Goal: Transaction & Acquisition: Purchase product/service

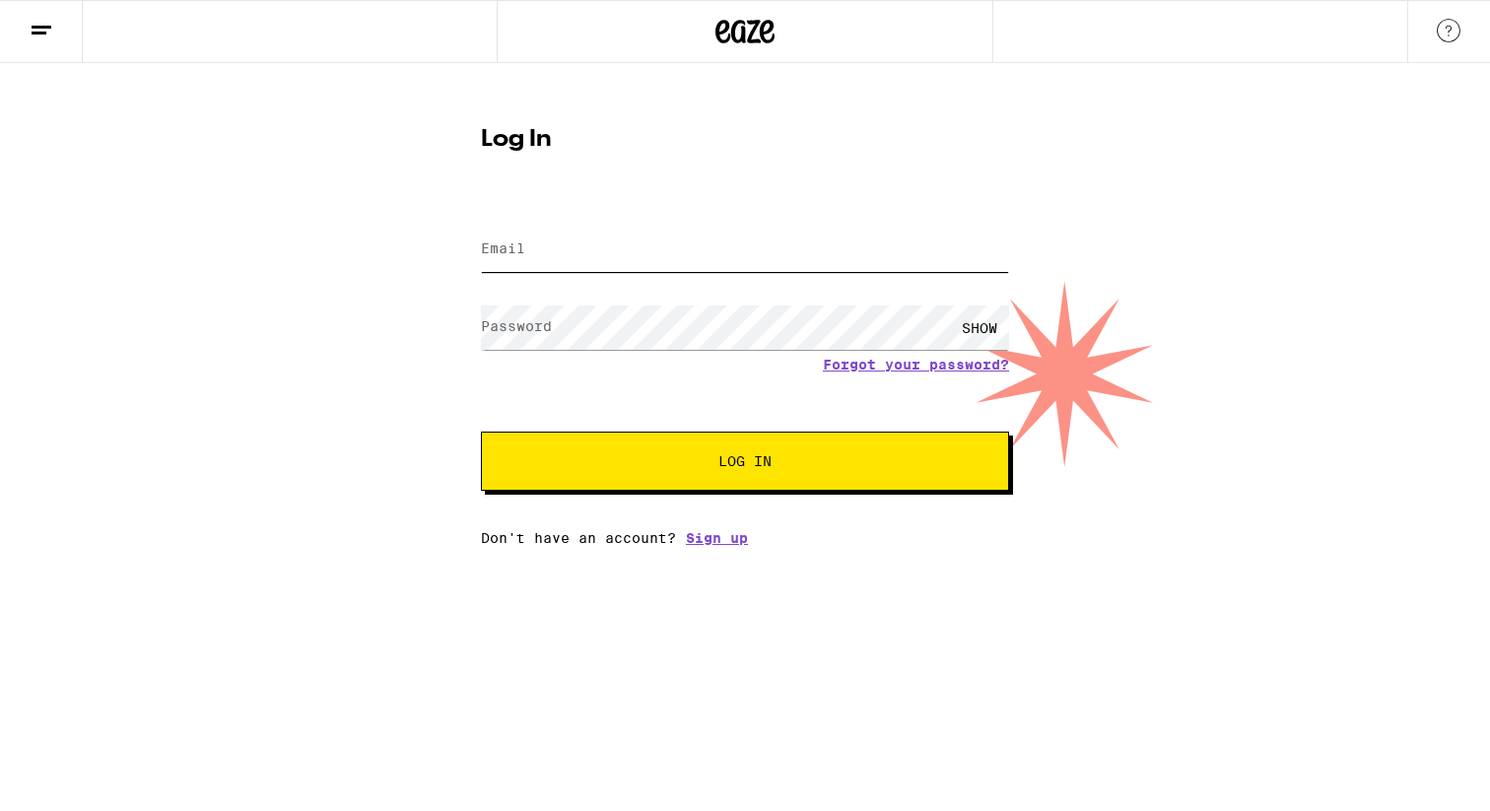
click at [797, 249] on input "Email" at bounding box center [745, 250] width 528 height 44
type input "kayla.br220@gmail.com"
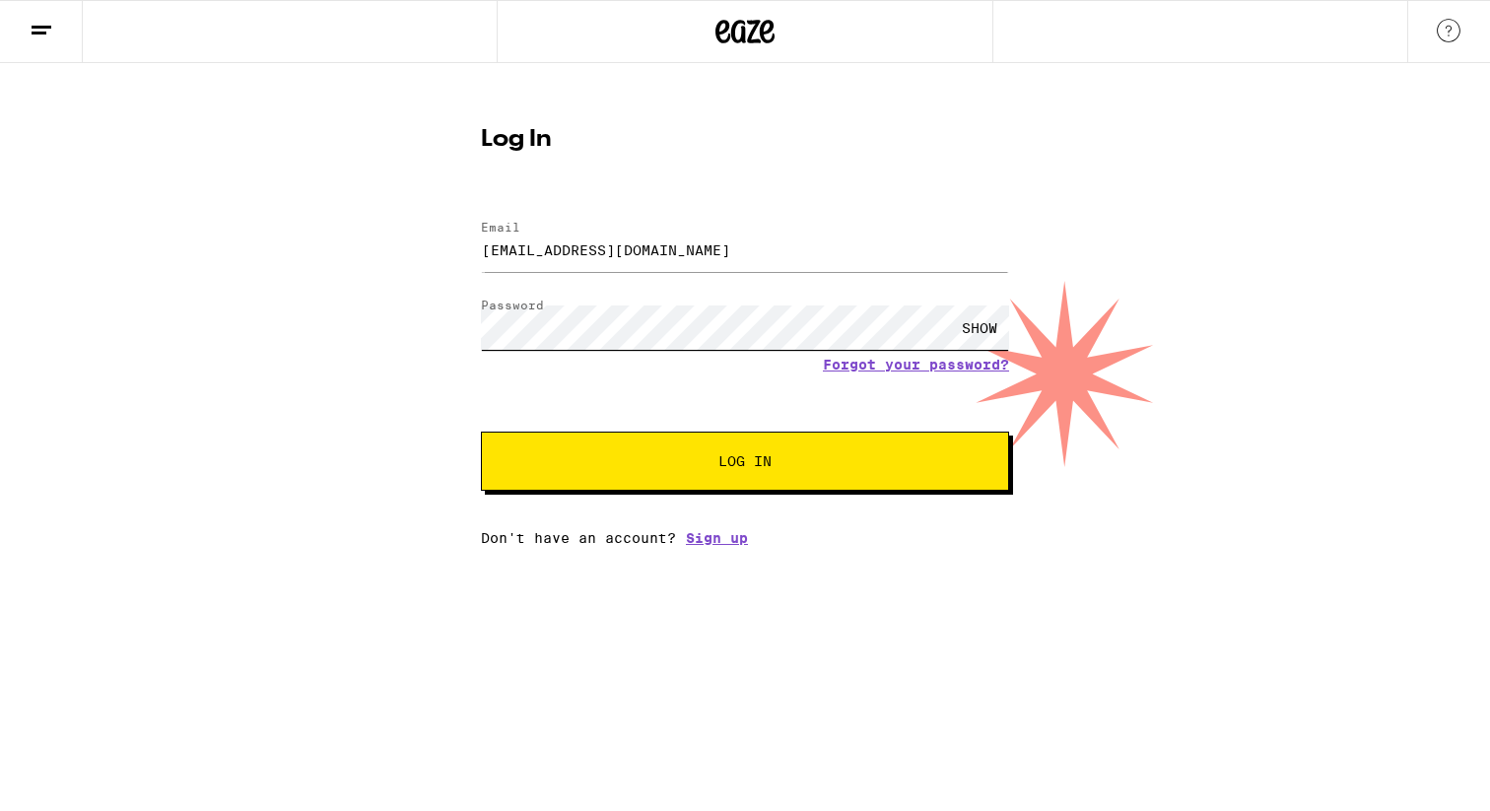
click at [481, 432] on button "Log In" at bounding box center [745, 461] width 528 height 59
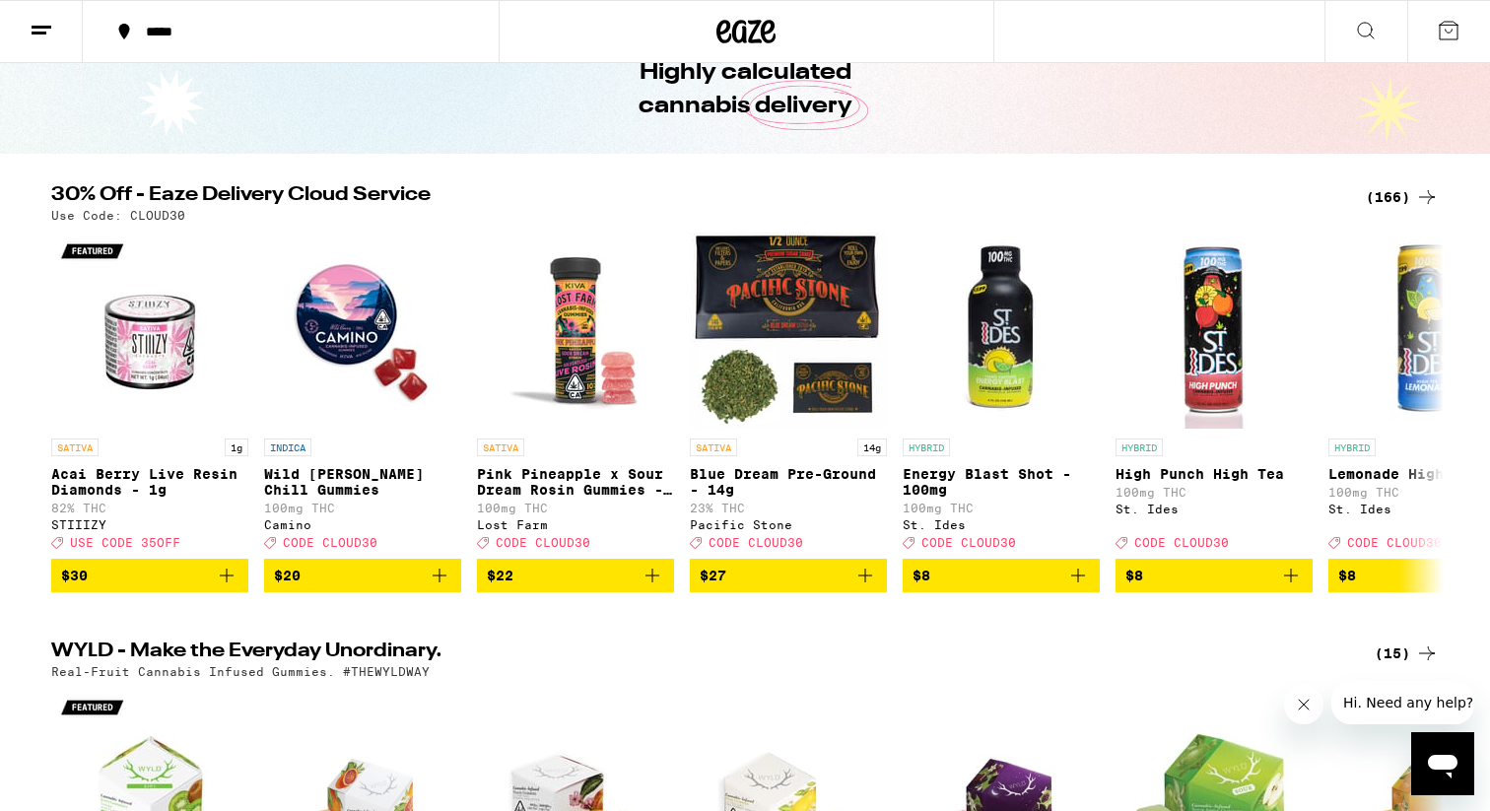
click at [195, 22] on button "*****" at bounding box center [291, 31] width 416 height 59
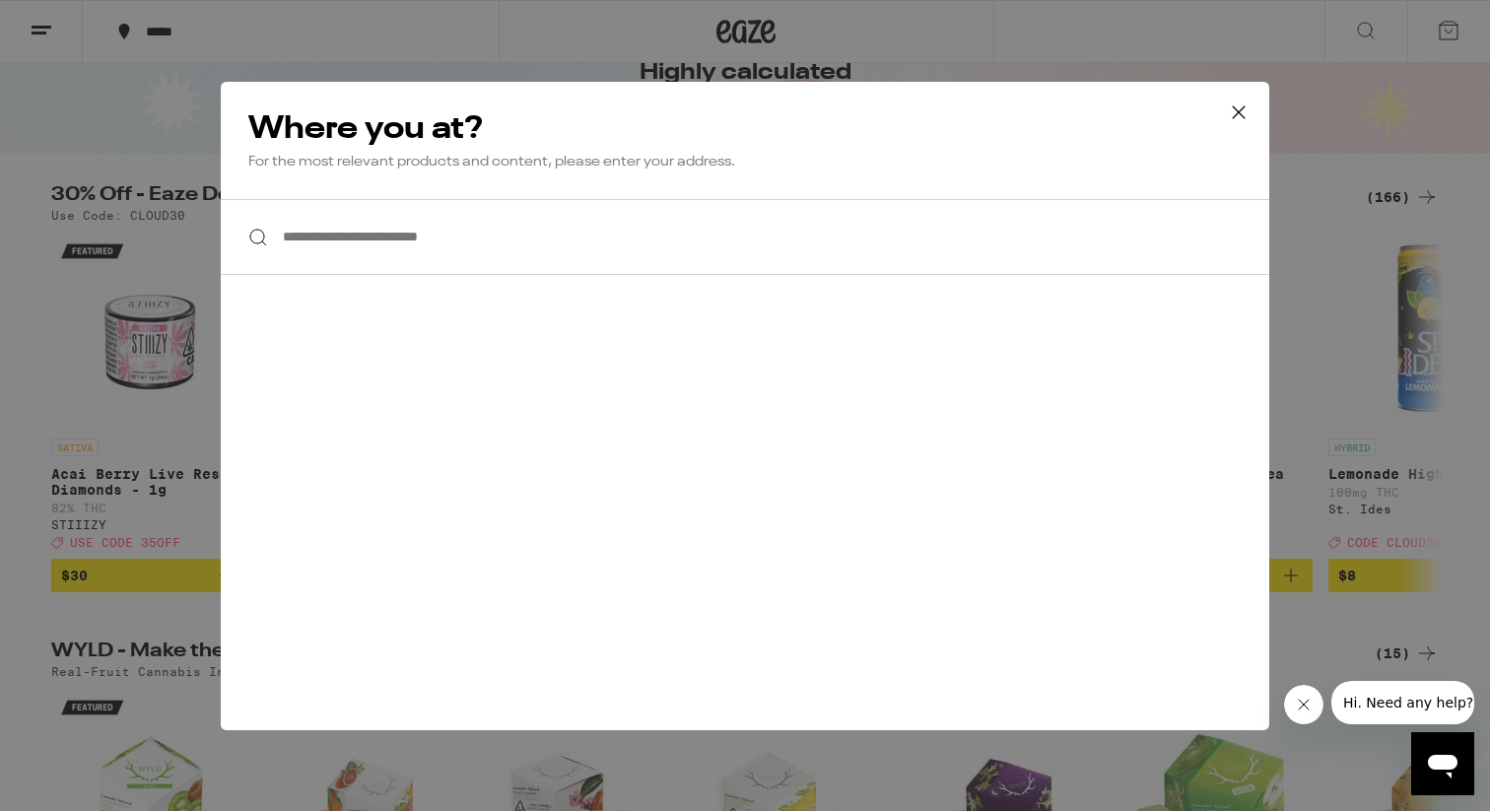
click at [408, 261] on input "**********" at bounding box center [745, 237] width 1048 height 76
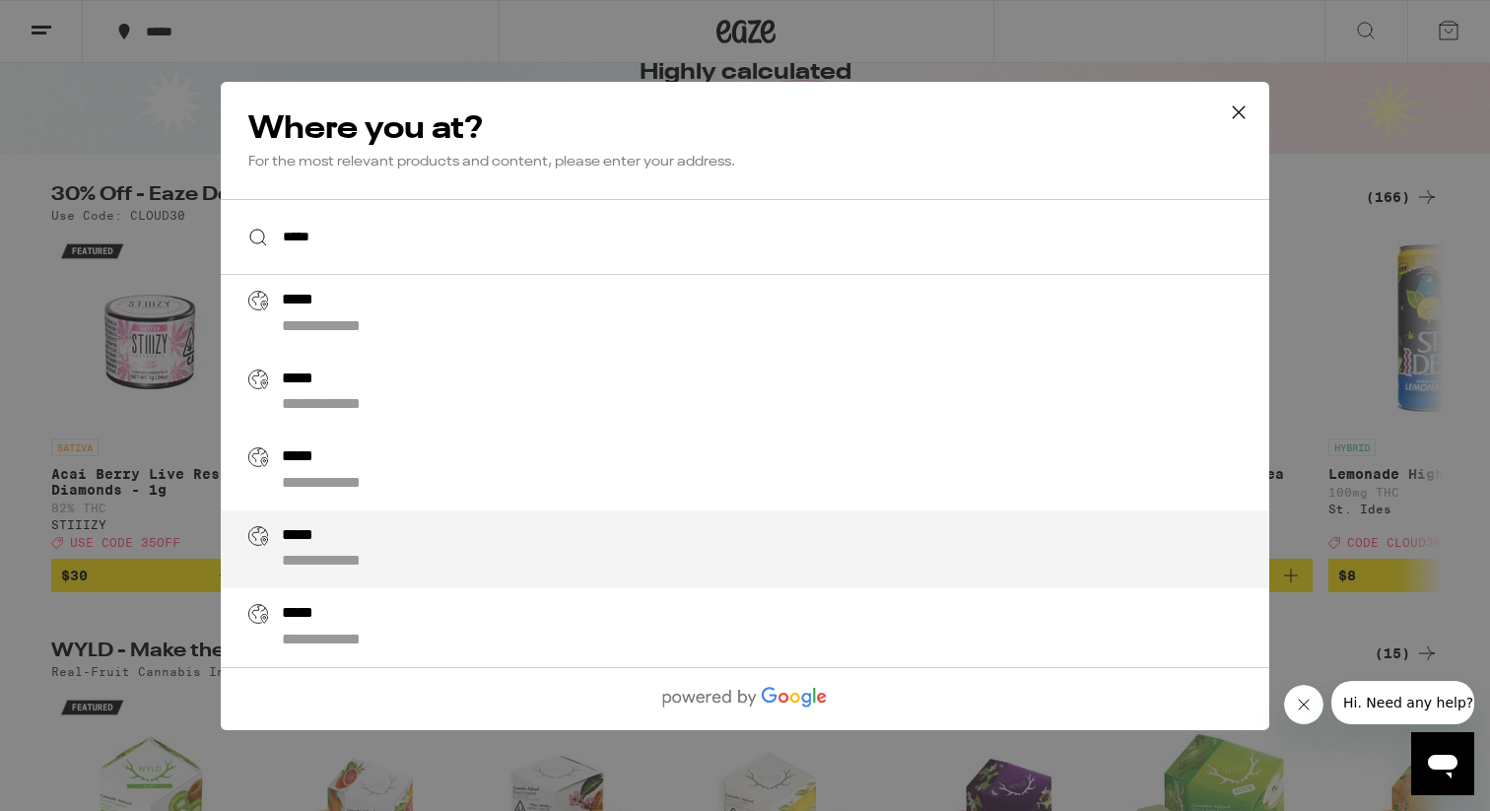
click at [330, 566] on div "**********" at bounding box center [348, 562] width 132 height 21
type input "**********"
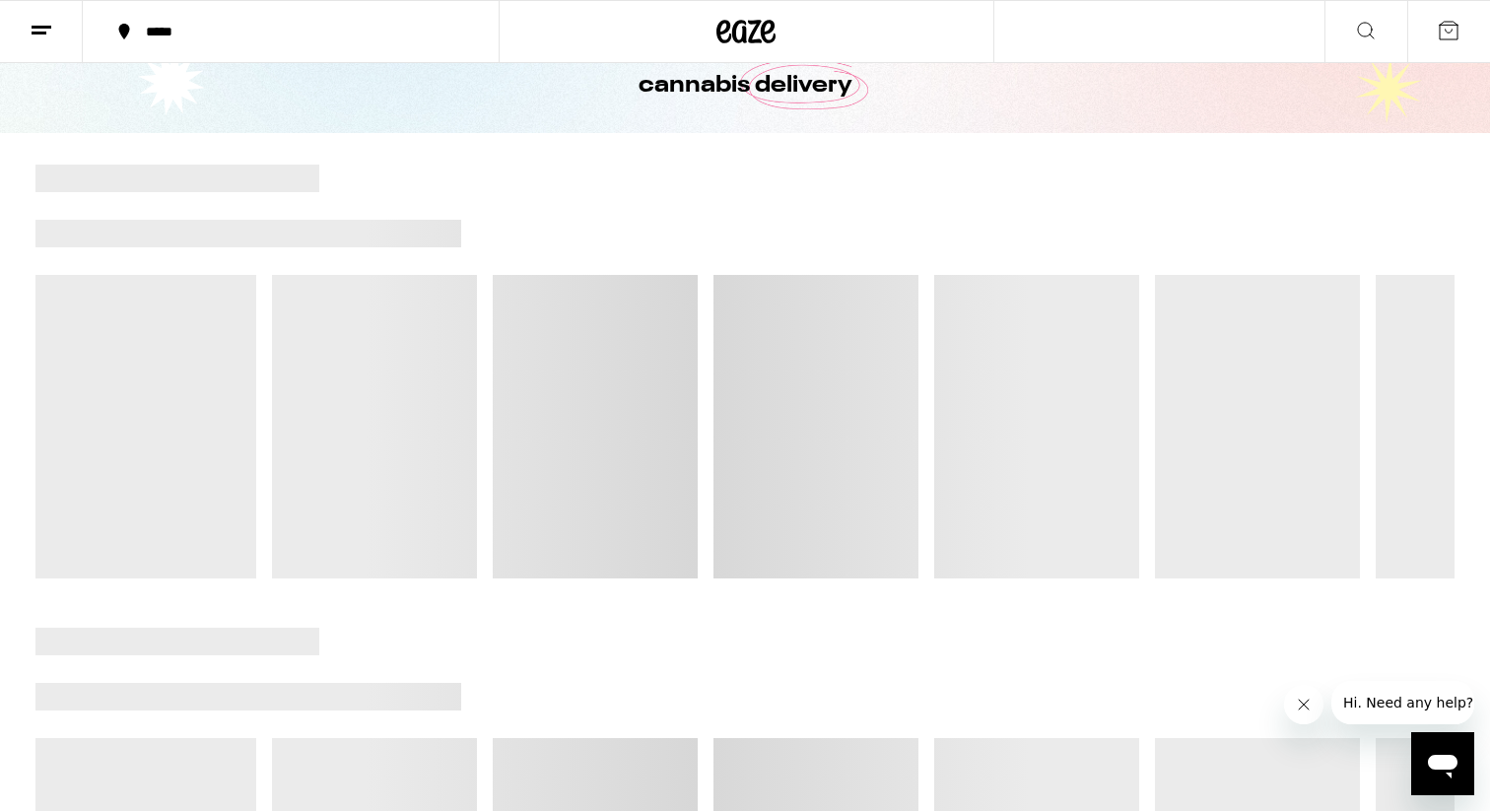
scroll to position [123, 0]
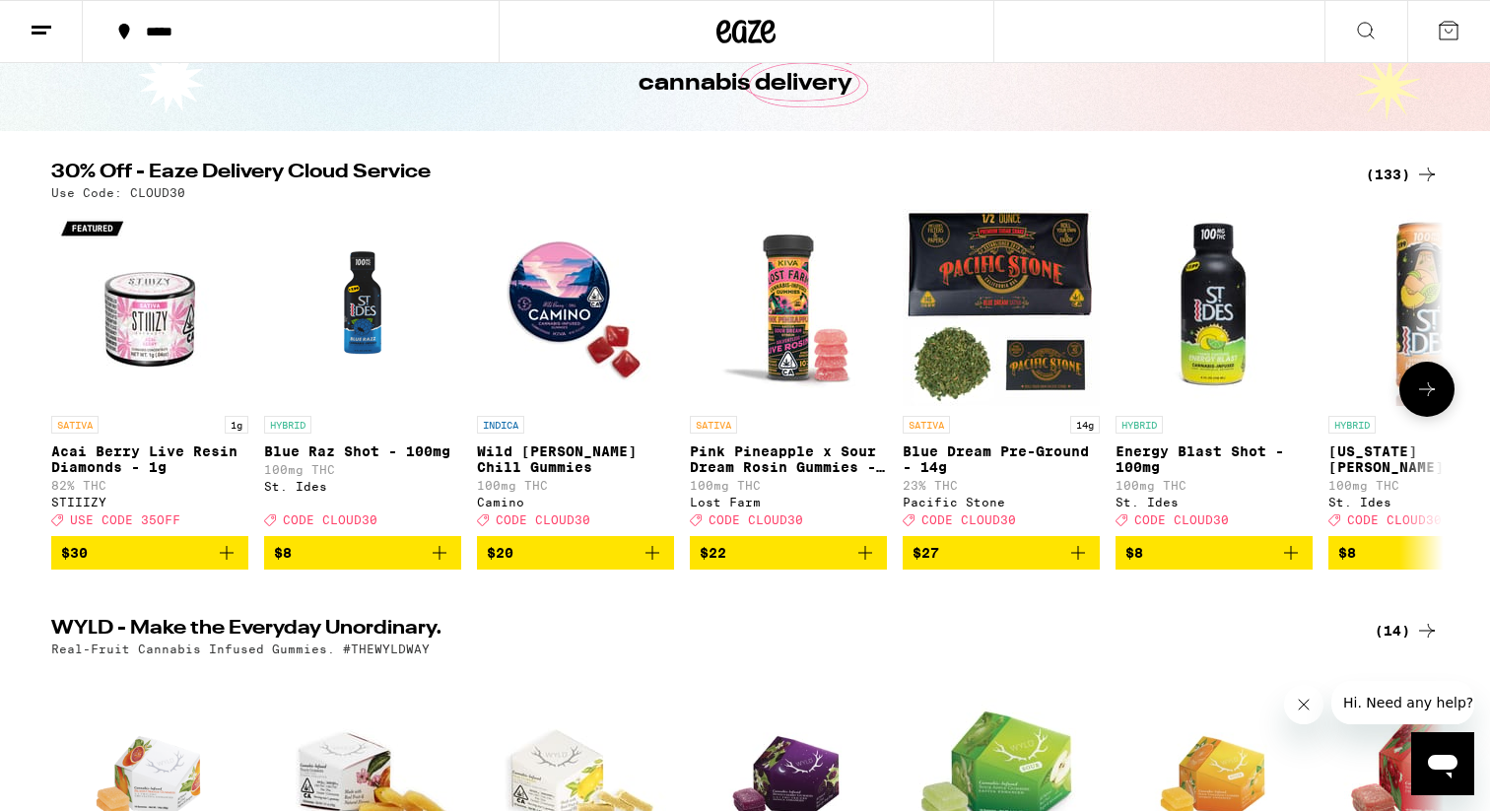
click at [655, 560] on icon "Add to bag" at bounding box center [652, 553] width 14 height 14
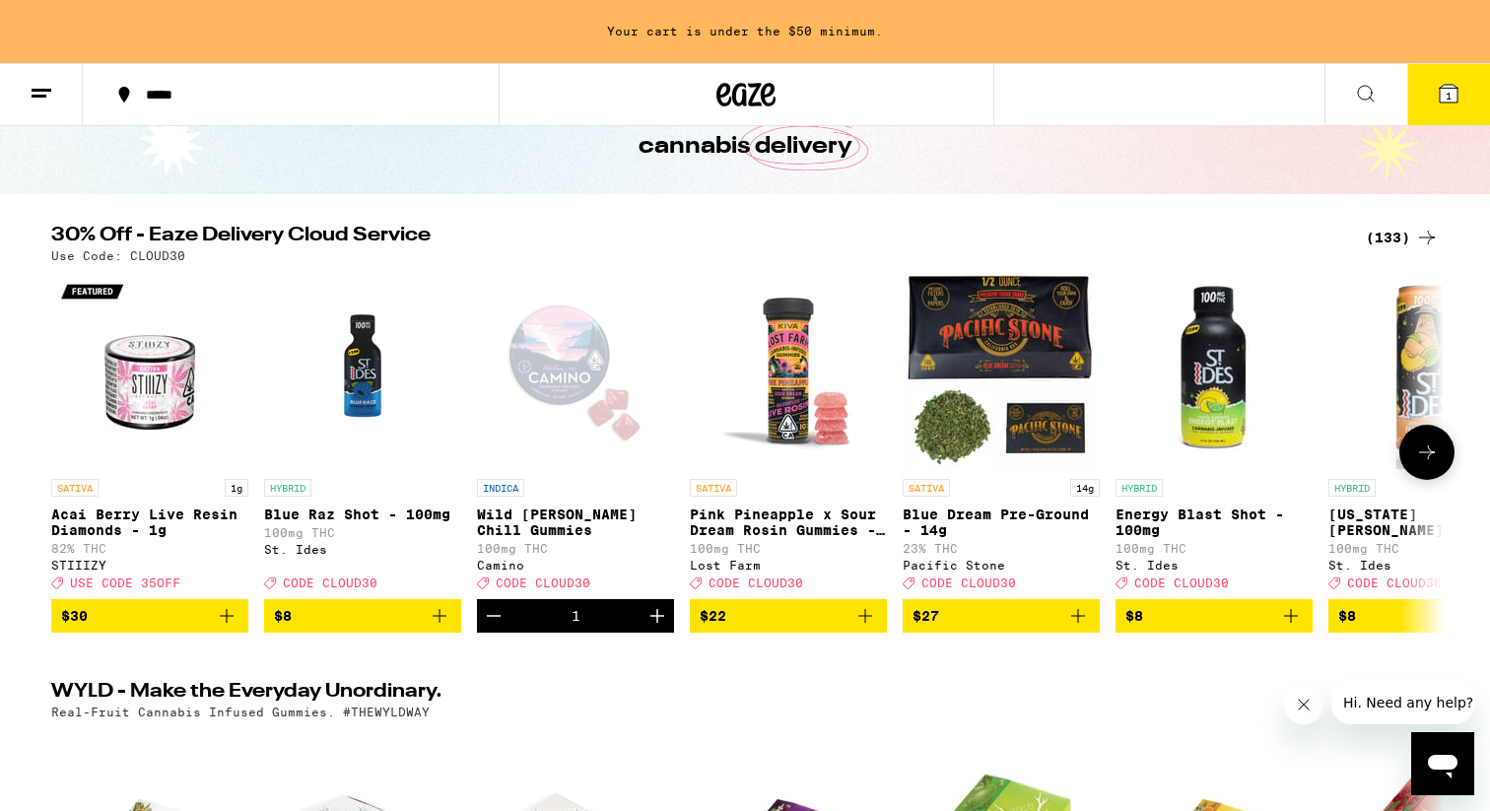
scroll to position [186, 0]
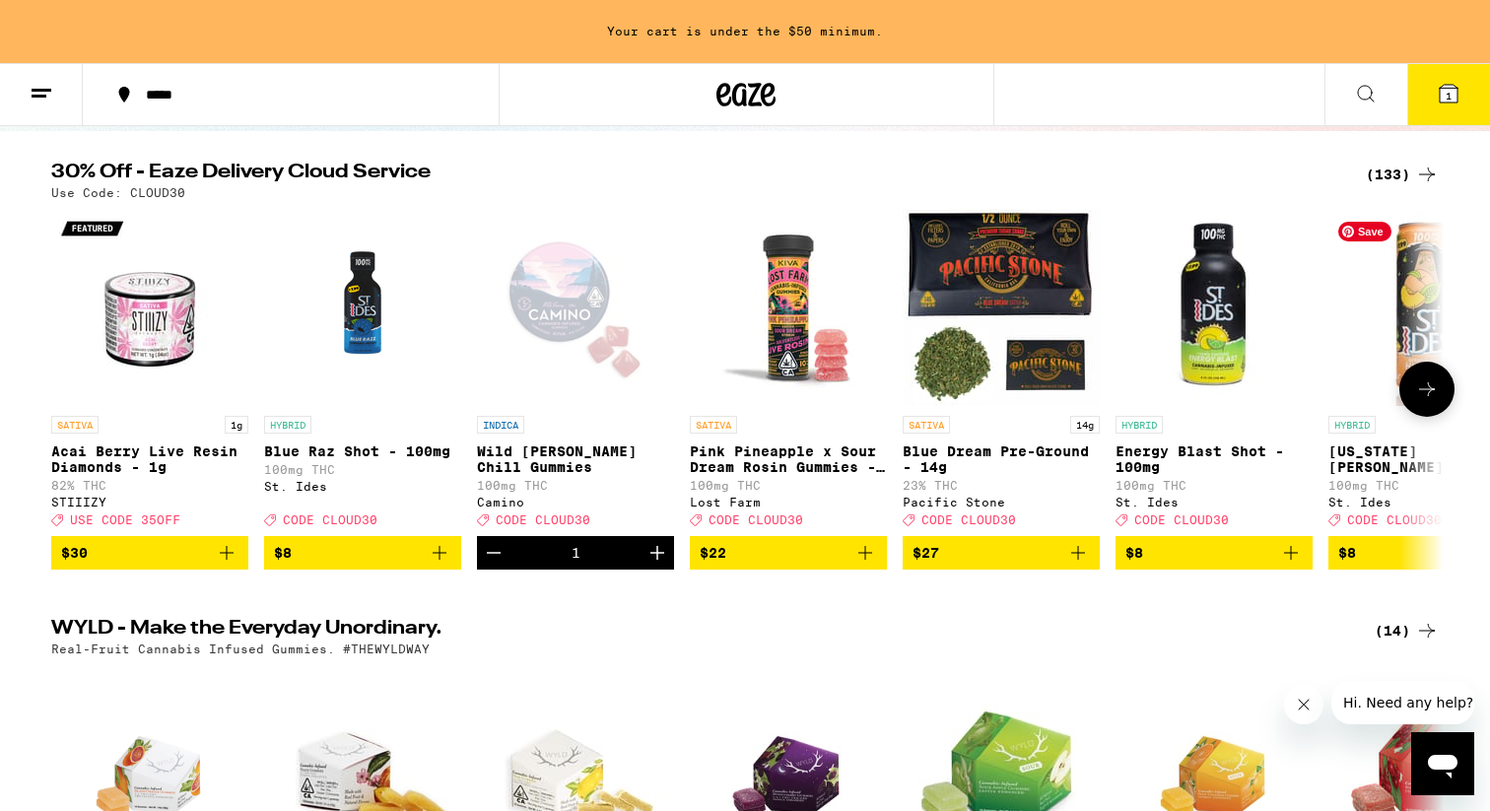
click at [1437, 398] on icon at bounding box center [1427, 389] width 24 height 24
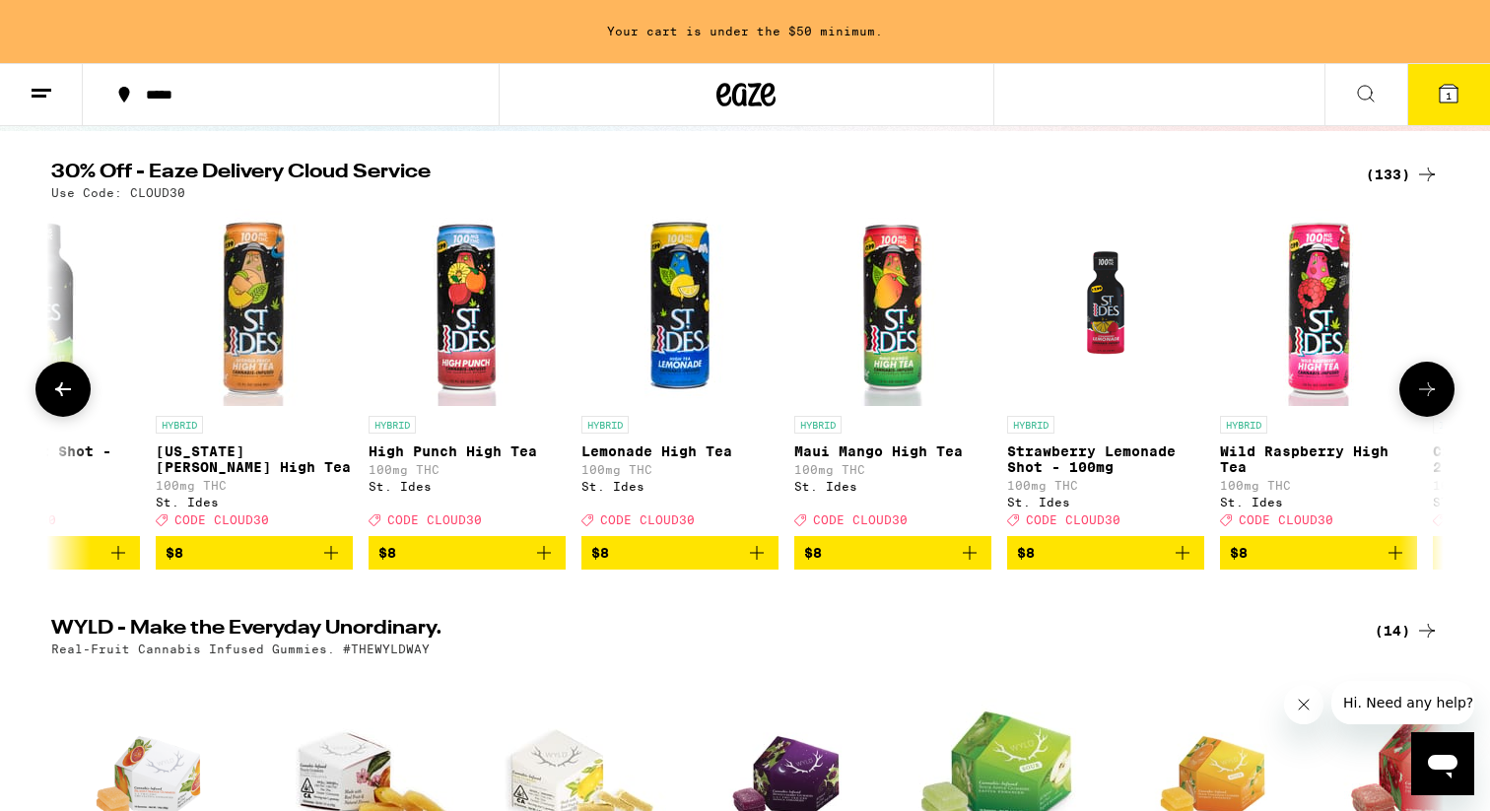
click at [1437, 399] on icon at bounding box center [1427, 389] width 24 height 24
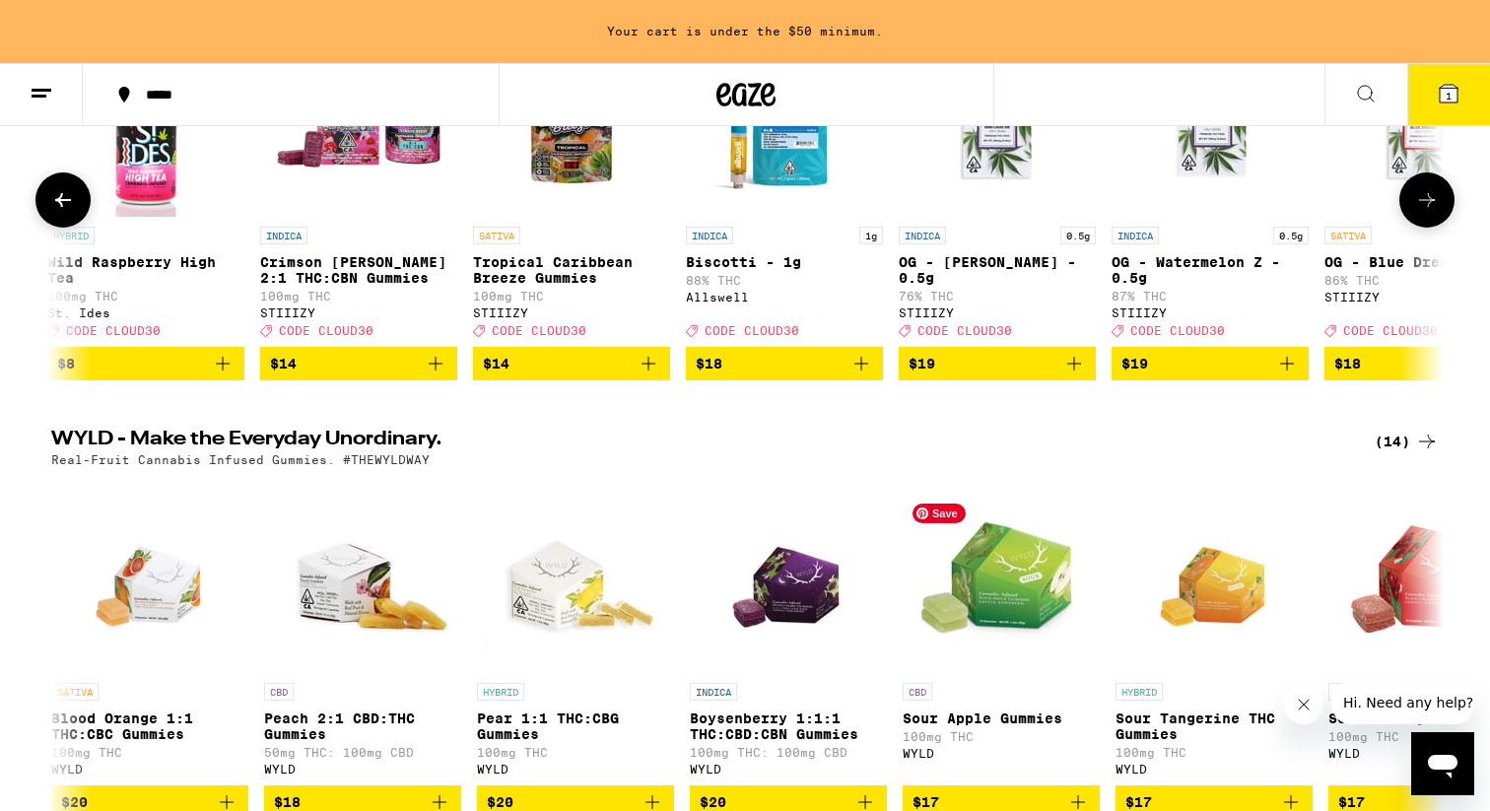
scroll to position [0, 0]
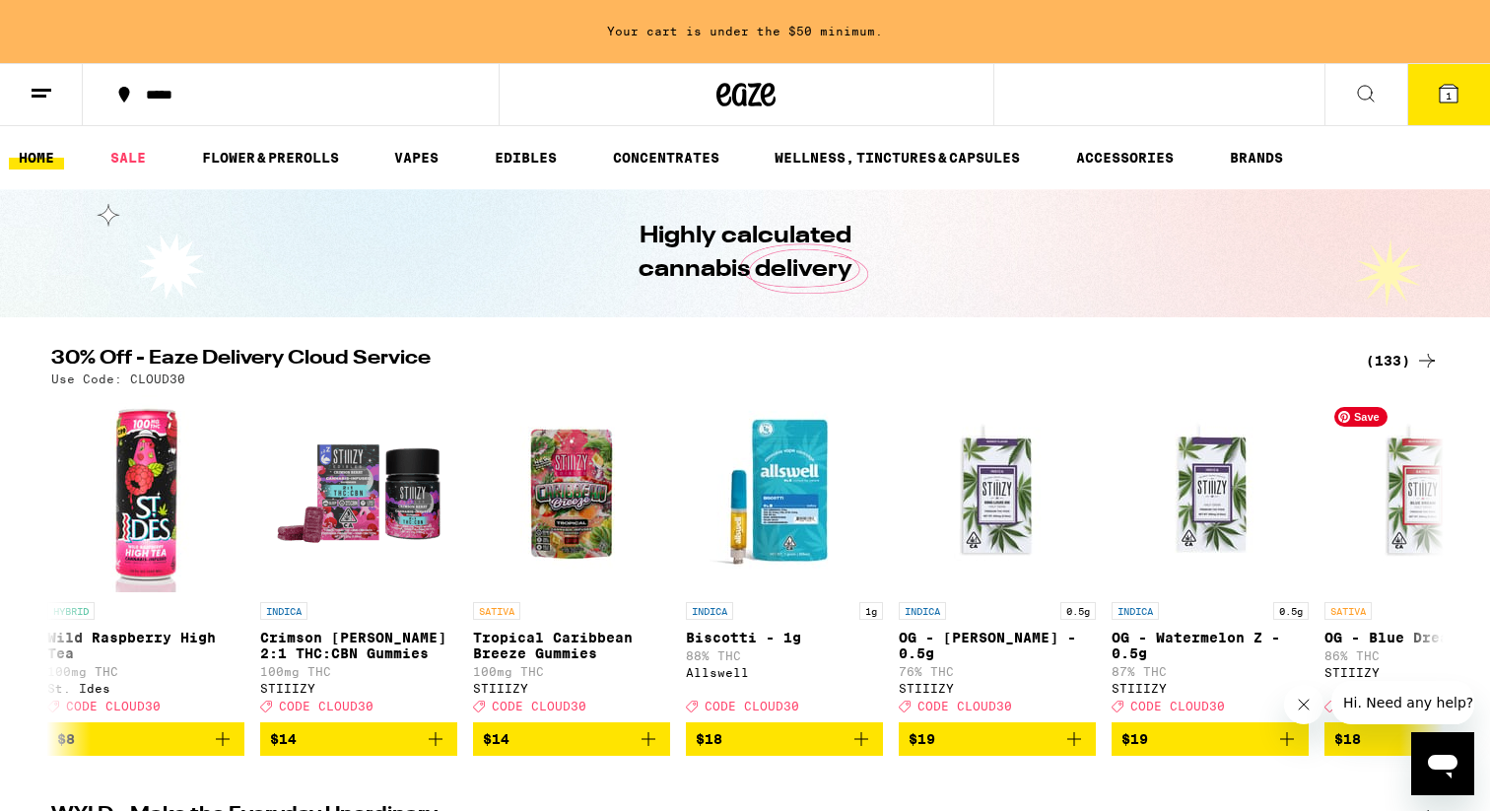
click at [1407, 362] on div "(133)" at bounding box center [1402, 361] width 73 height 24
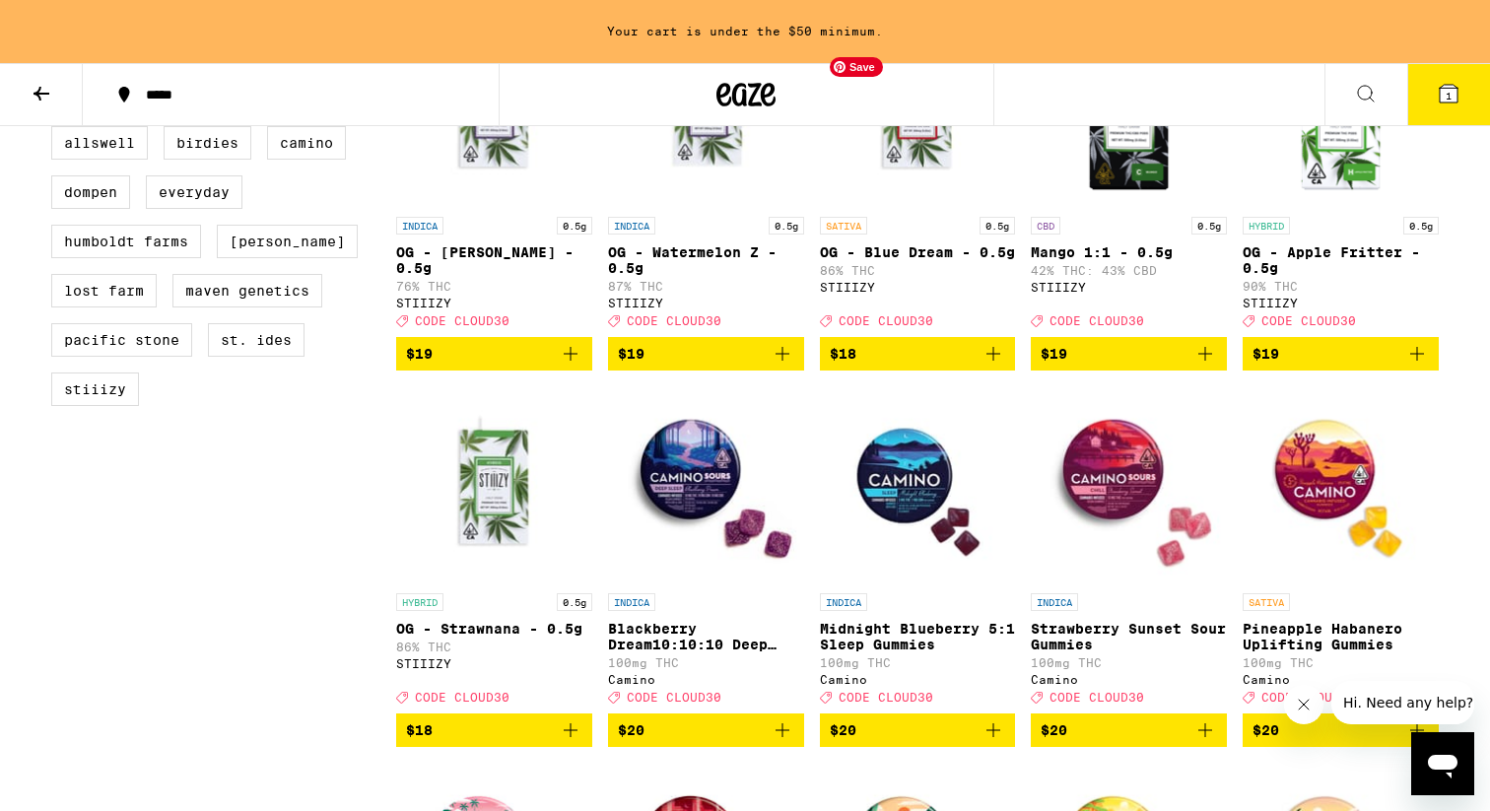
scroll to position [1628, 0]
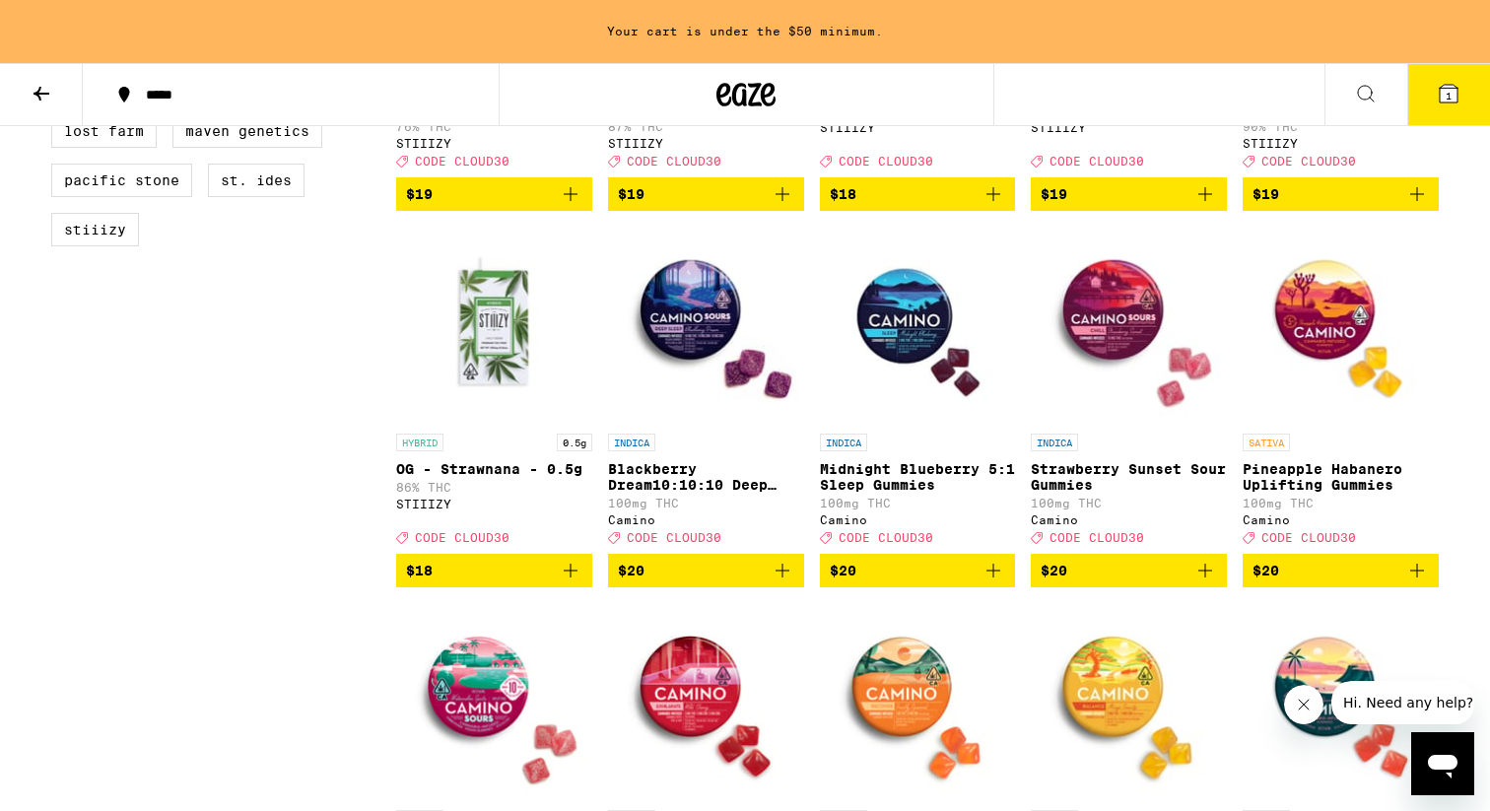
click at [1420, 582] on icon "Add to bag" at bounding box center [1417, 571] width 24 height 24
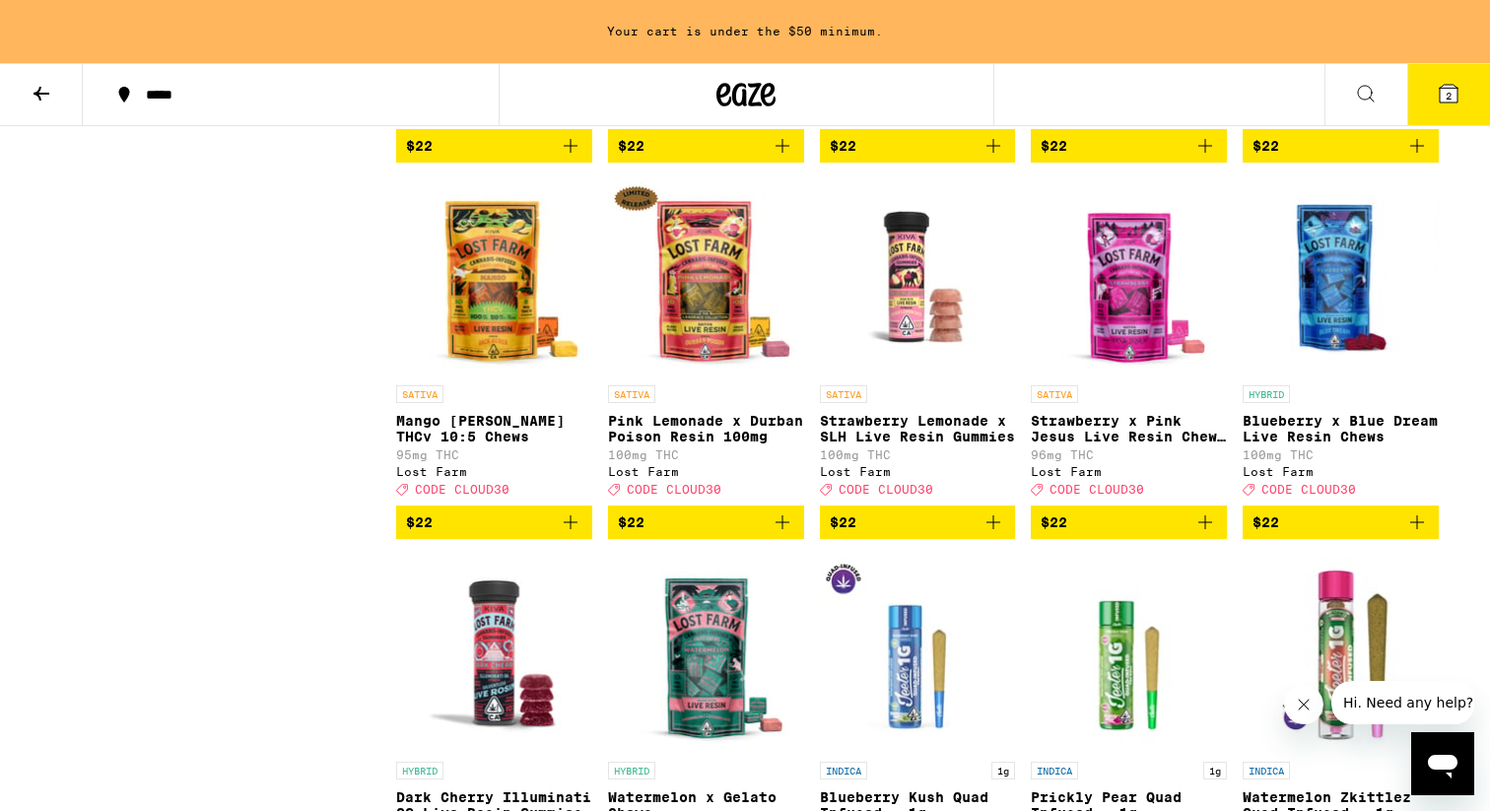
scroll to position [3181, 0]
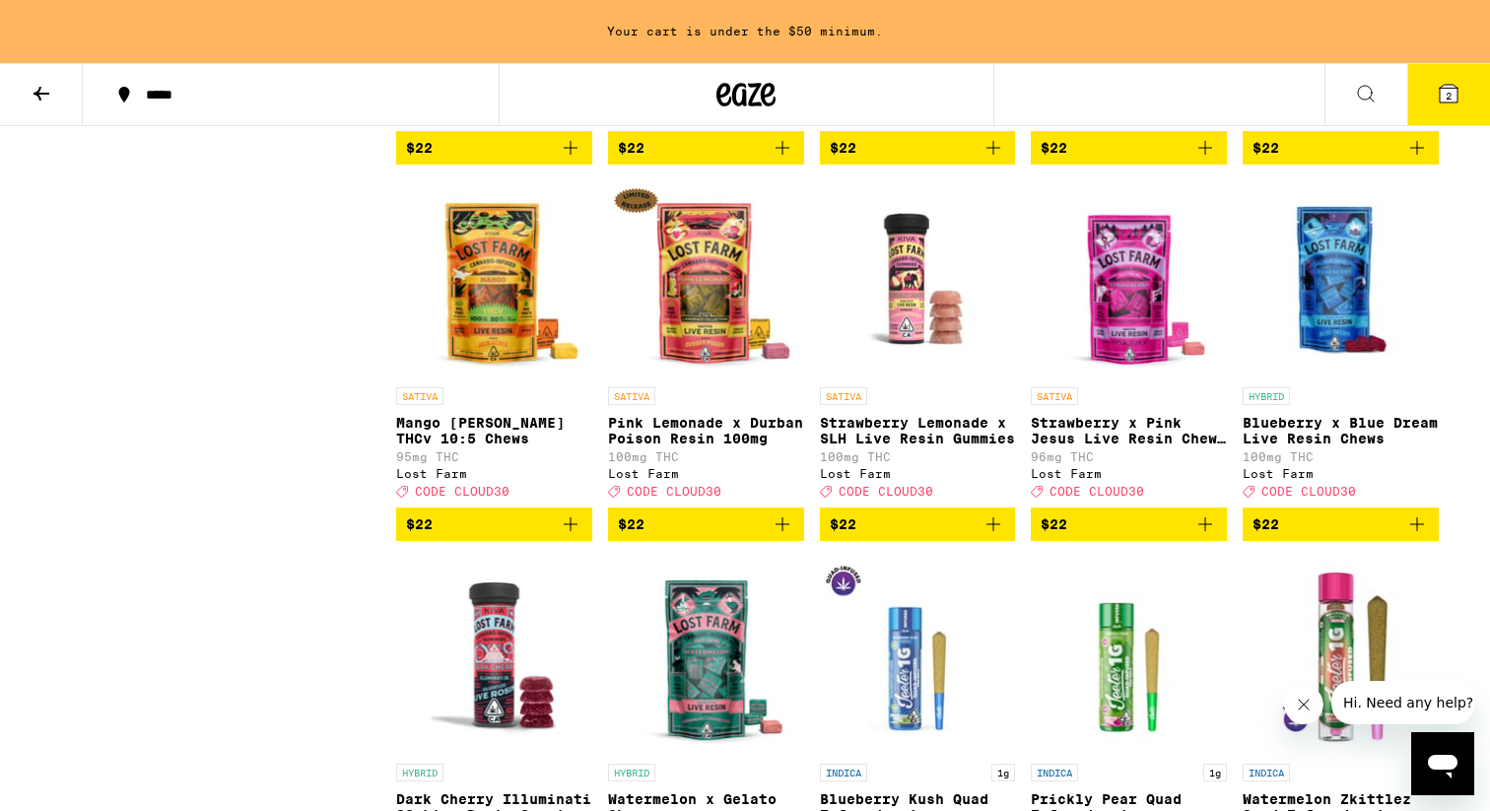
click at [1204, 531] on icon "Add to bag" at bounding box center [1205, 524] width 14 height 14
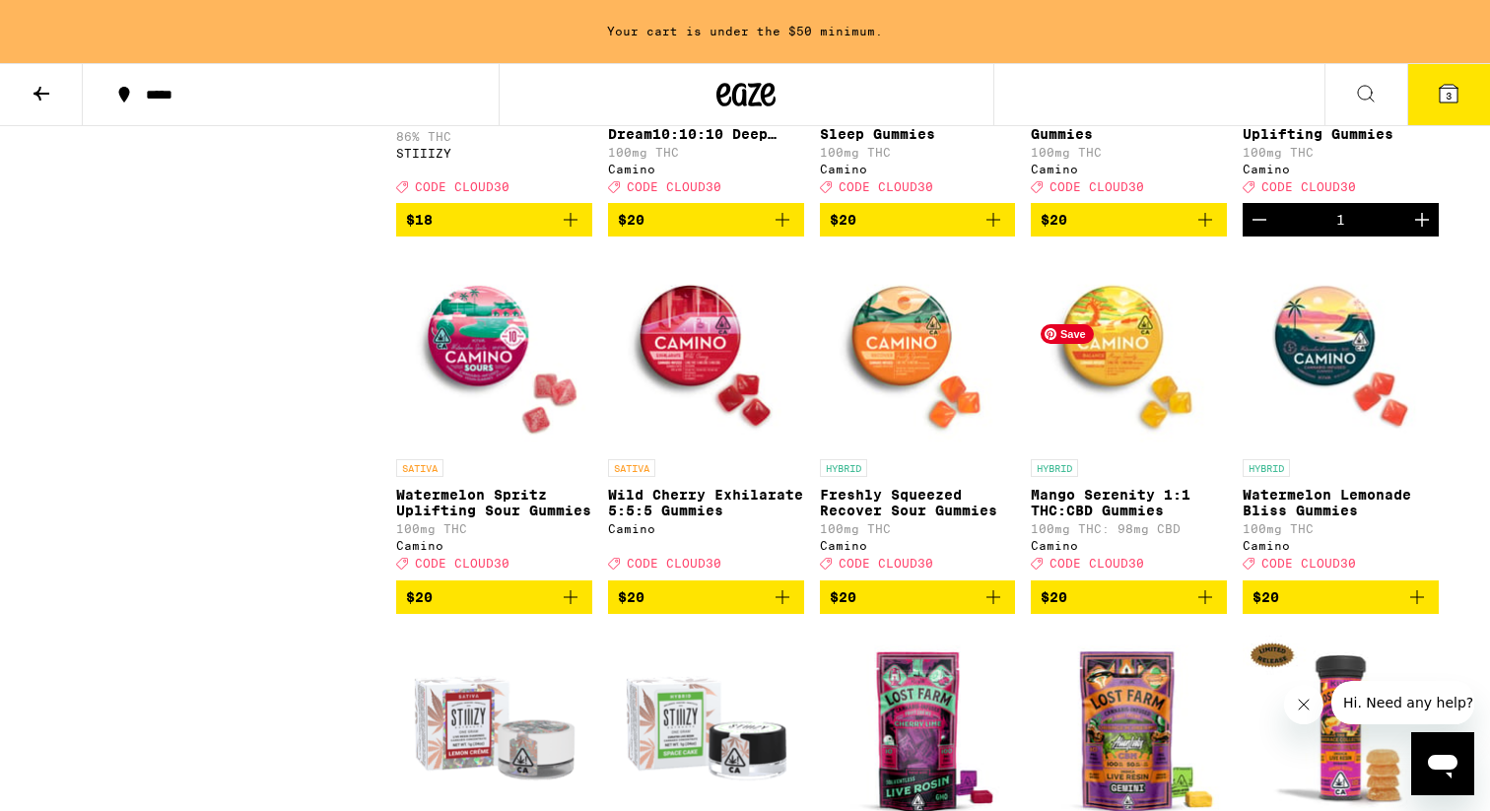
scroll to position [1915, 0]
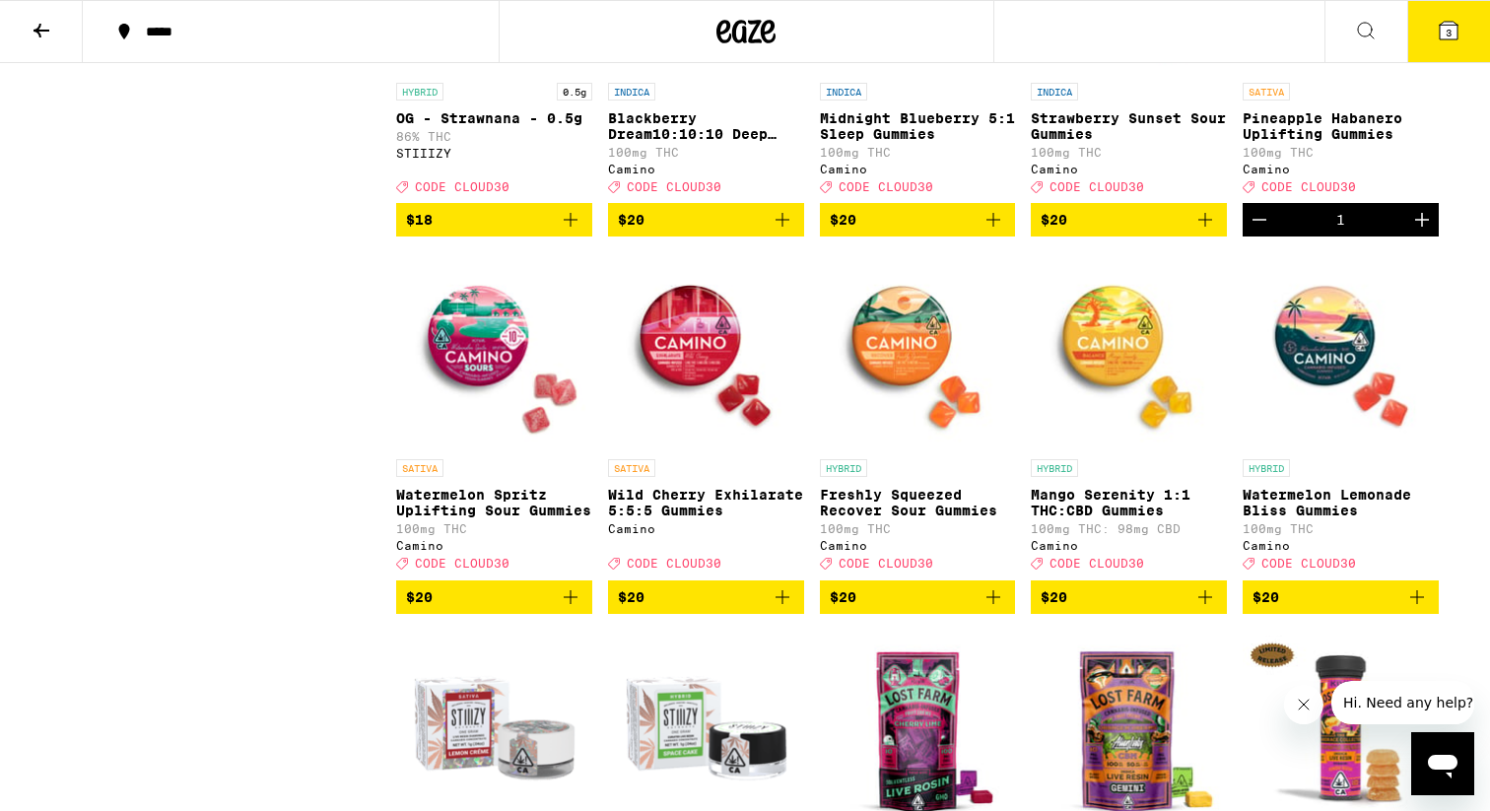
click at [995, 609] on icon "Add to bag" at bounding box center [993, 597] width 24 height 24
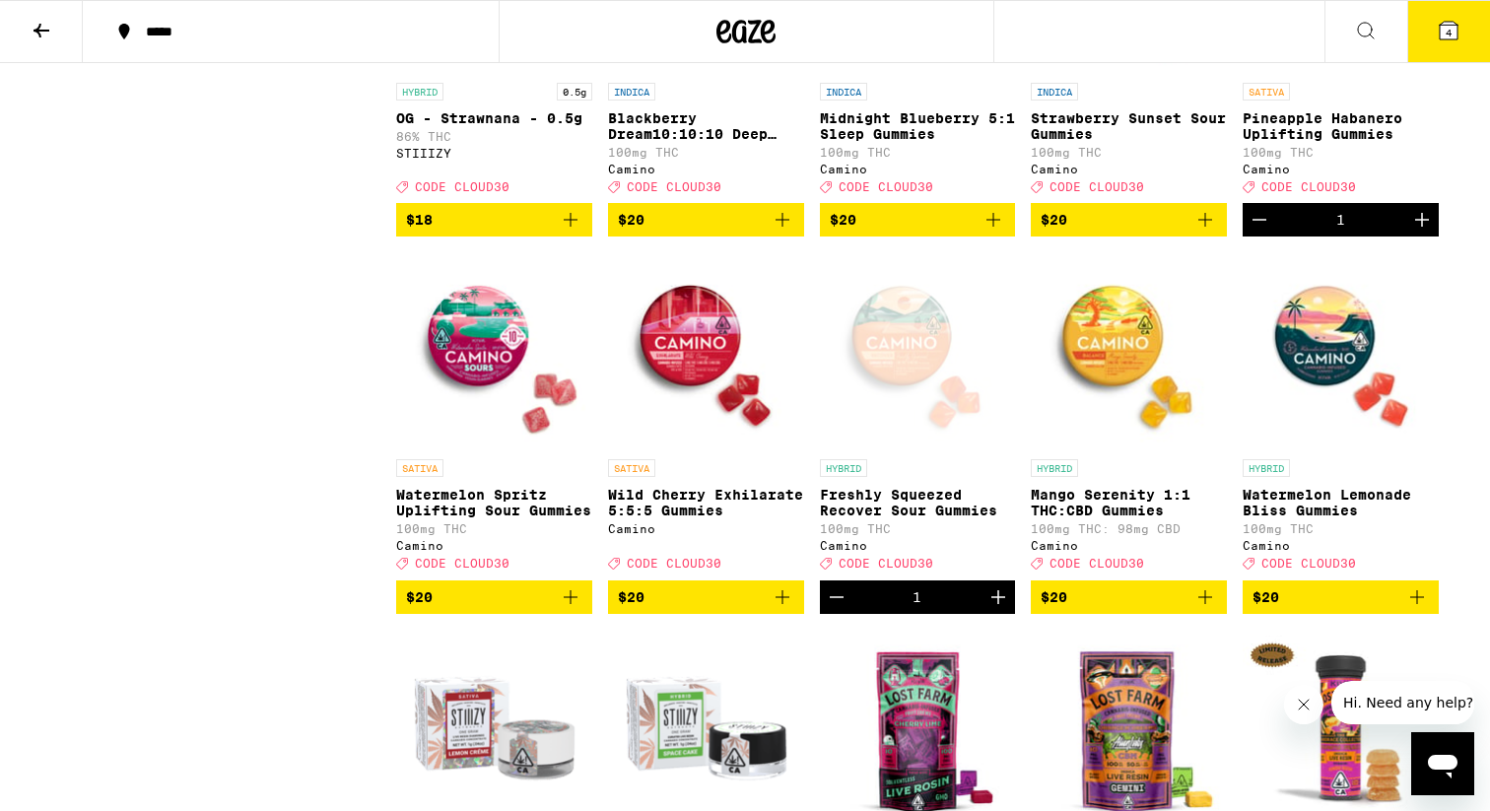
click at [782, 604] on icon "Add to bag" at bounding box center [782, 597] width 14 height 14
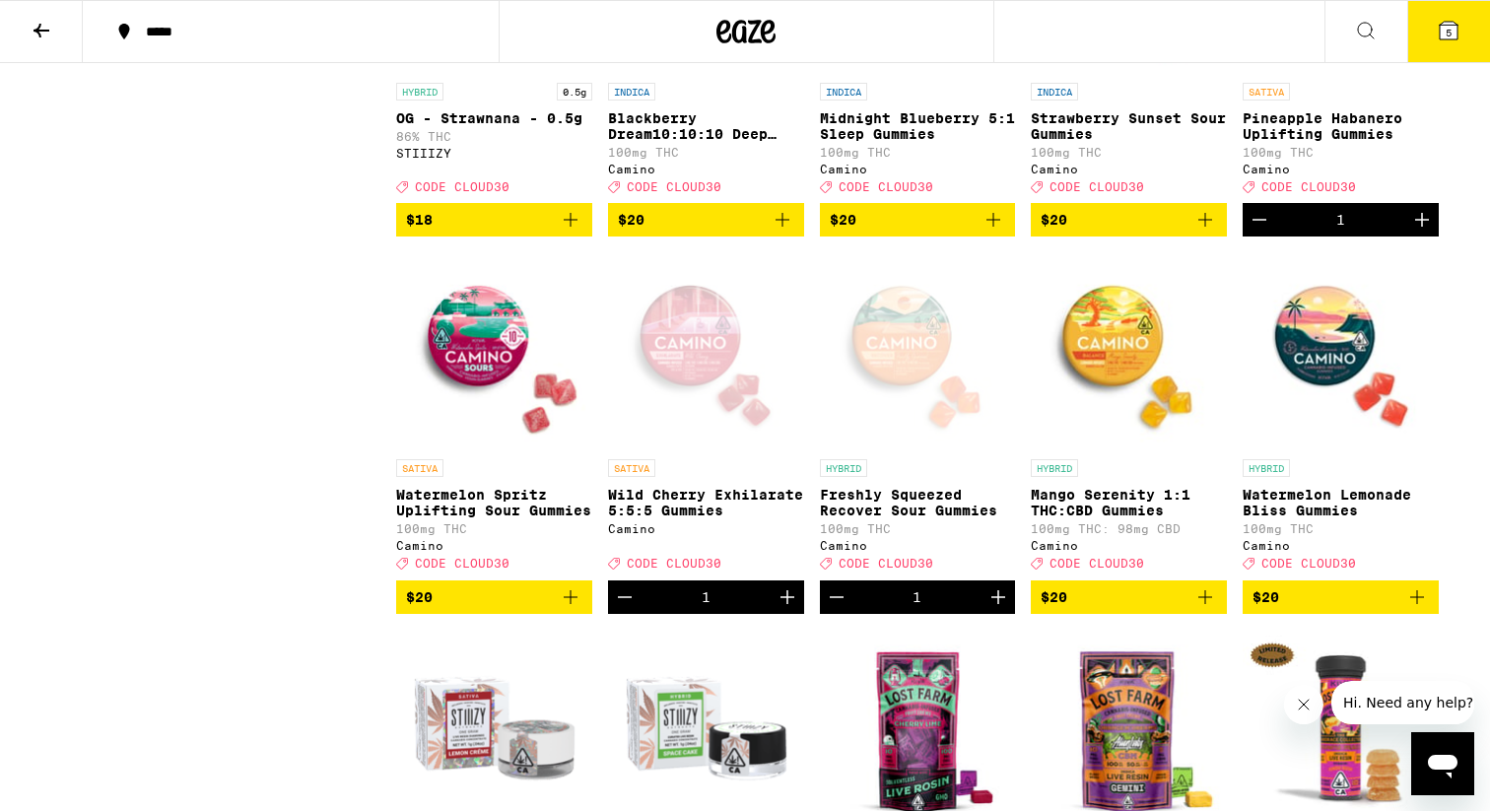
click at [569, 609] on icon "Add to bag" at bounding box center [571, 597] width 24 height 24
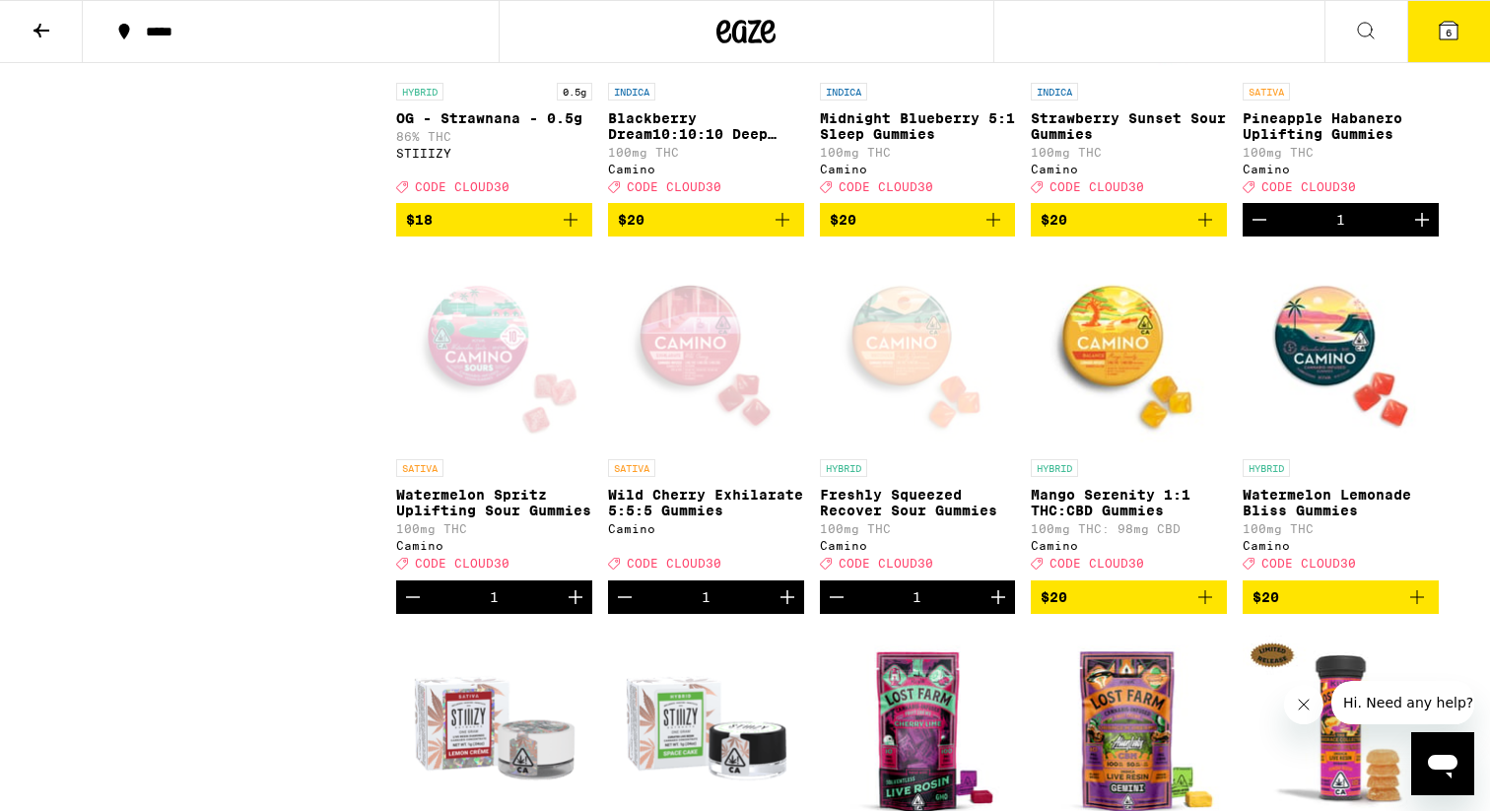
click at [1421, 609] on icon "Add to bag" at bounding box center [1417, 597] width 24 height 24
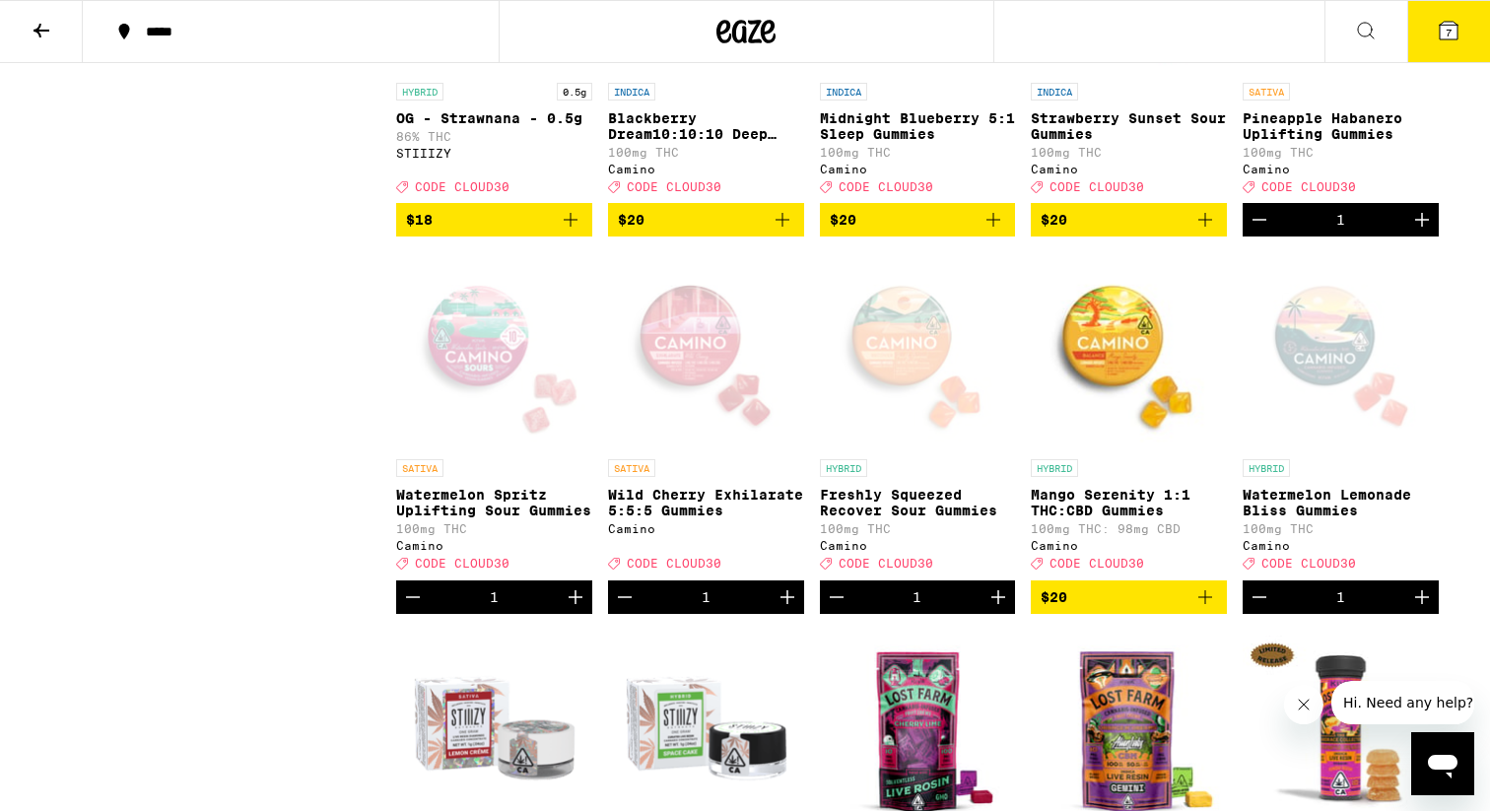
click at [1210, 609] on icon "Add to bag" at bounding box center [1205, 597] width 24 height 24
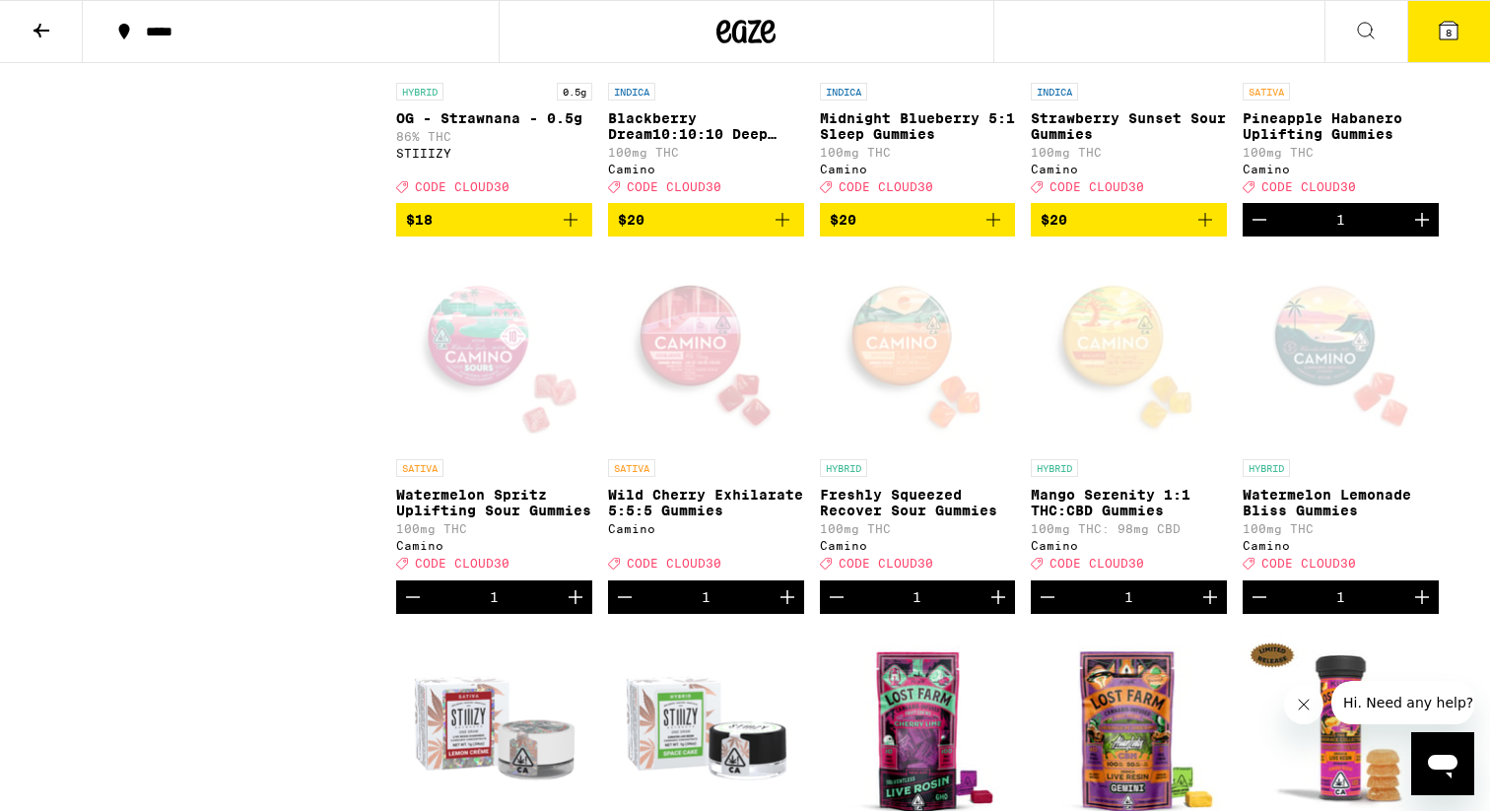
click at [1450, 31] on span "8" at bounding box center [1448, 33] width 6 height 12
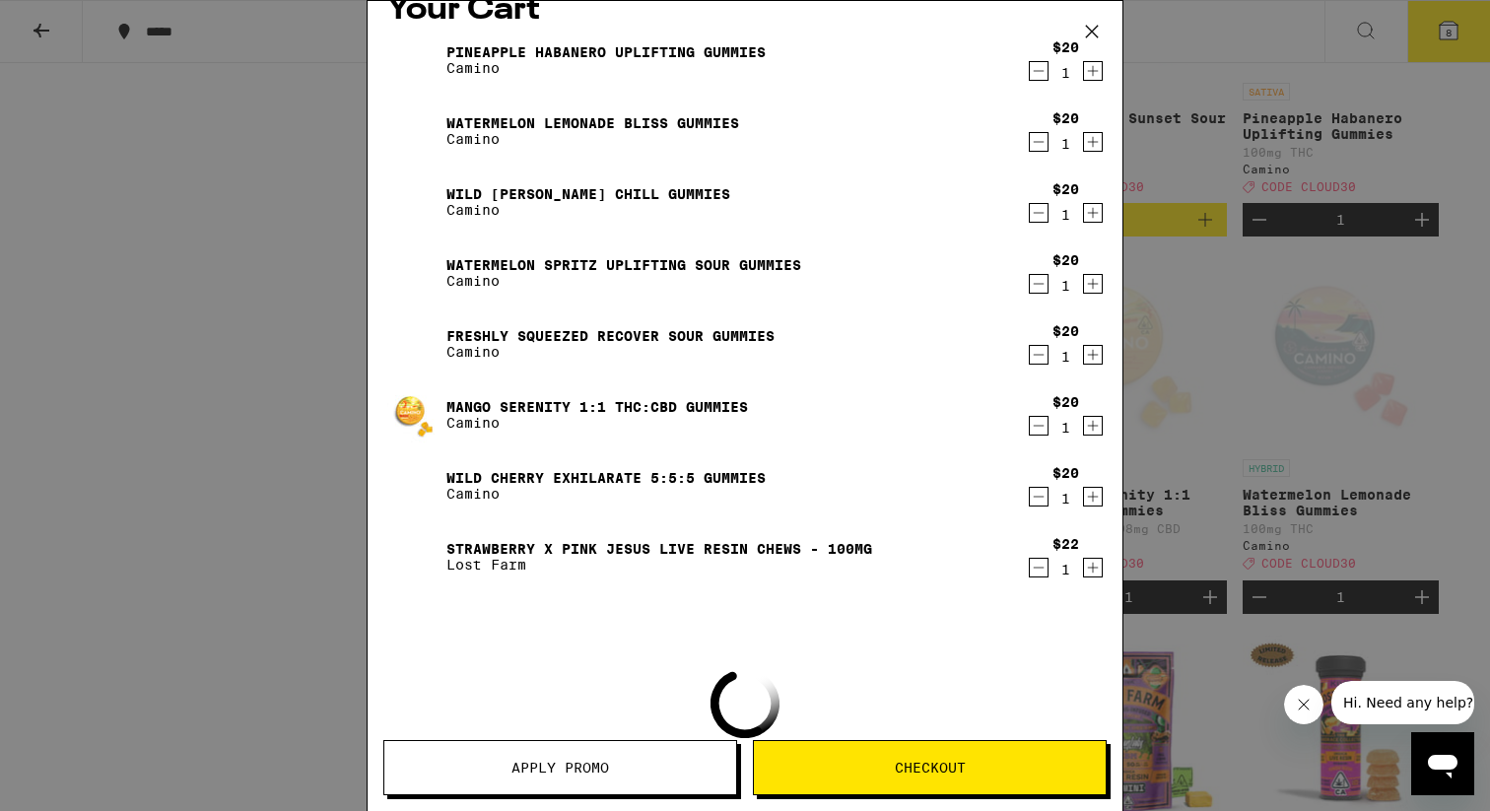
scroll to position [36, 0]
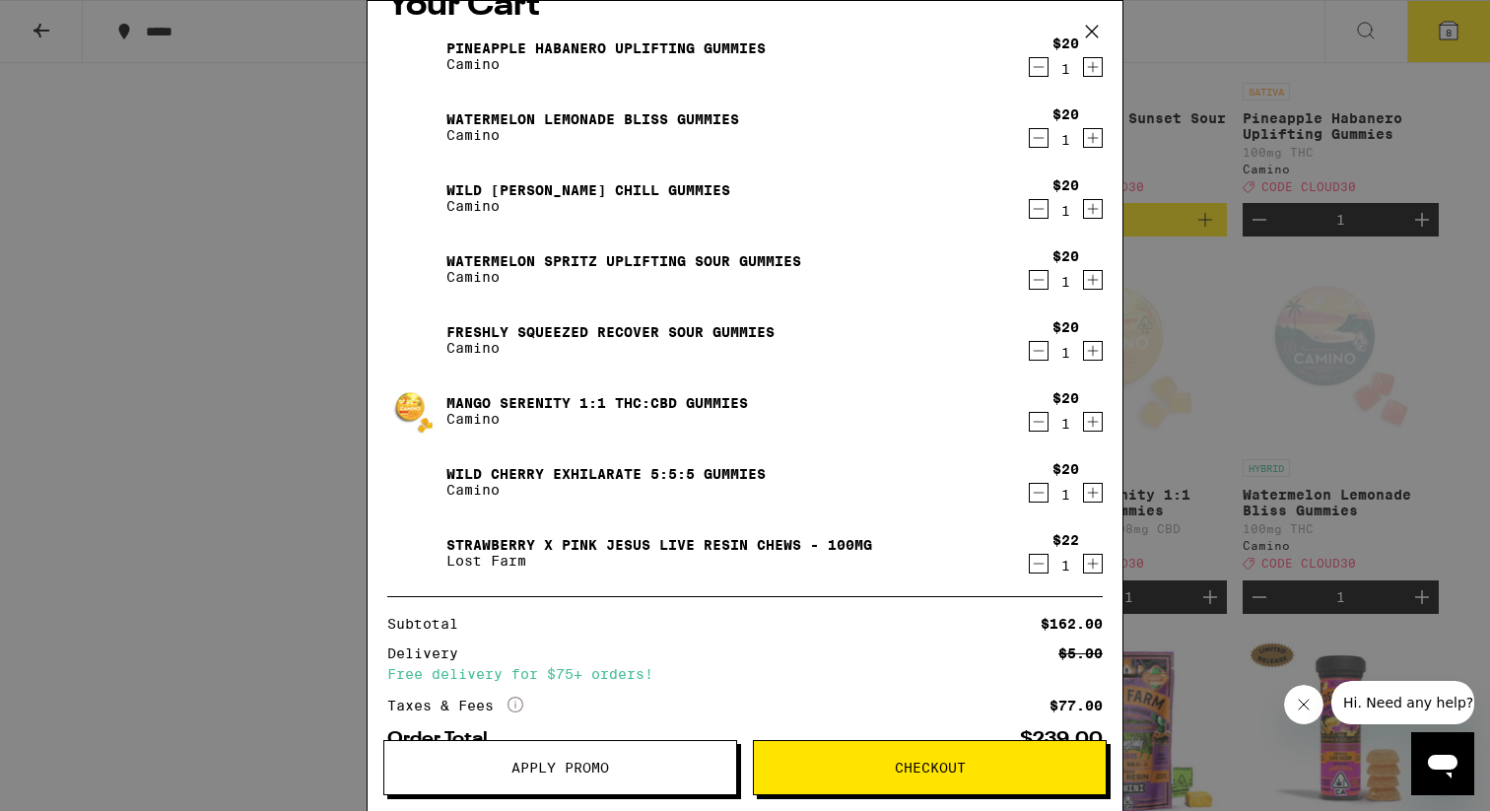
click at [1033, 568] on icon "Decrement" at bounding box center [1039, 564] width 18 height 24
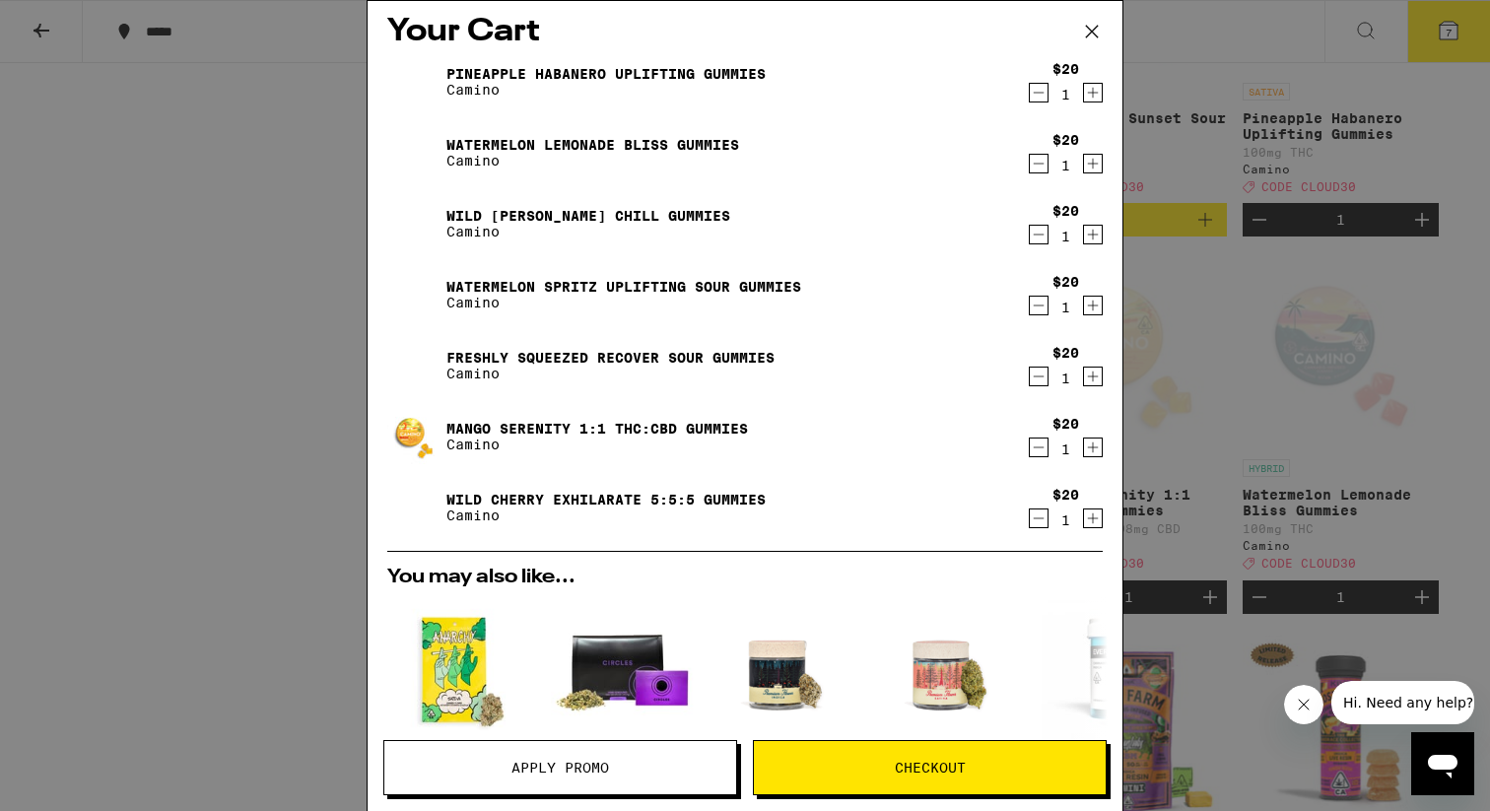
scroll to position [0, 0]
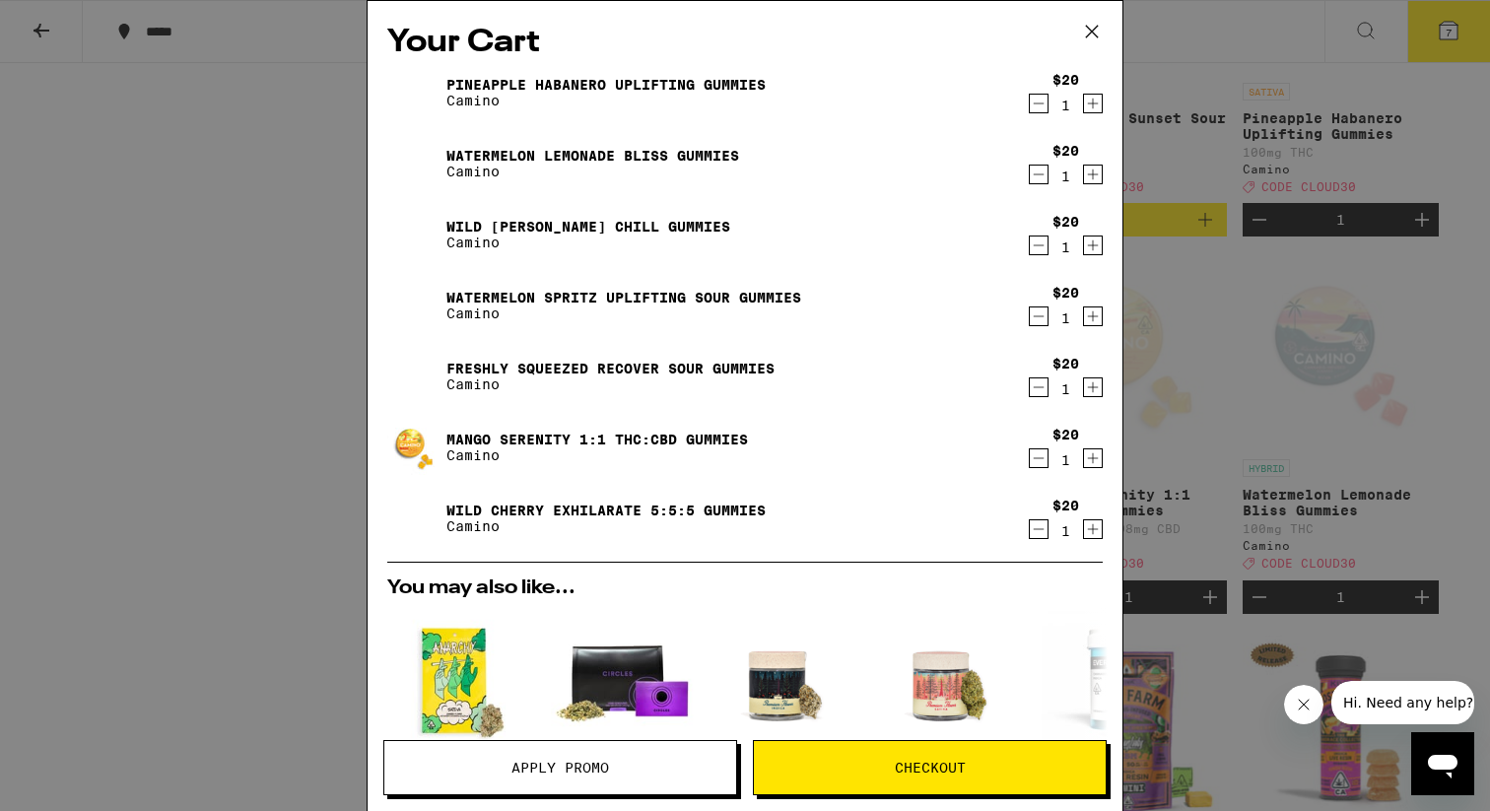
click at [1038, 392] on icon "Decrement" at bounding box center [1039, 387] width 18 height 24
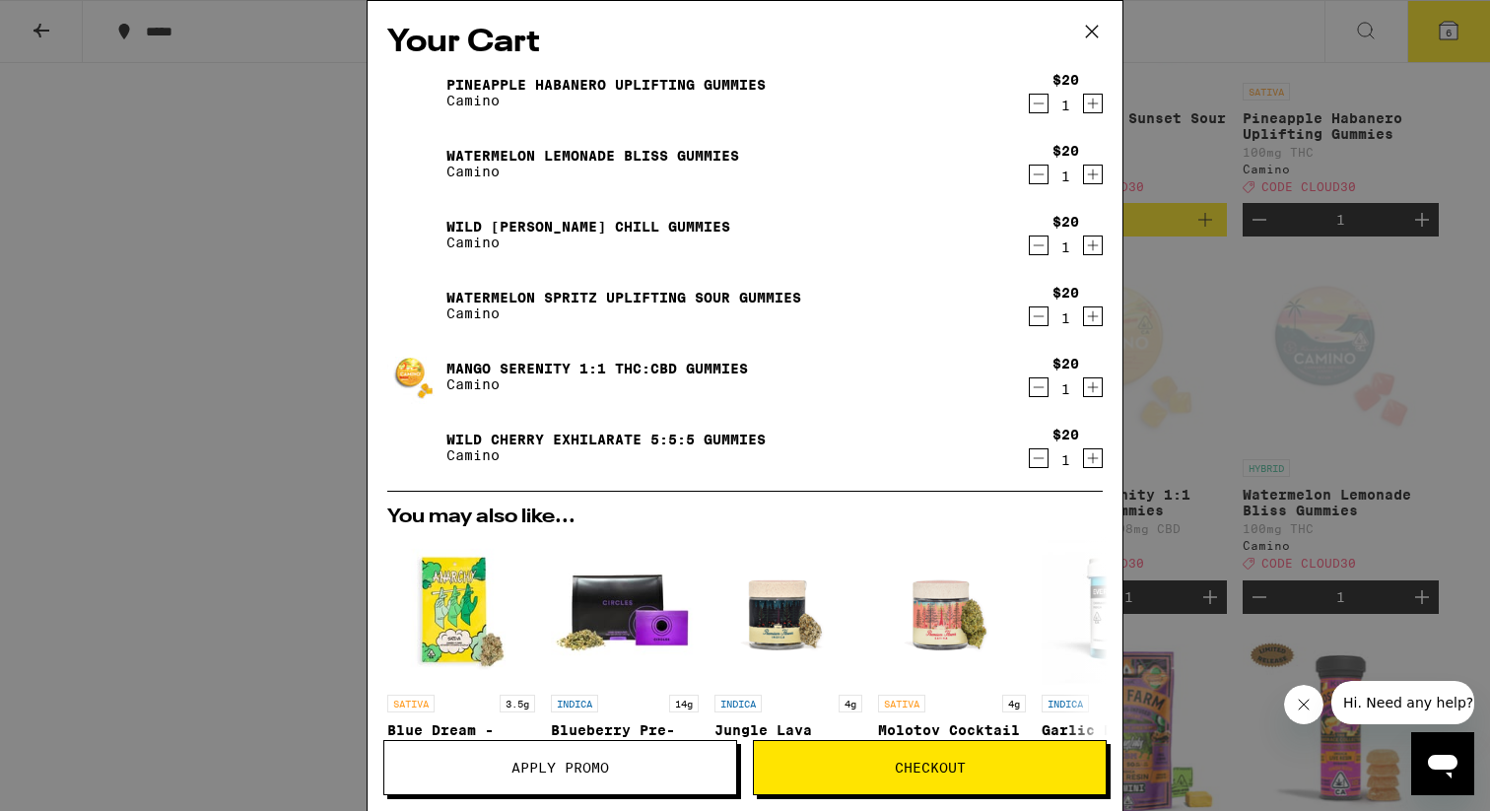
click at [1040, 102] on icon "Decrement" at bounding box center [1039, 104] width 18 height 24
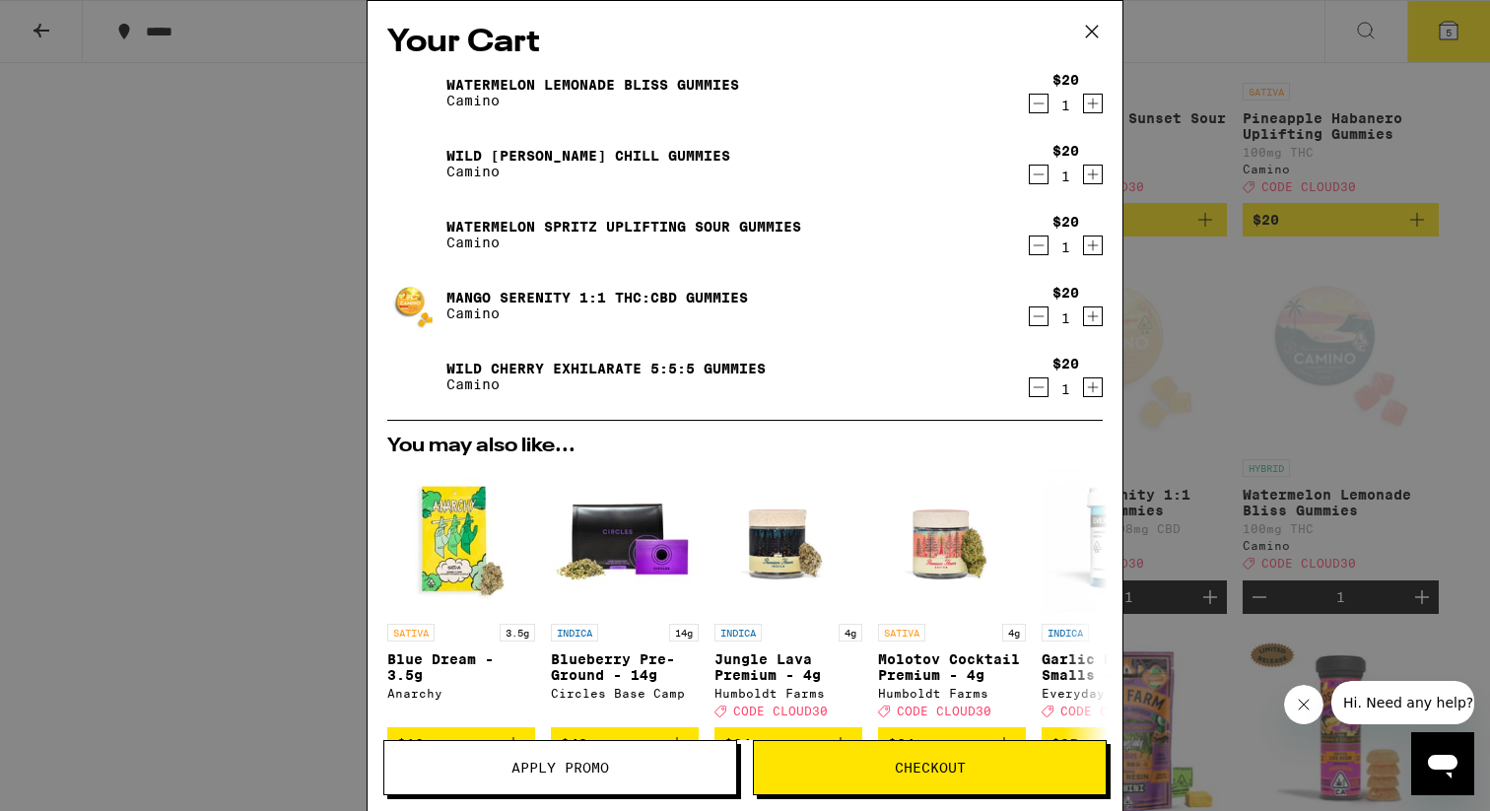
click at [654, 363] on link "Wild Cherry Exhilarate 5:5:5 Gummies" at bounding box center [605, 369] width 319 height 16
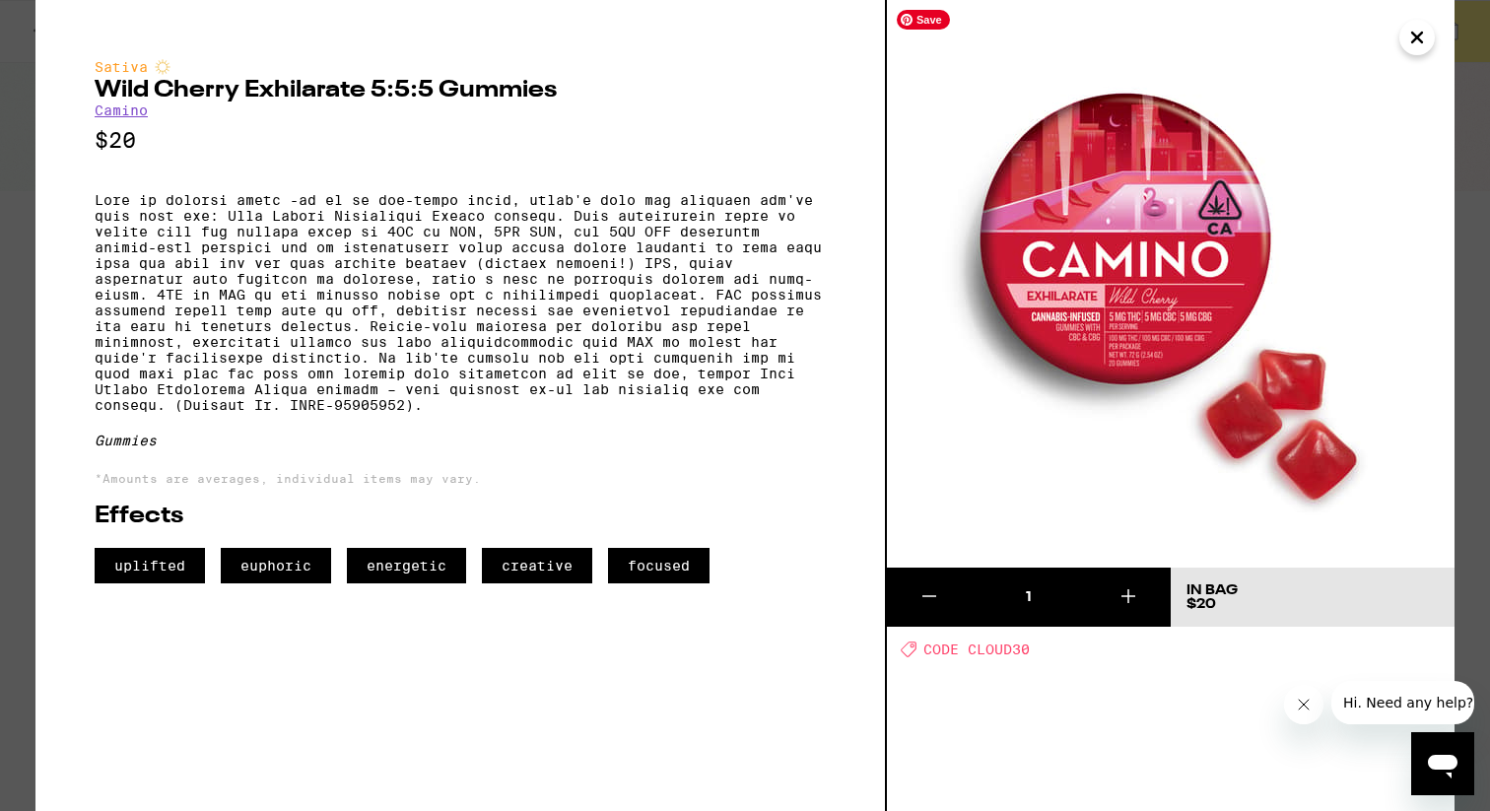
click at [1440, 38] on img at bounding box center [1171, 284] width 568 height 568
click at [1420, 44] on icon "Close" at bounding box center [1417, 38] width 24 height 30
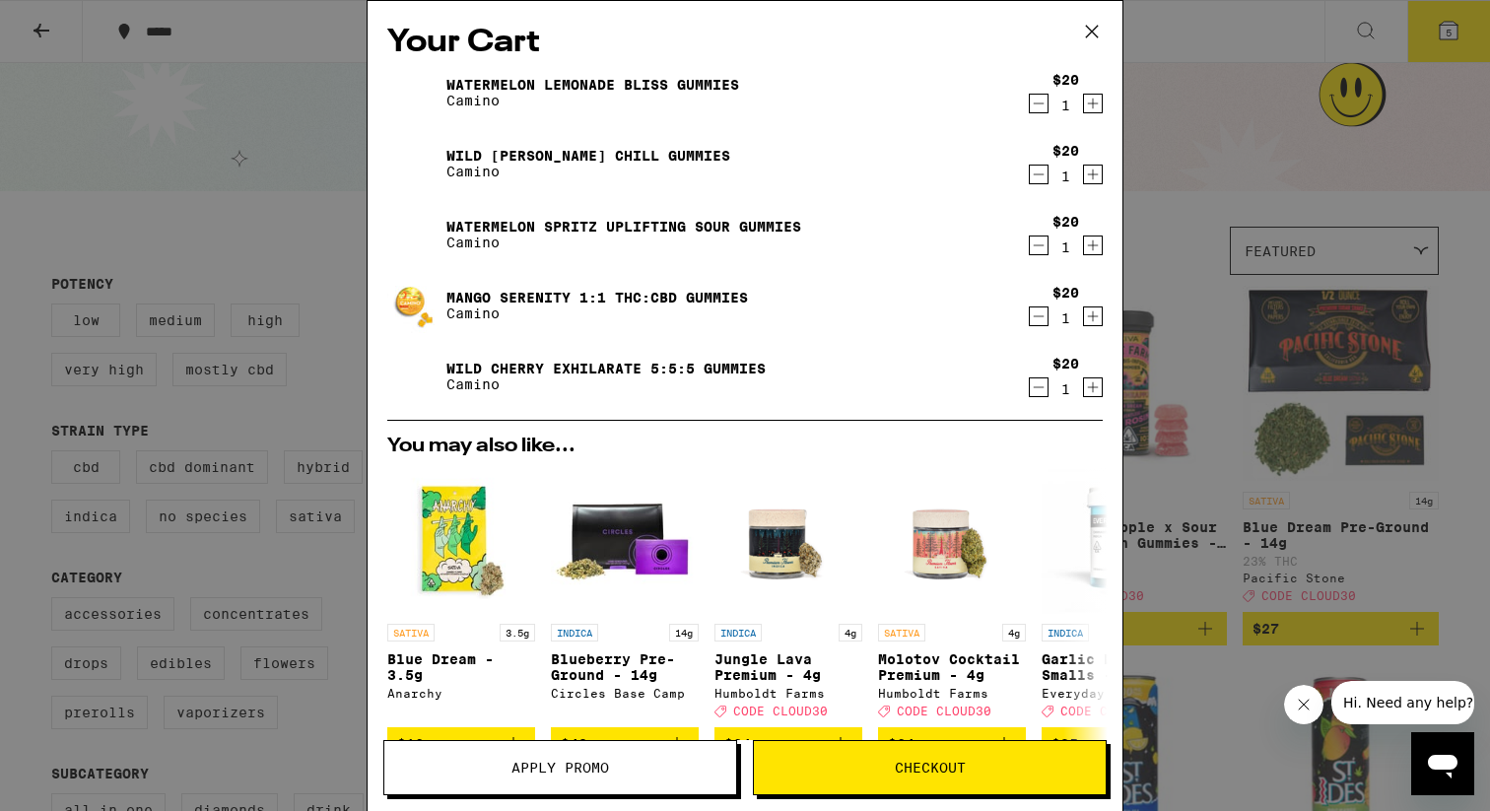
click at [728, 224] on link "Watermelon Spritz Uplifting Sour Gummies" at bounding box center [623, 227] width 355 height 16
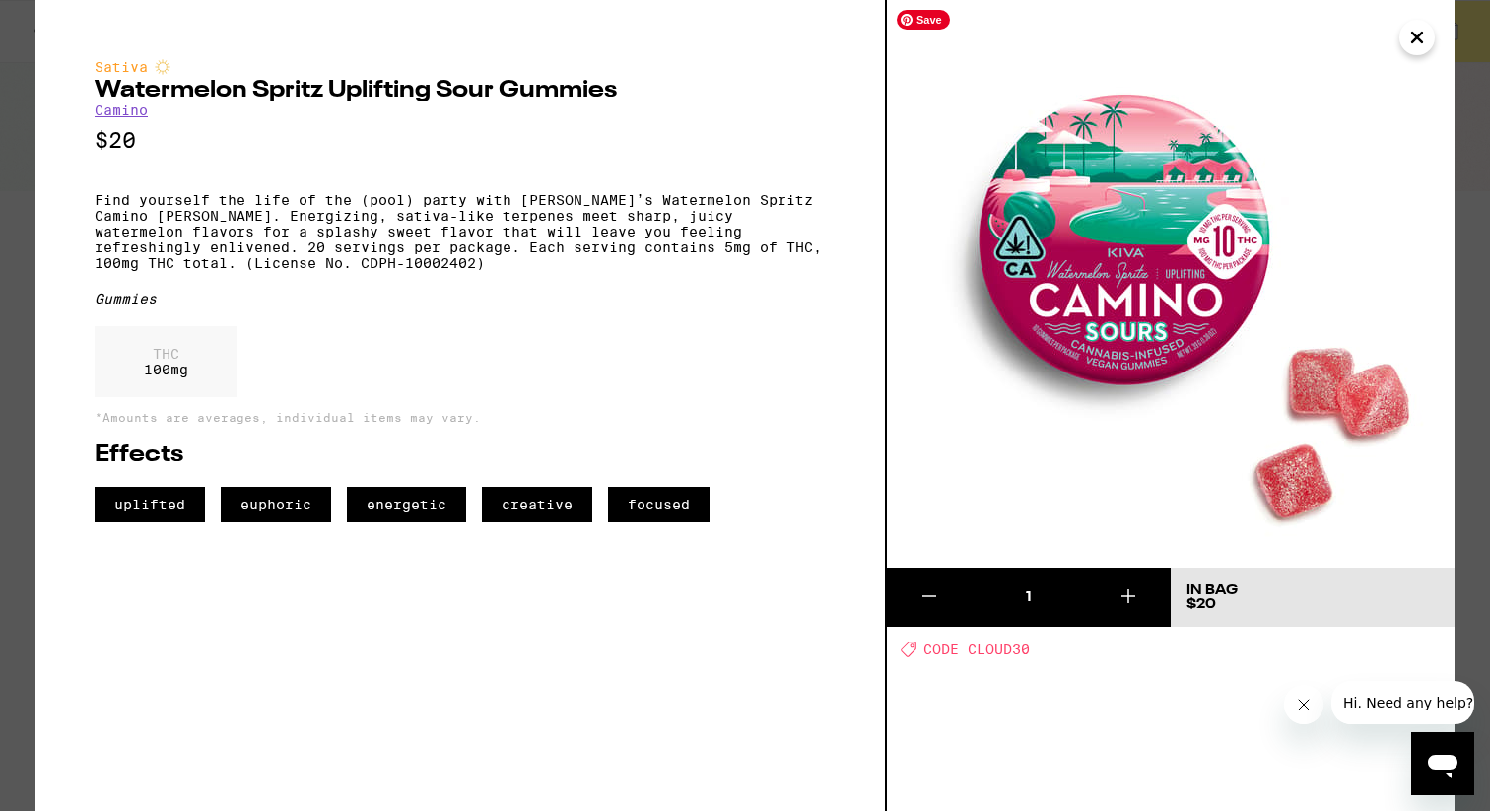
click at [1409, 33] on icon "Close" at bounding box center [1417, 38] width 24 height 30
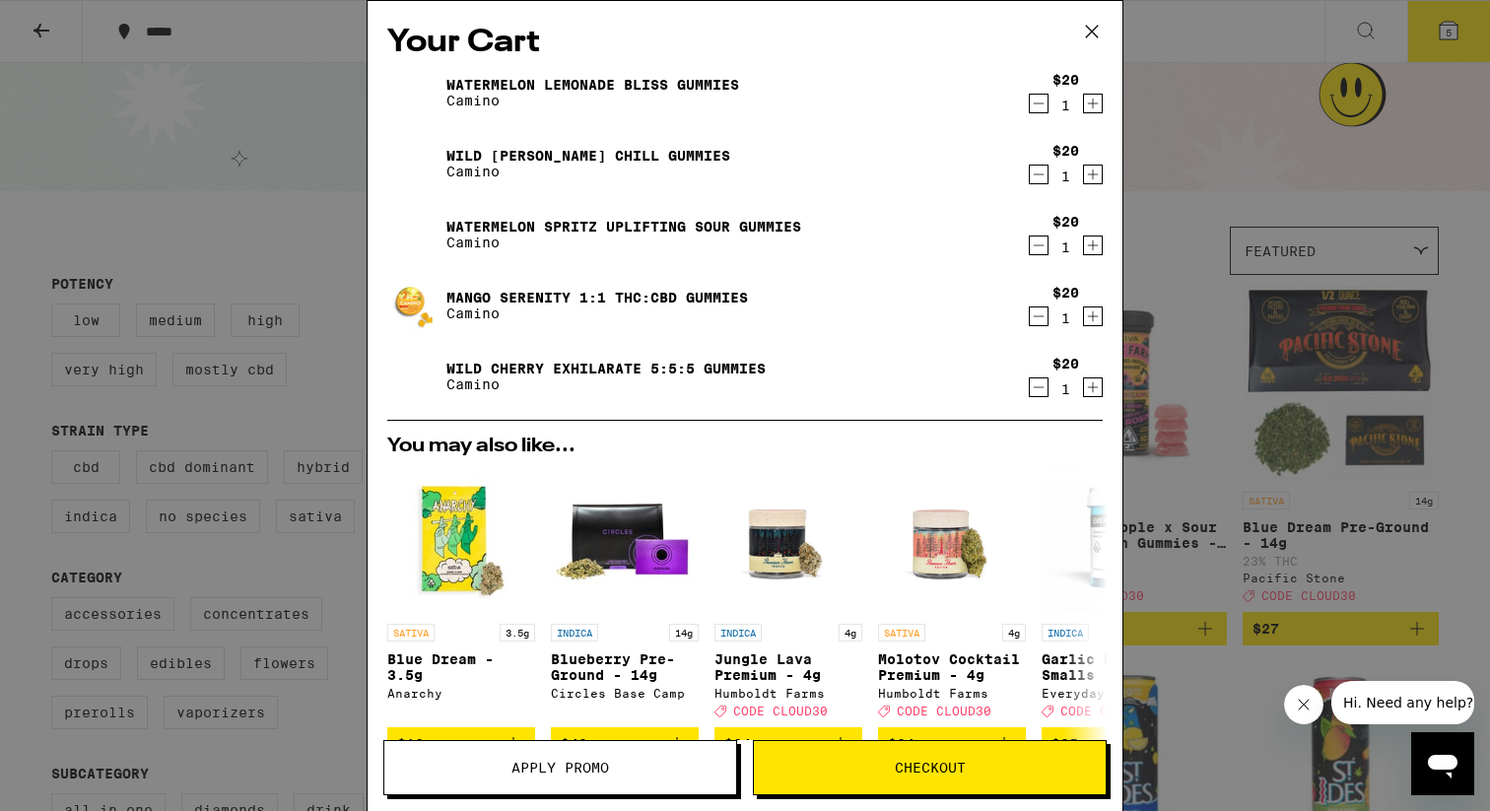
click at [617, 152] on link "Wild Berry Chill Gummies" at bounding box center [588, 156] width 284 height 16
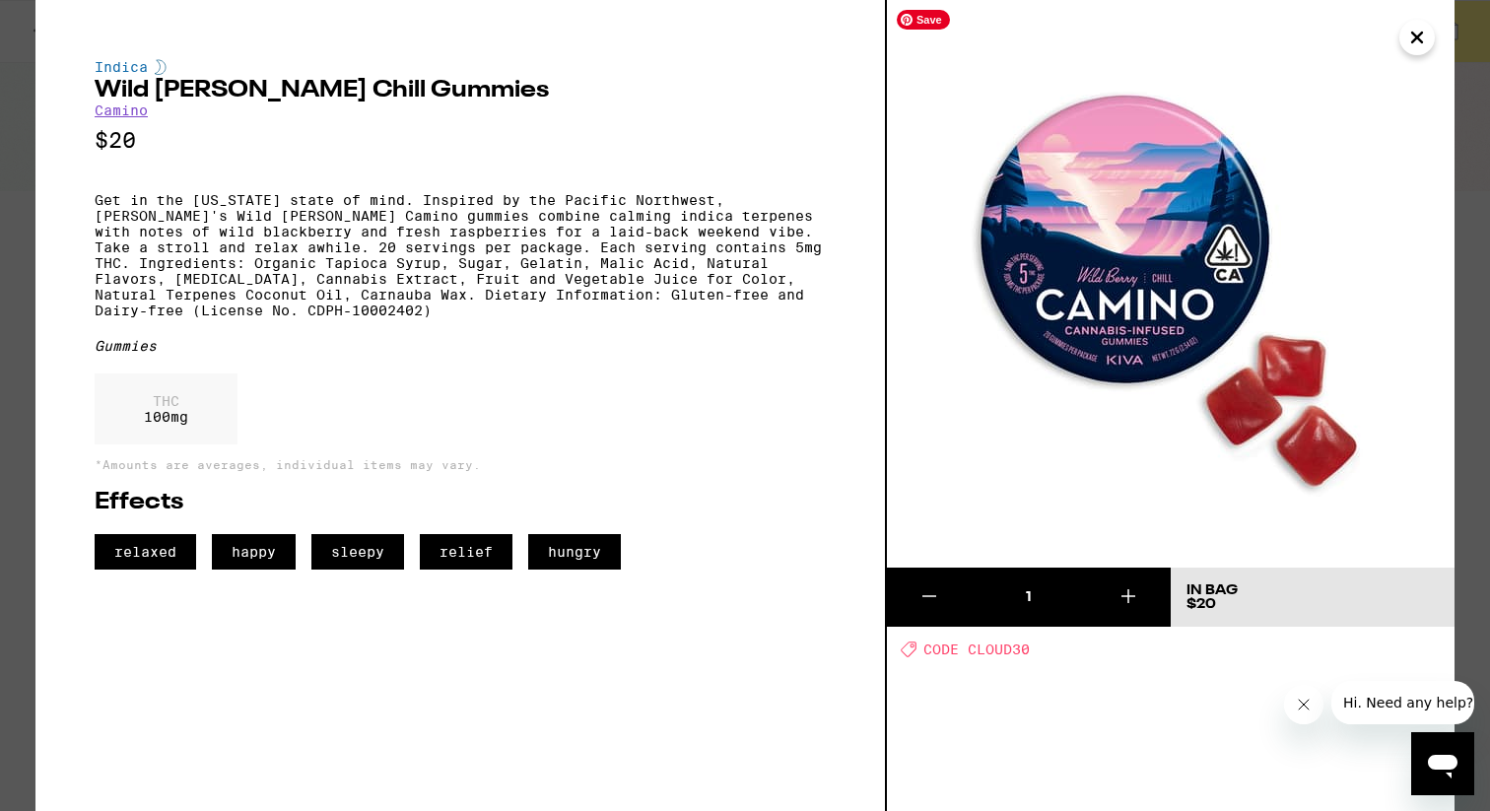
click at [1421, 25] on icon "Close" at bounding box center [1417, 38] width 24 height 30
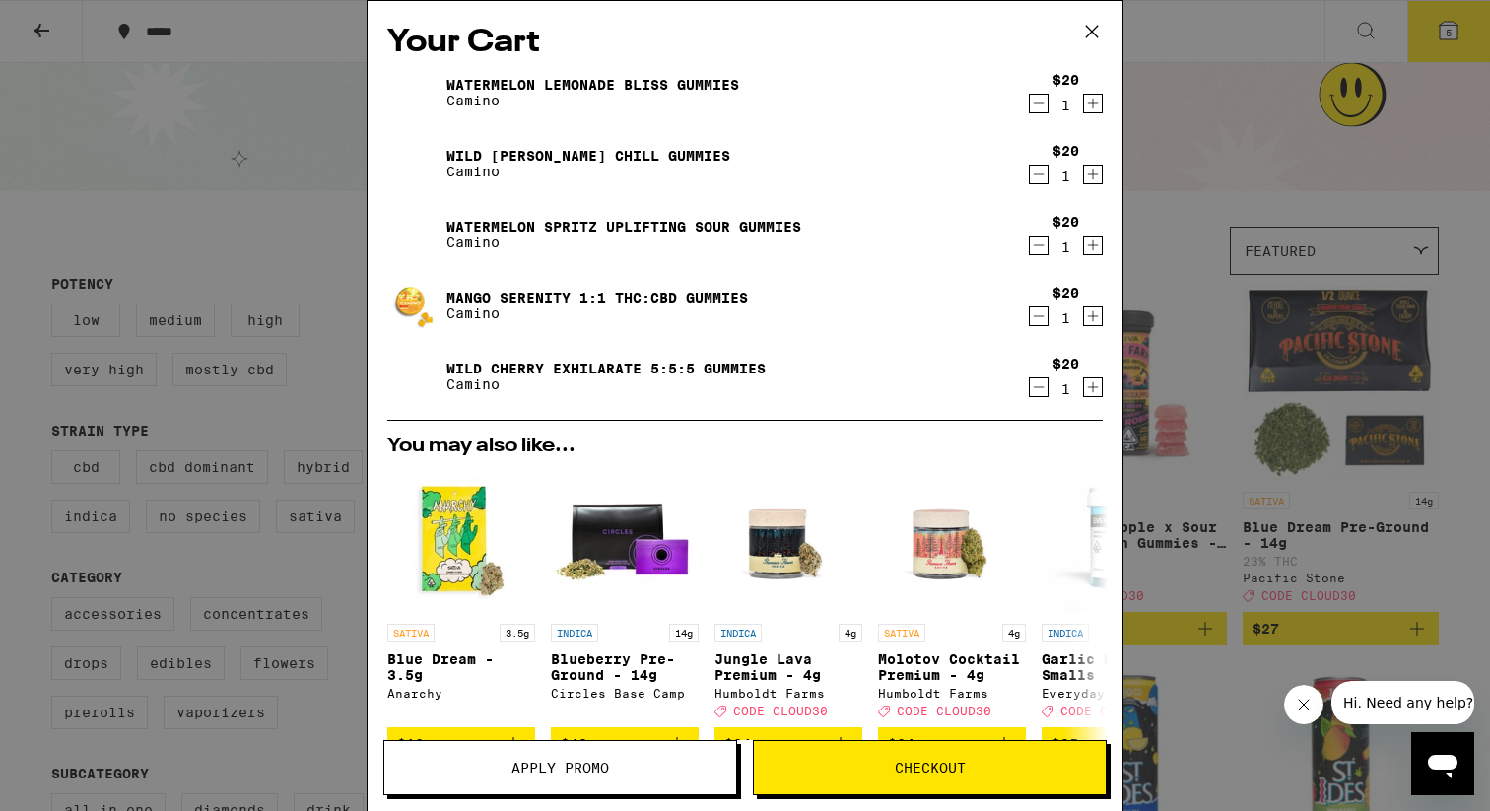
click at [1038, 172] on icon "Decrement" at bounding box center [1039, 175] width 18 height 24
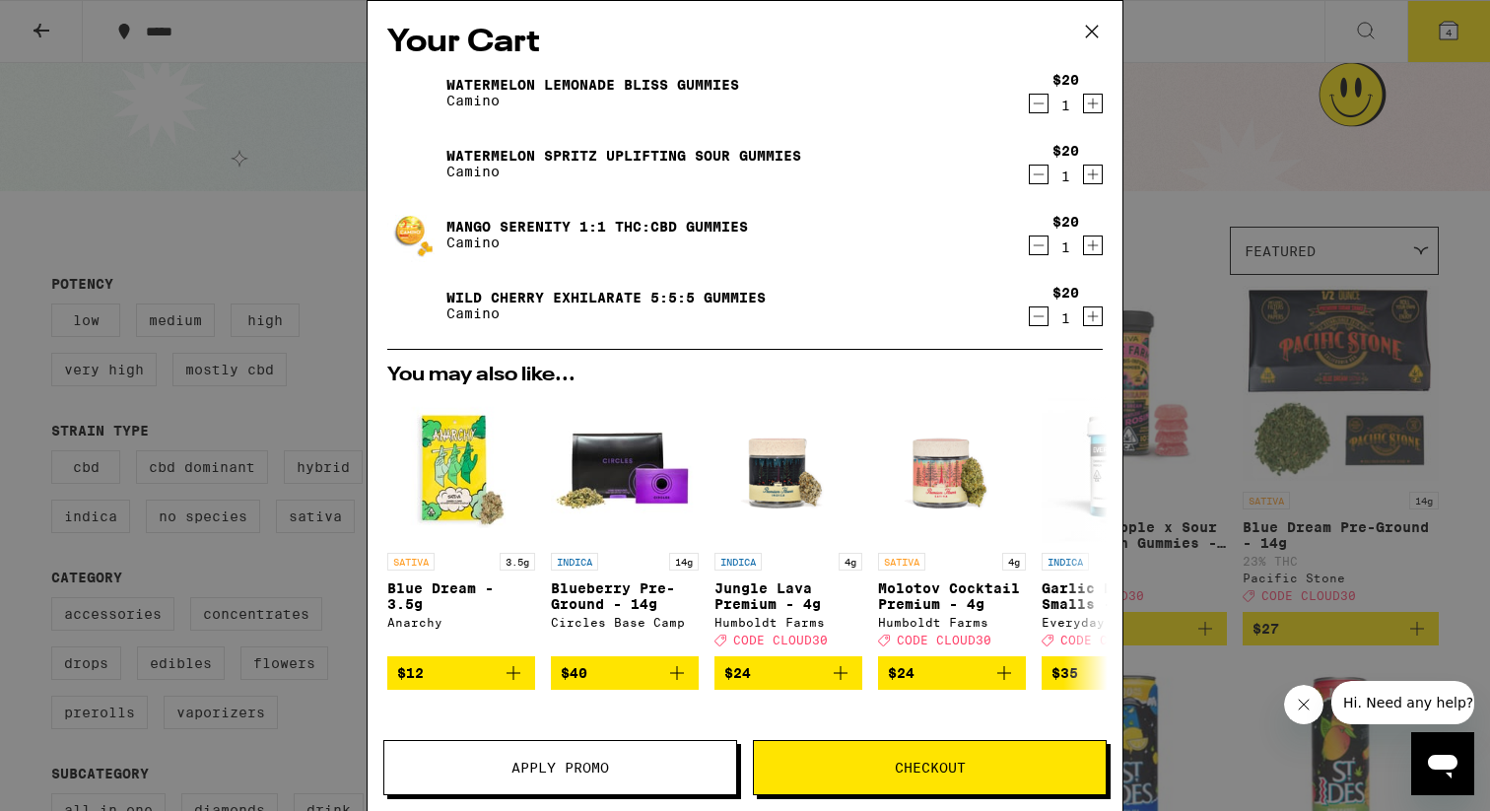
scroll to position [73, 0]
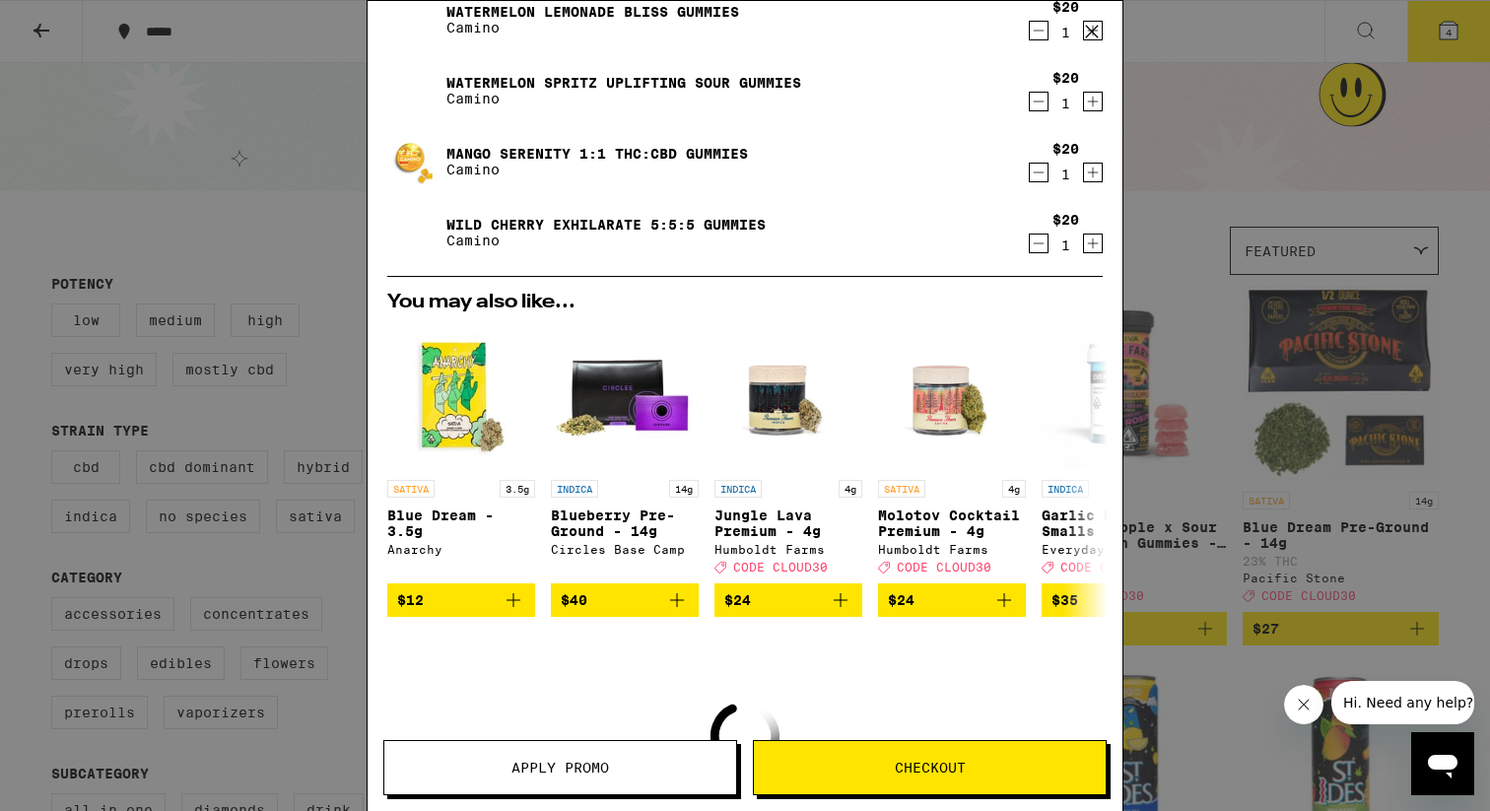
click at [1216, 241] on div "Your Cart Watermelon Lemonade Bliss Gummies Camino $20 1 Watermelon Spritz Upli…" at bounding box center [745, 405] width 1490 height 811
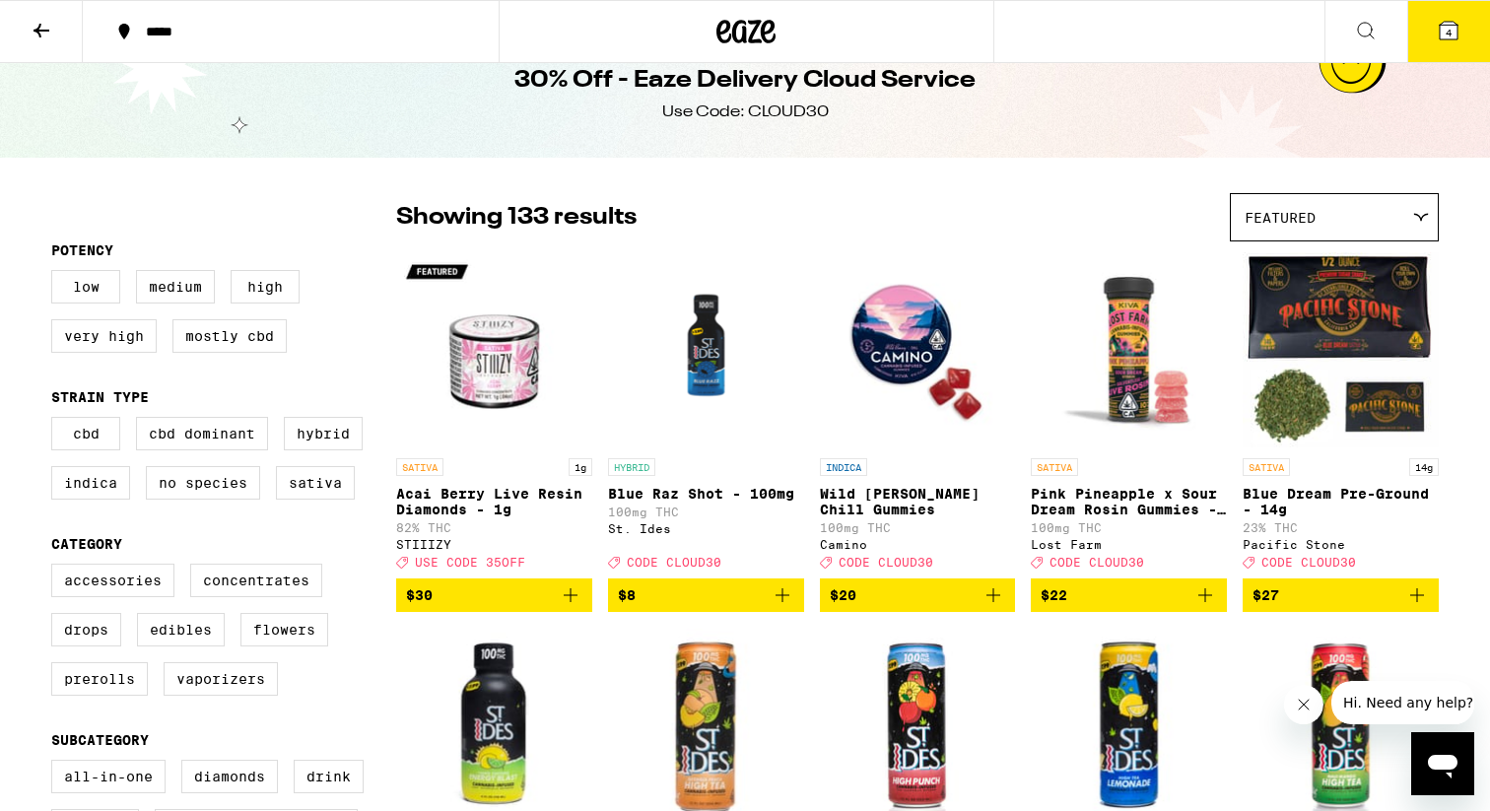
scroll to position [1707, 0]
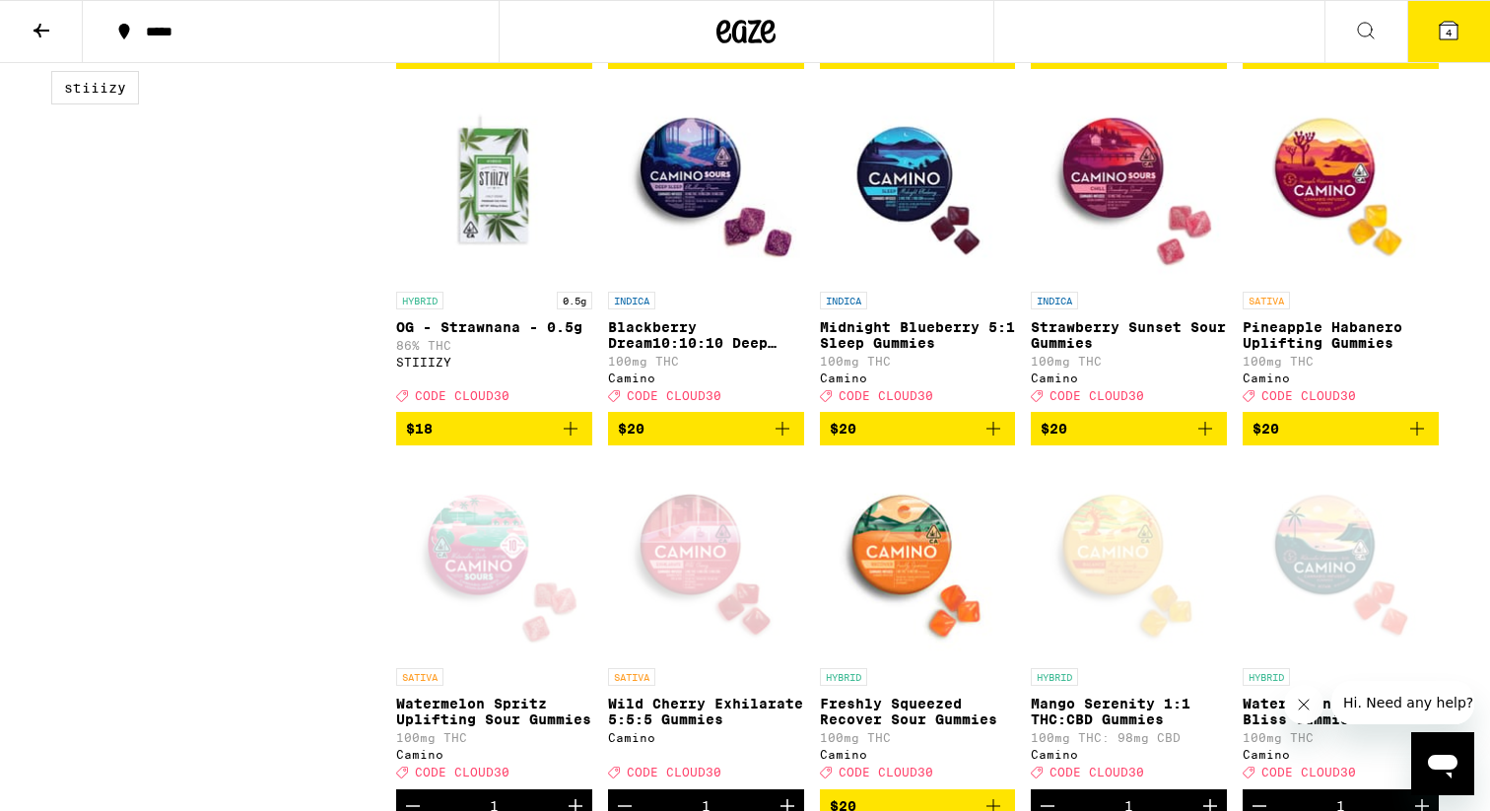
click at [996, 440] on icon "Add to bag" at bounding box center [993, 429] width 24 height 24
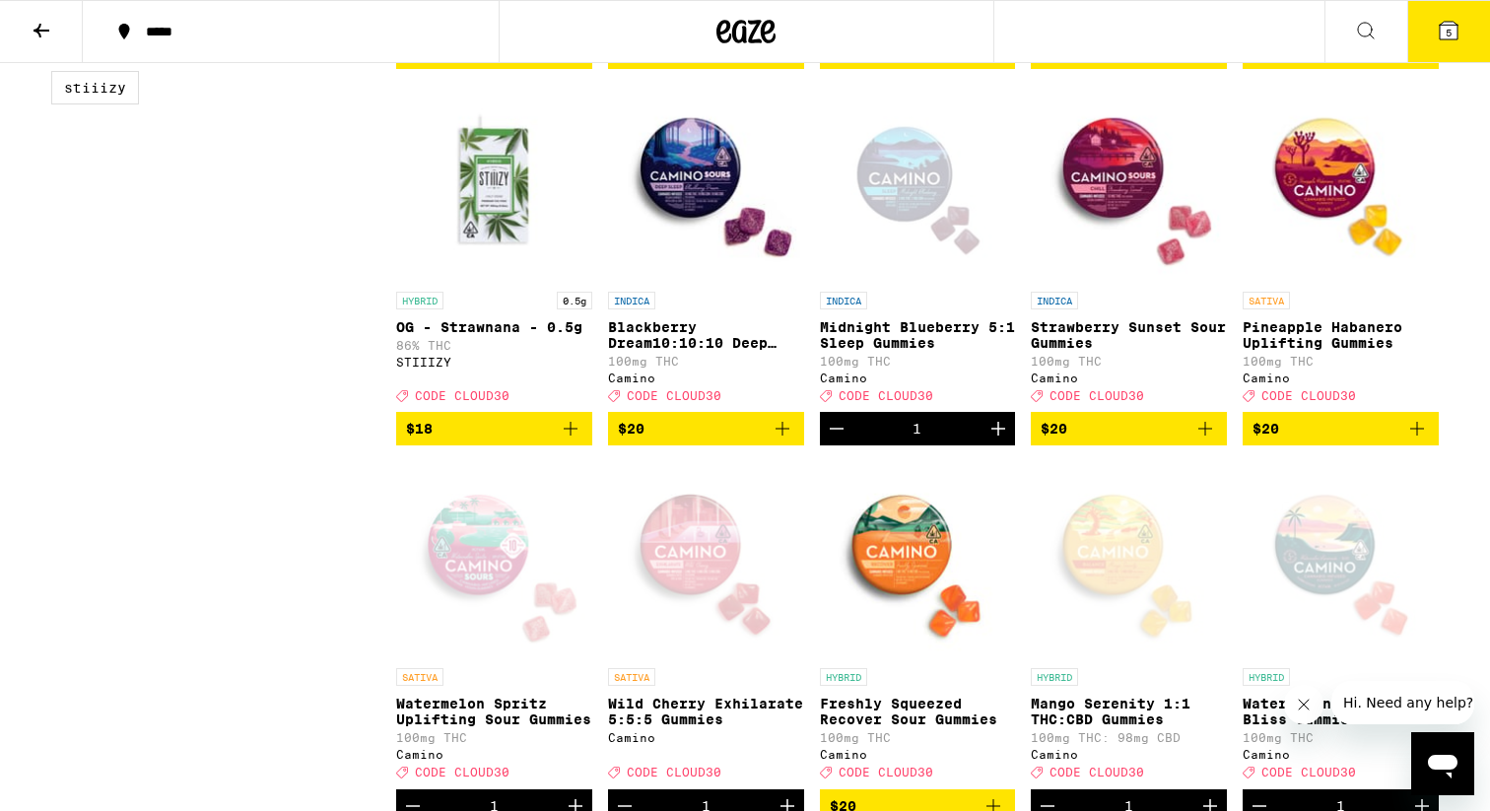
click at [1432, 46] on button "5" at bounding box center [1448, 31] width 83 height 61
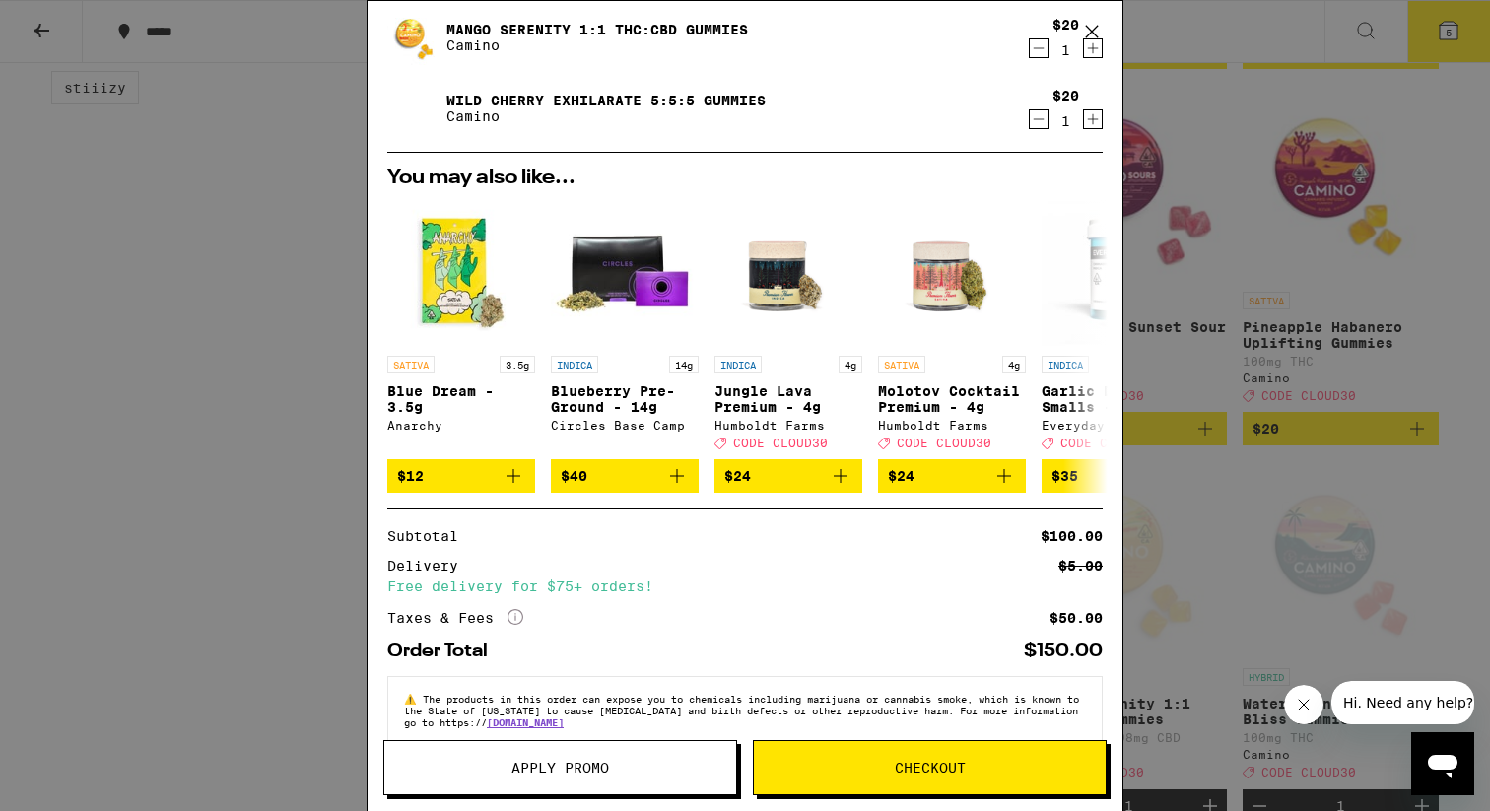
scroll to position [310, 0]
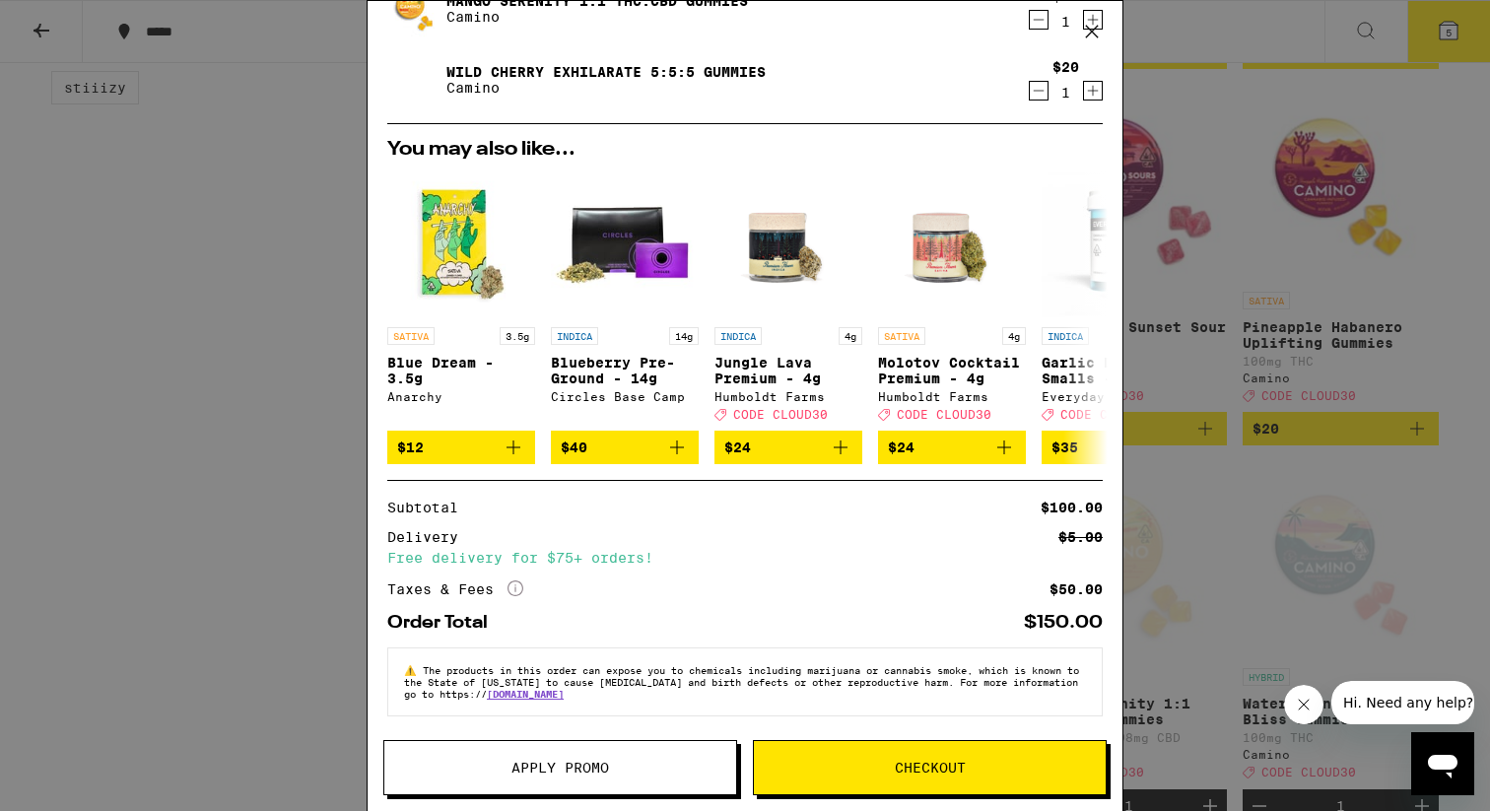
click at [520, 580] on icon "More Info" at bounding box center [515, 588] width 16 height 16
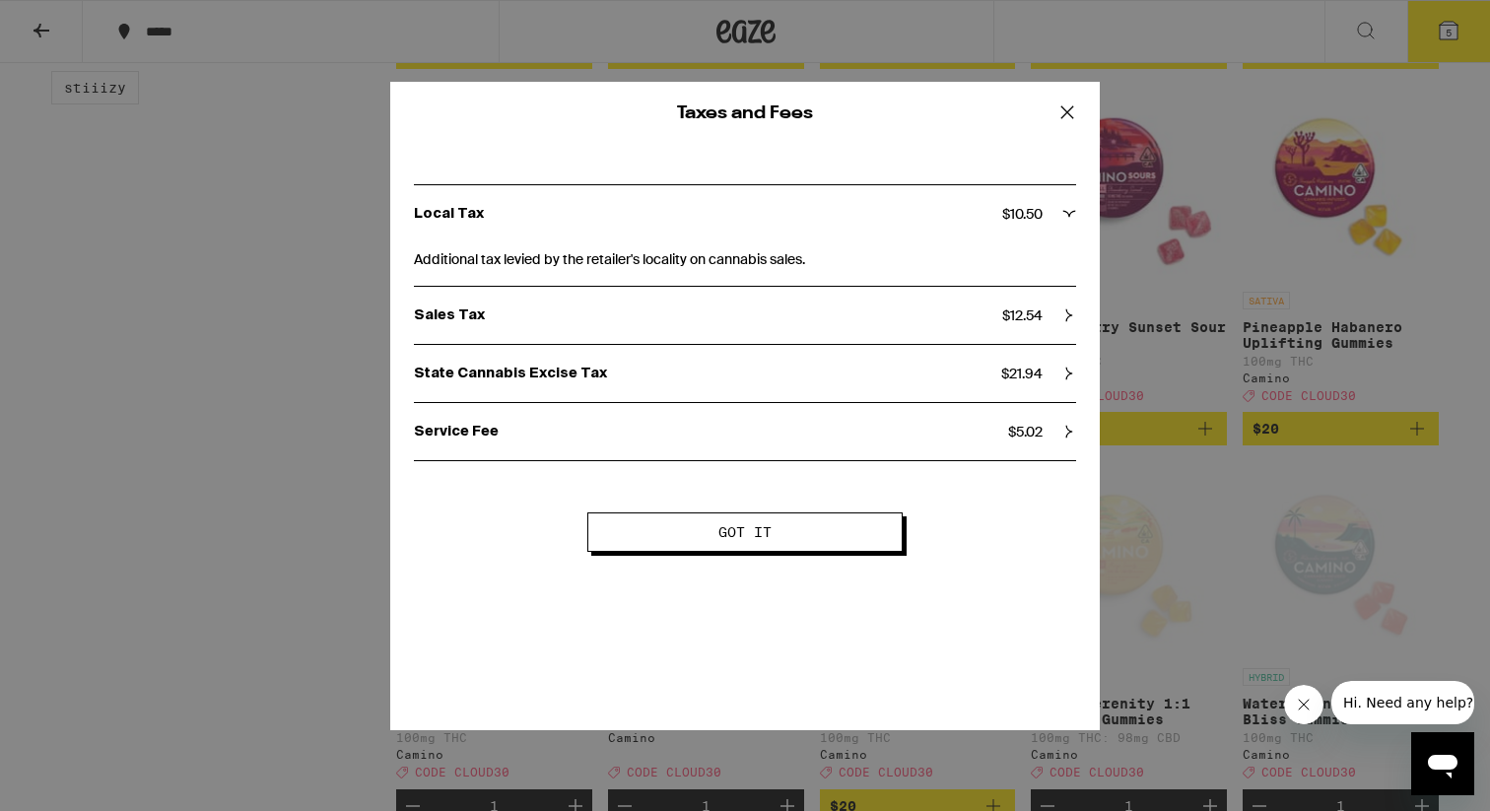
click at [1071, 120] on icon at bounding box center [1067, 113] width 30 height 30
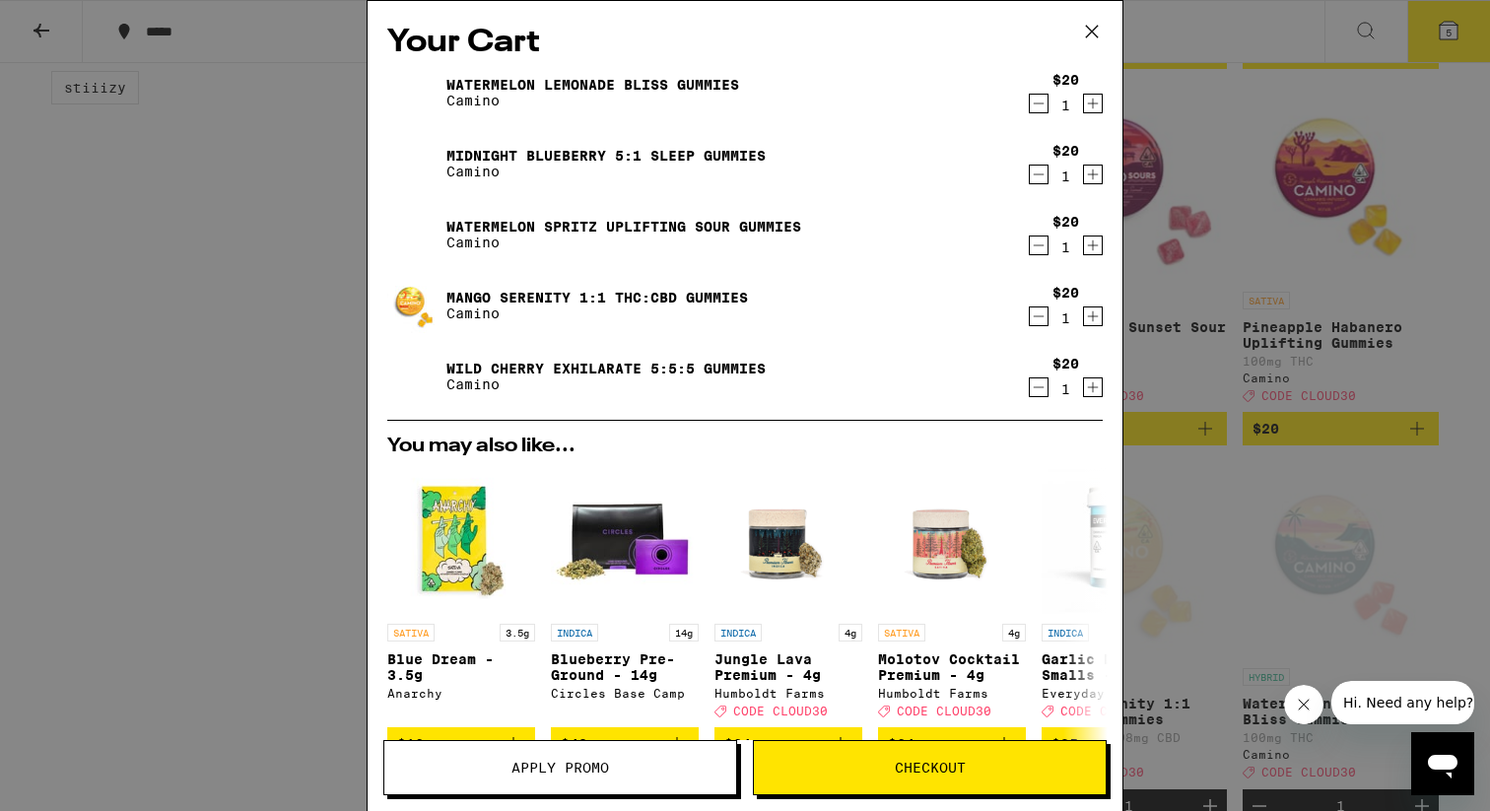
click at [1396, 201] on div "Your Cart Watermelon Lemonade Bliss Gummies Camino $20 1 Midnight Blueberry 5:1…" at bounding box center [745, 405] width 1490 height 811
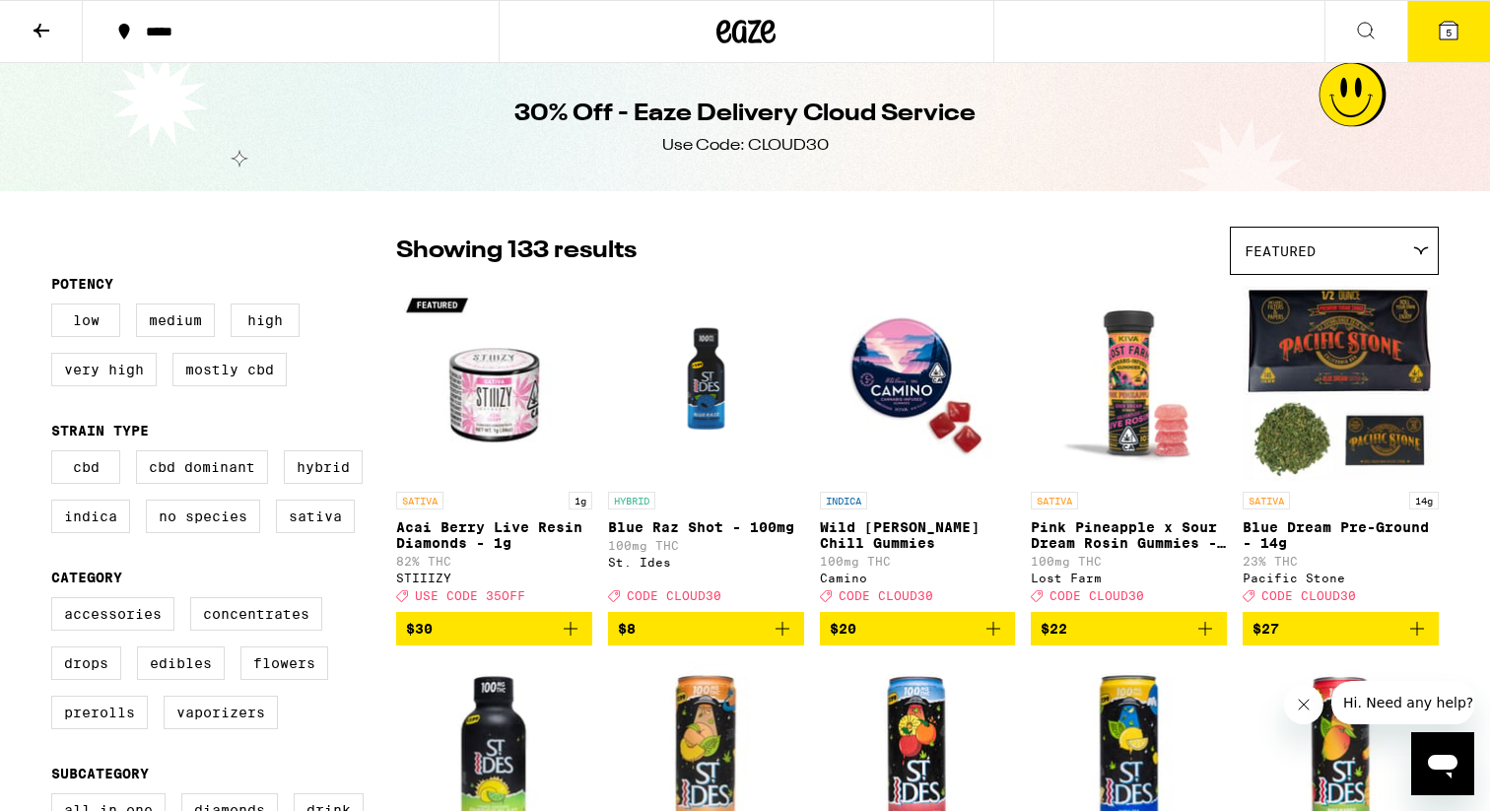
click at [1442, 31] on icon at bounding box center [1449, 31] width 18 height 18
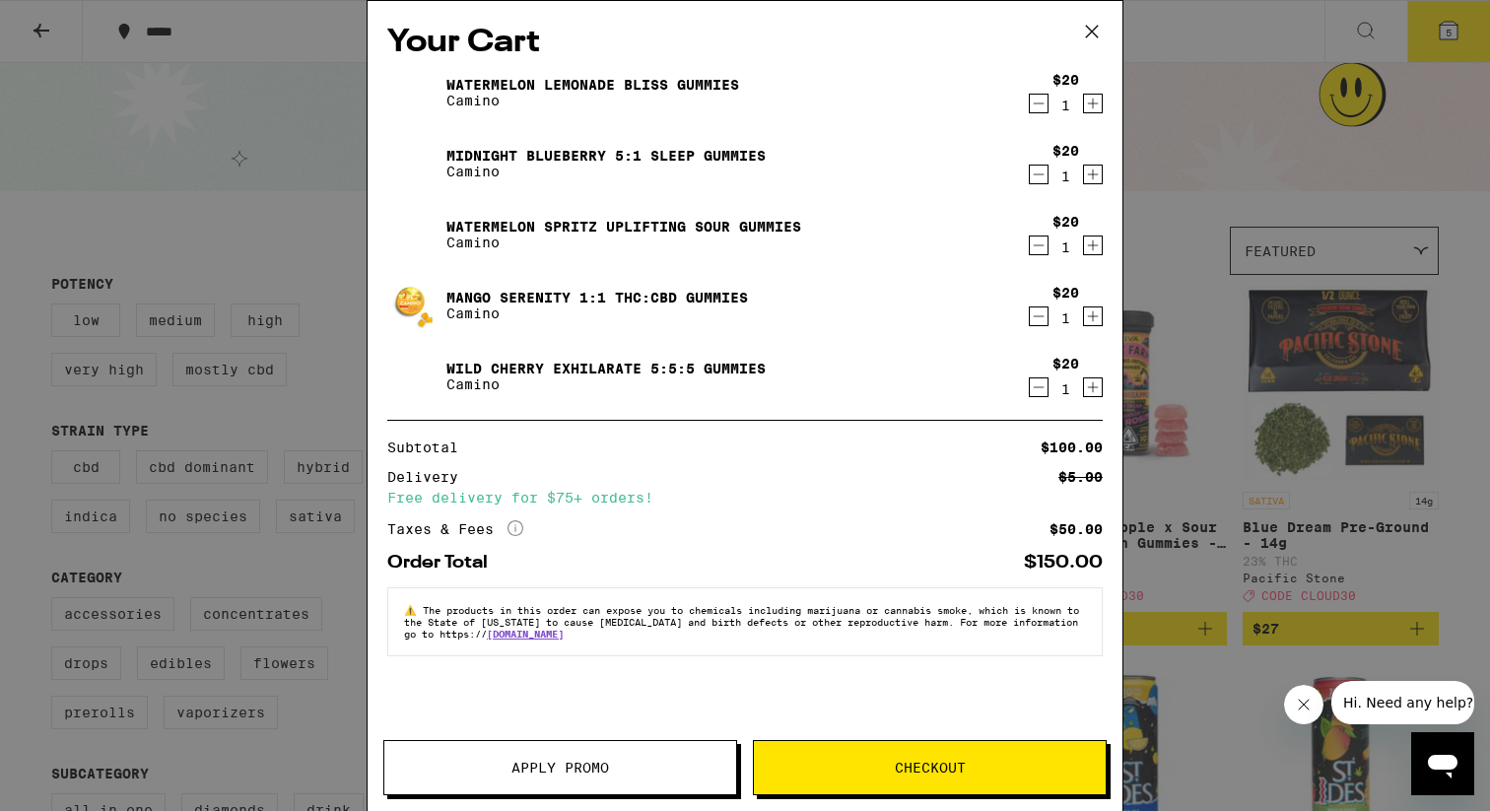
click at [673, 796] on div "Apply Promo Checkout" at bounding box center [745, 775] width 755 height 71
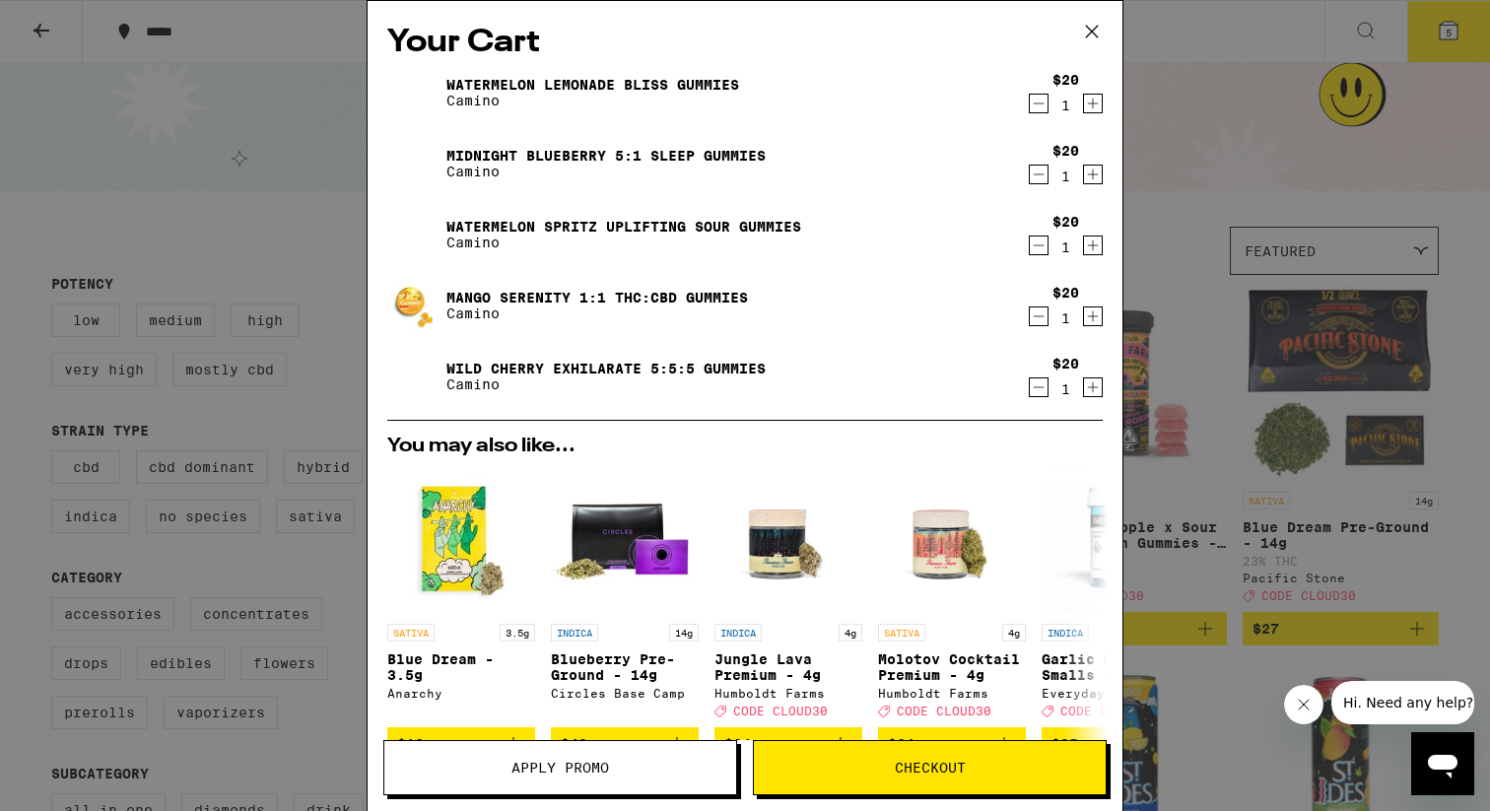
click at [665, 775] on button "Apply Promo" at bounding box center [560, 767] width 354 height 55
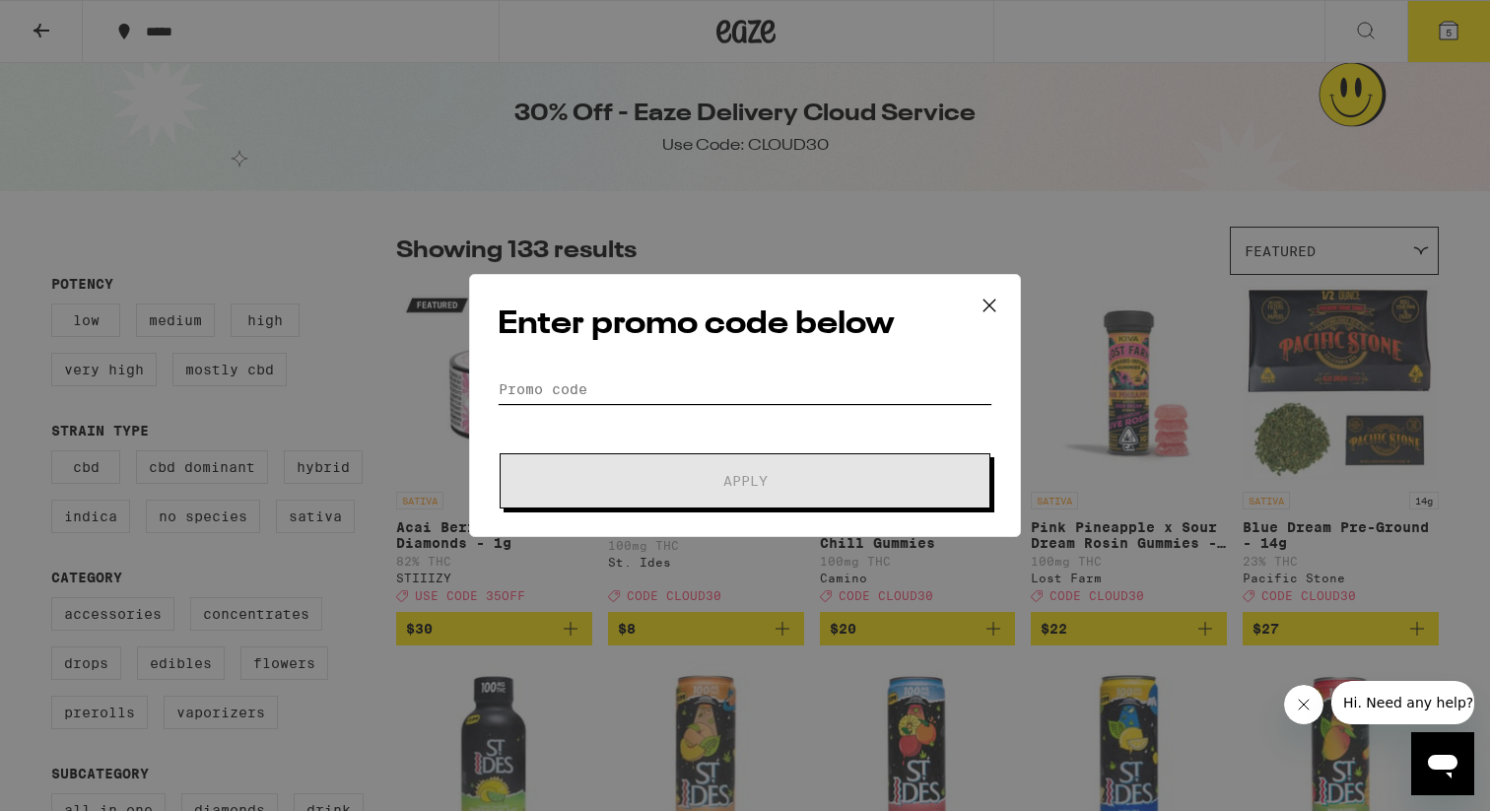
click at [652, 383] on input "Promo Code" at bounding box center [745, 389] width 495 height 30
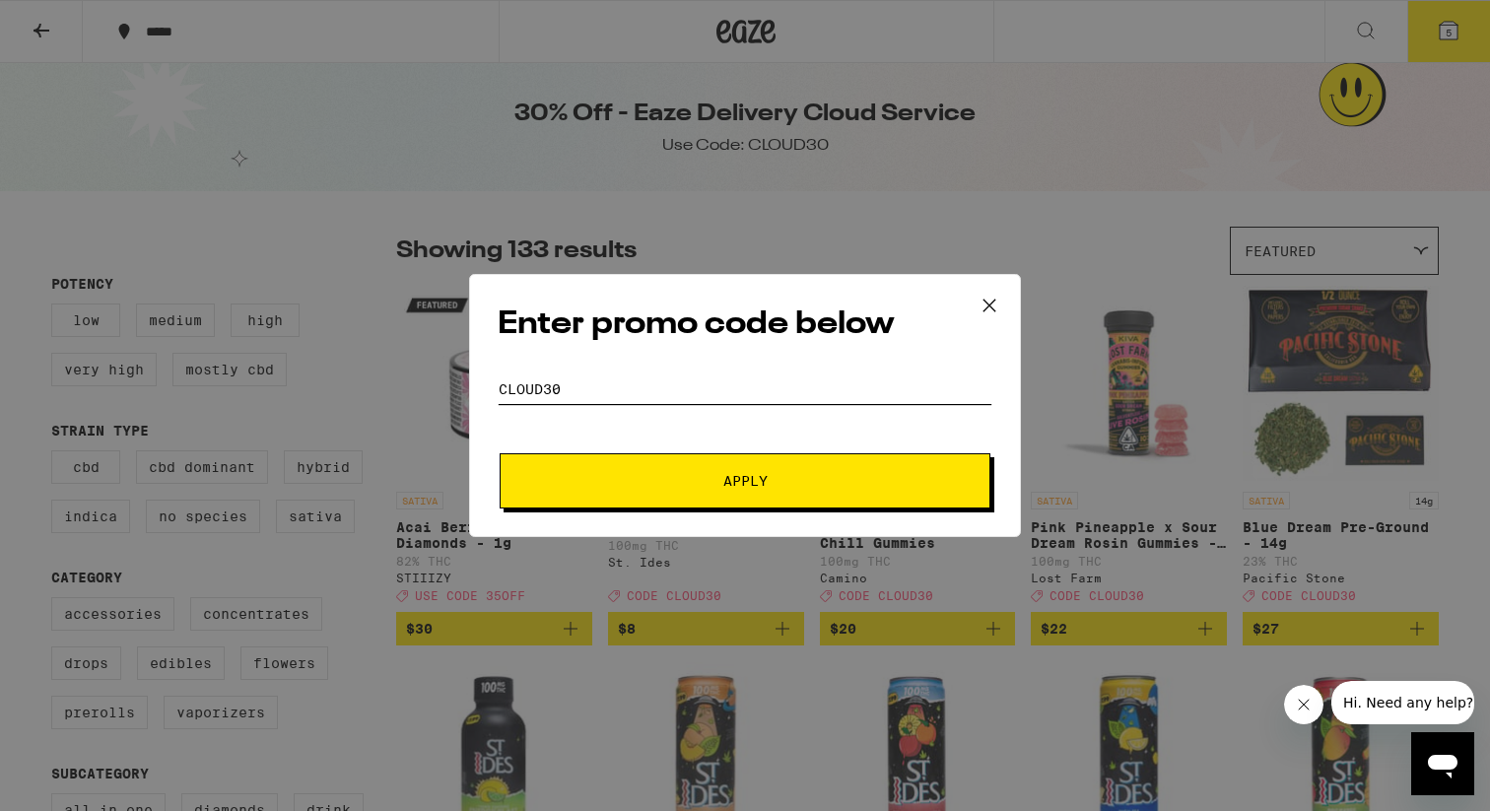
type input "cloud30"
click at [771, 485] on span "Apply" at bounding box center [745, 481] width 355 height 14
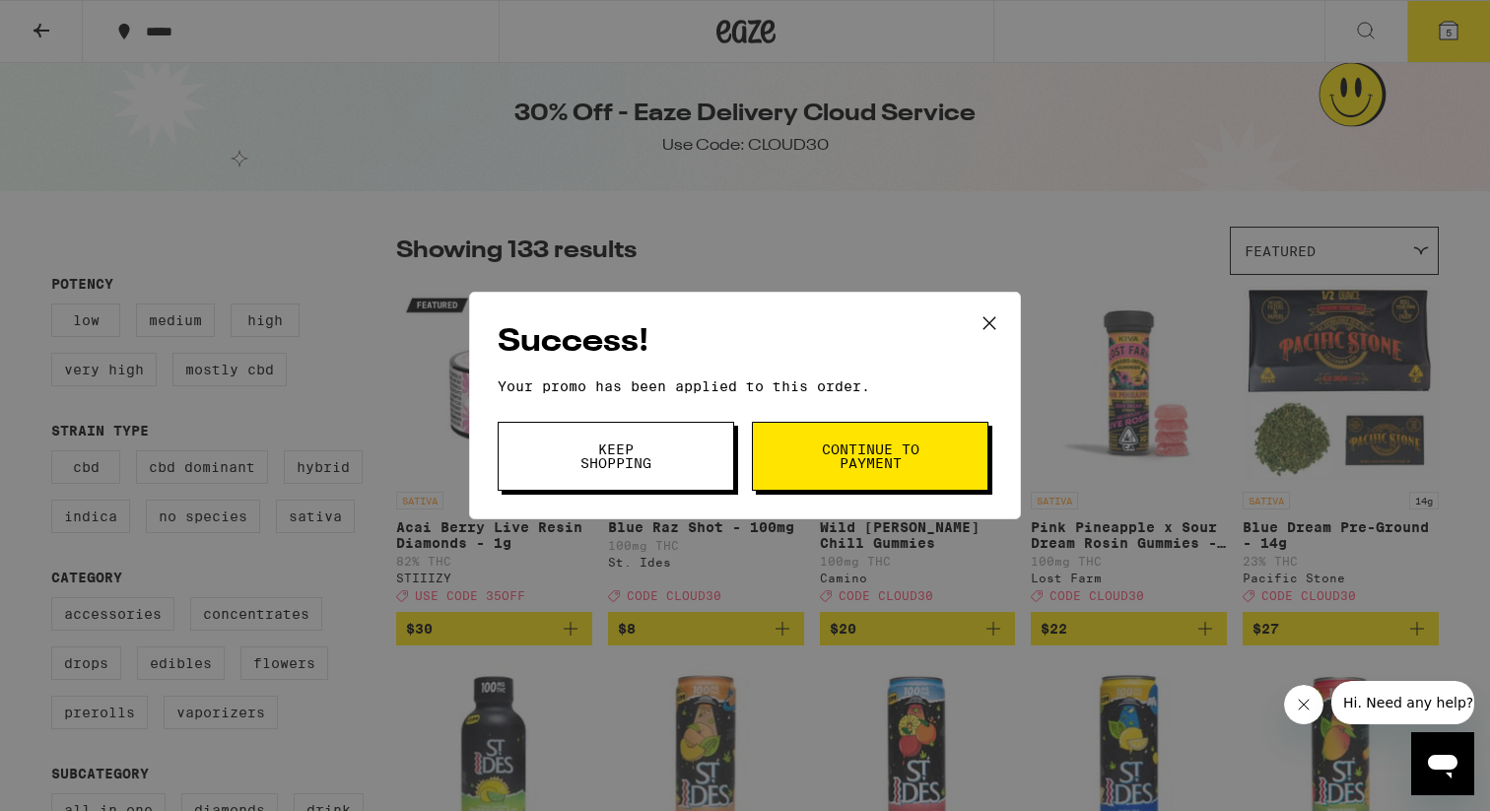
click at [811, 476] on button "Continue to payment" at bounding box center [870, 456] width 236 height 69
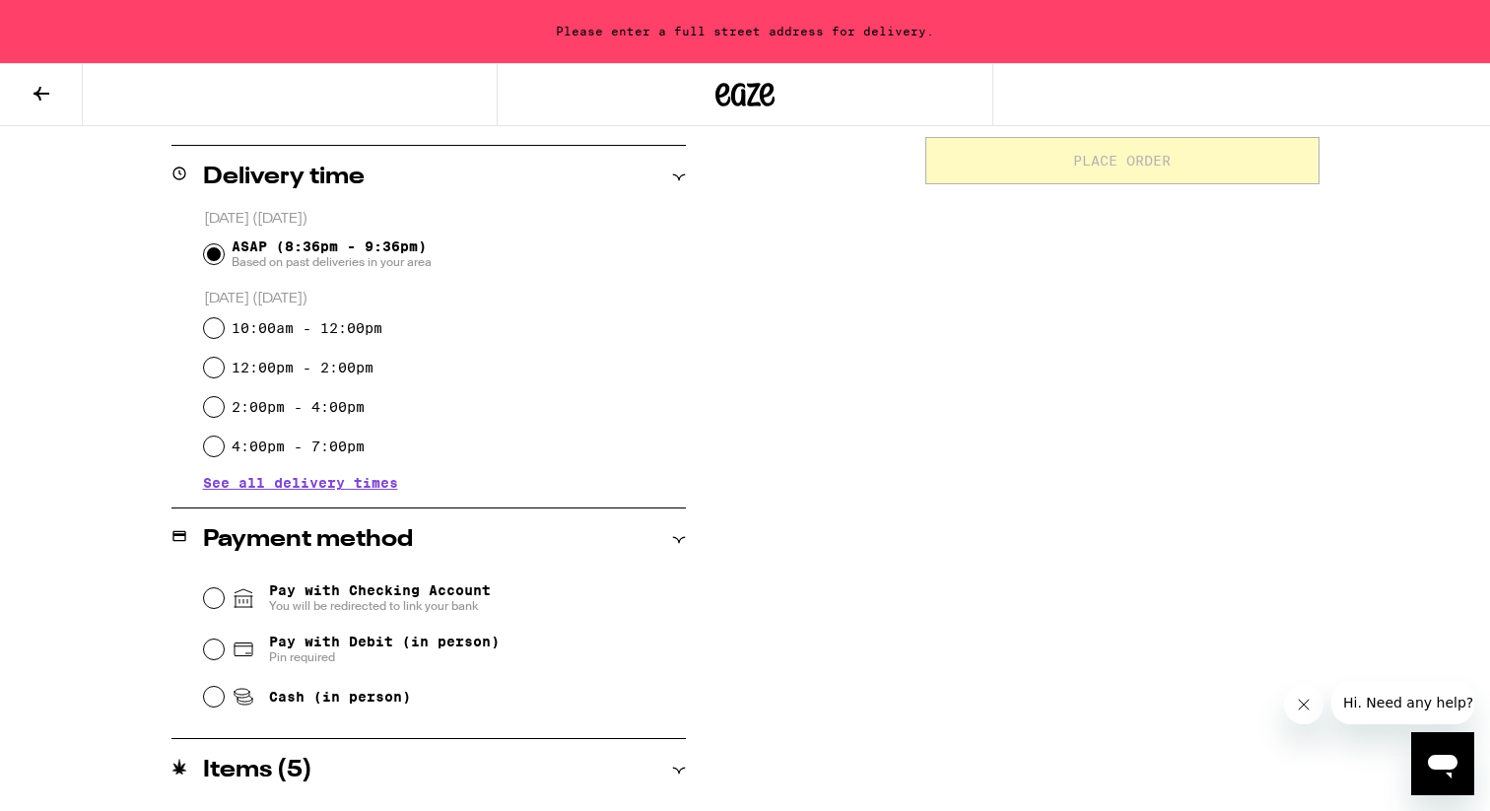
scroll to position [496, 0]
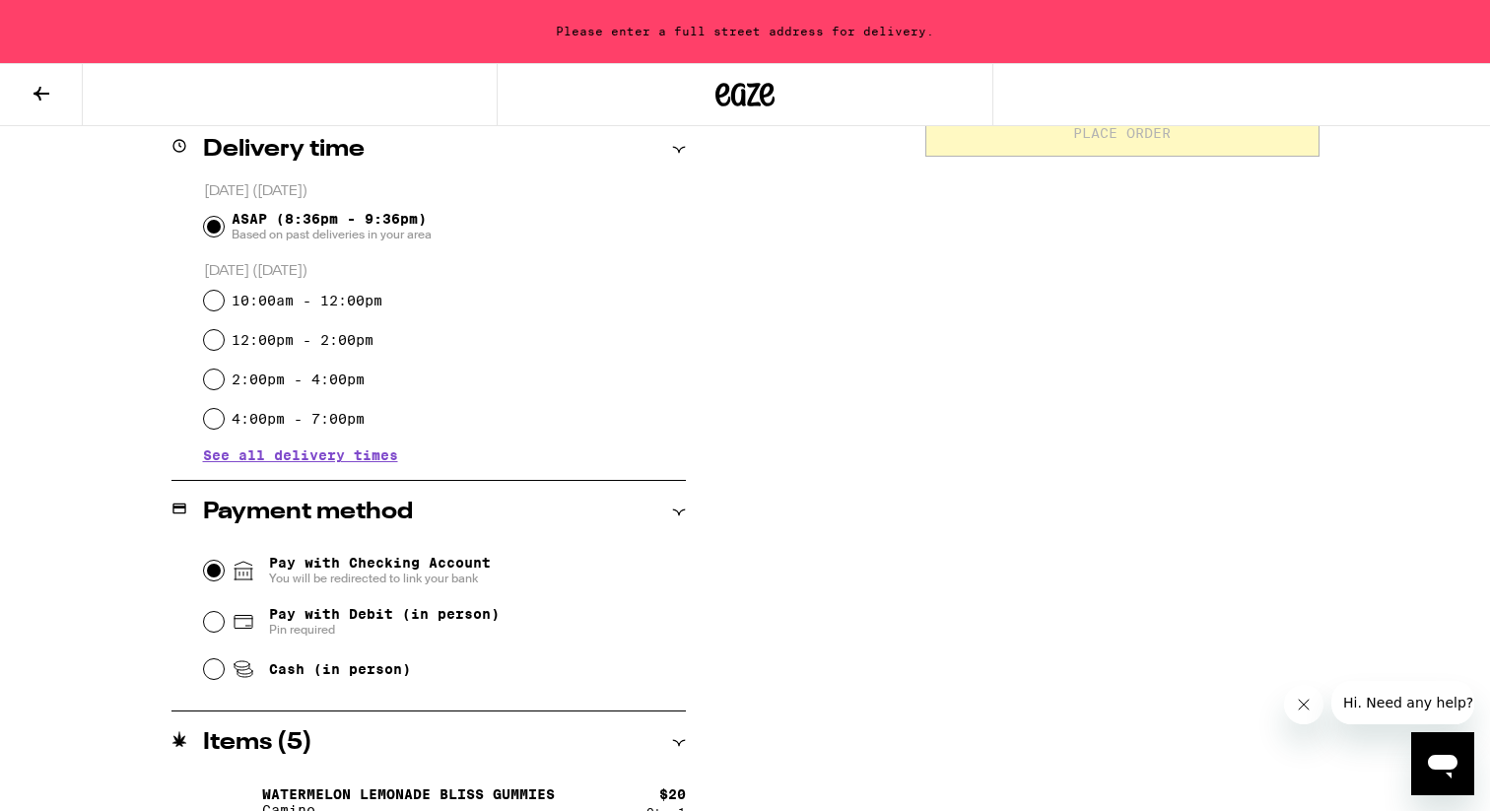
click at [219, 577] on input "Pay with Checking Account You will be redirected to link your bank" at bounding box center [214, 571] width 20 height 20
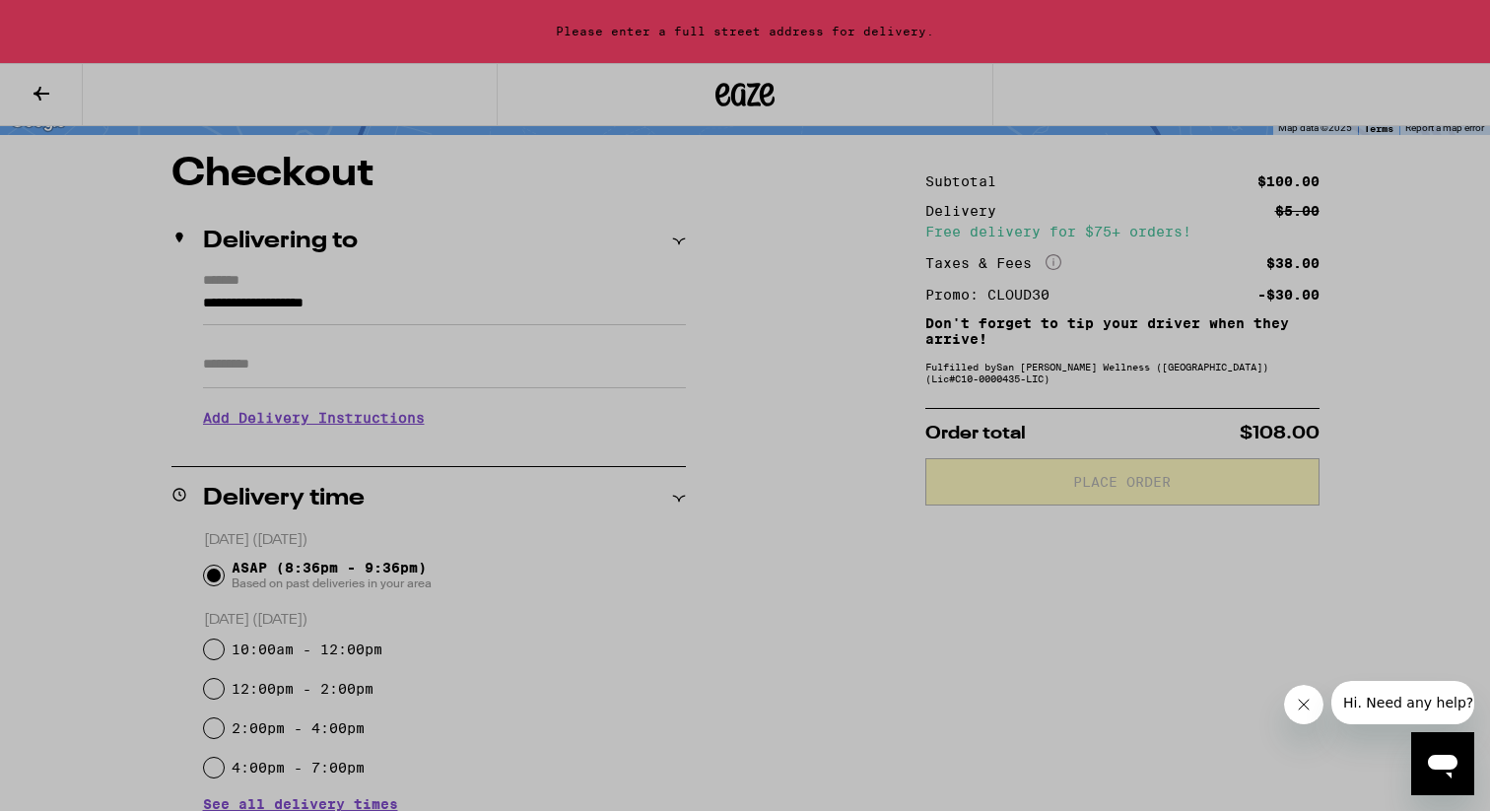
scroll to position [137, 0]
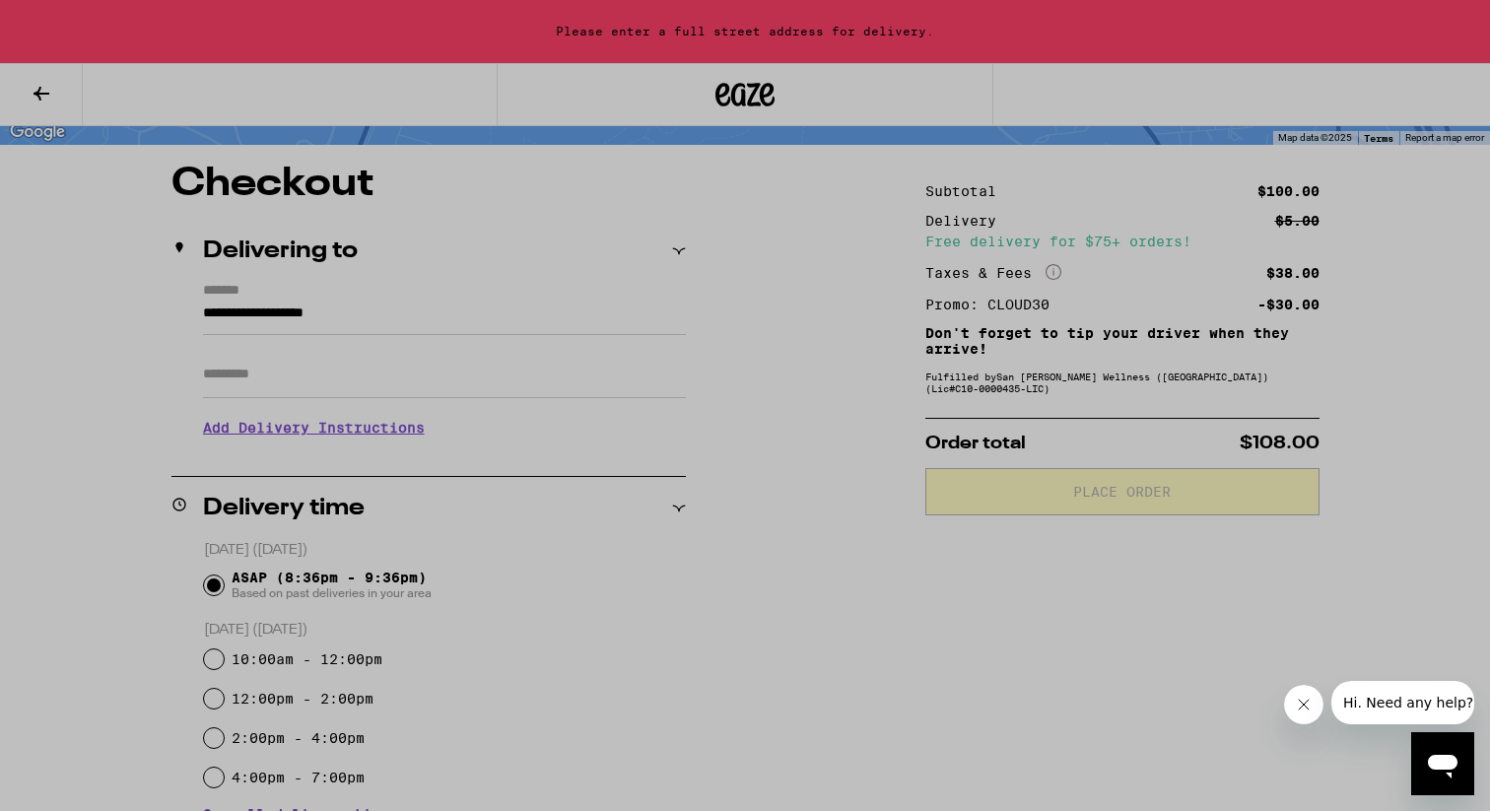
click at [390, 356] on div at bounding box center [745, 405] width 1490 height 811
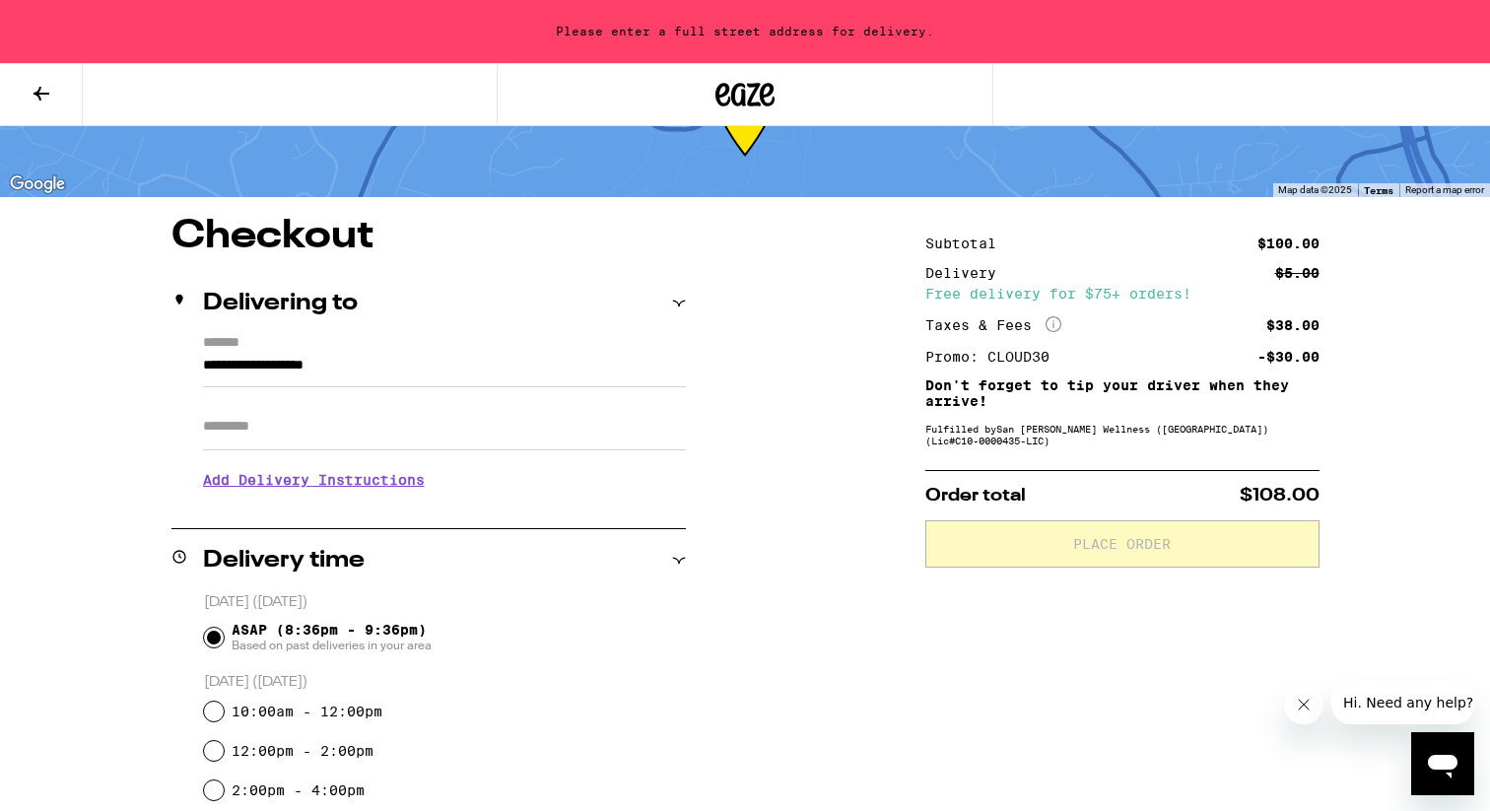
scroll to position [88, 0]
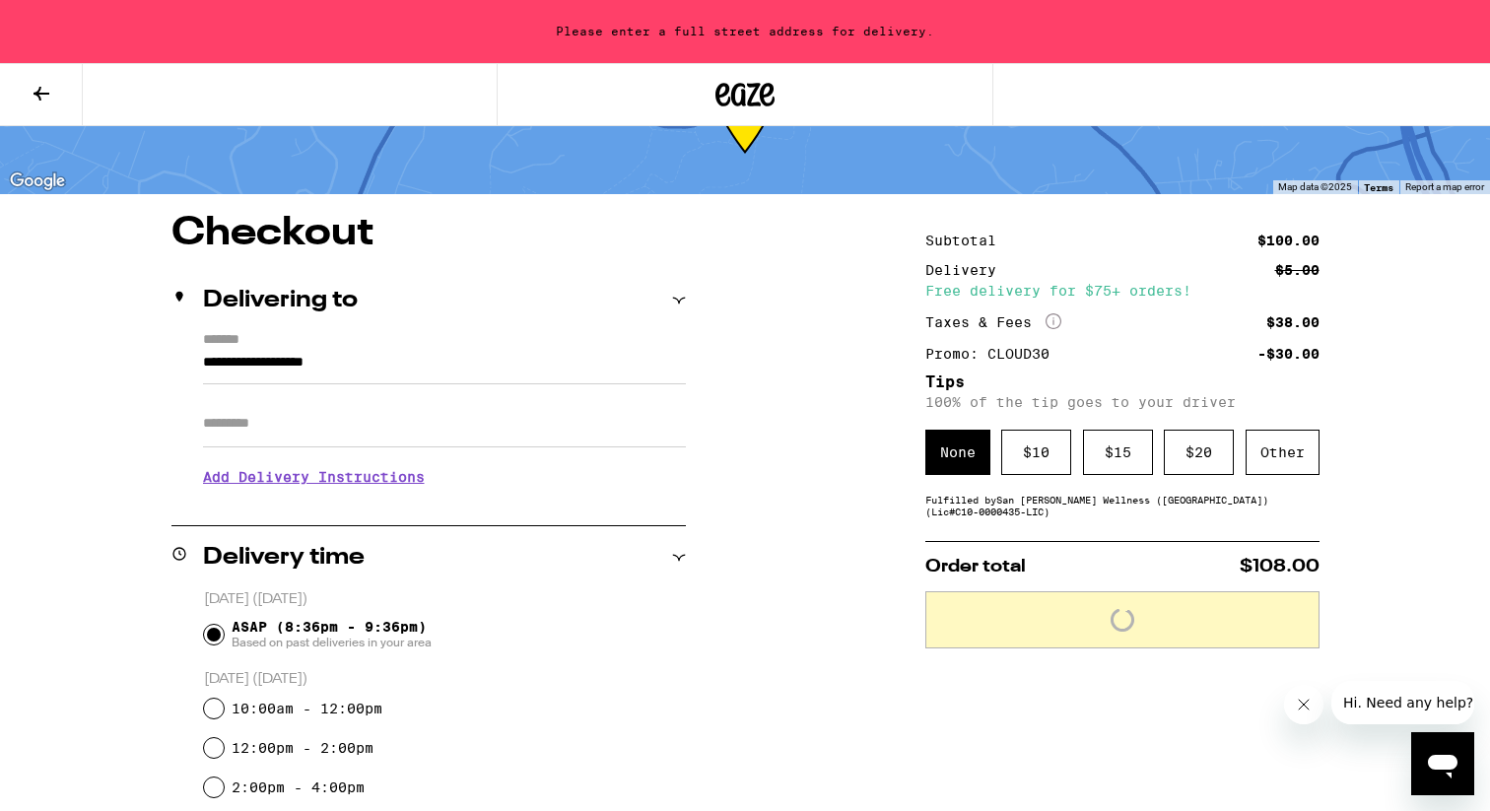
click at [383, 375] on input "**********" at bounding box center [444, 367] width 483 height 33
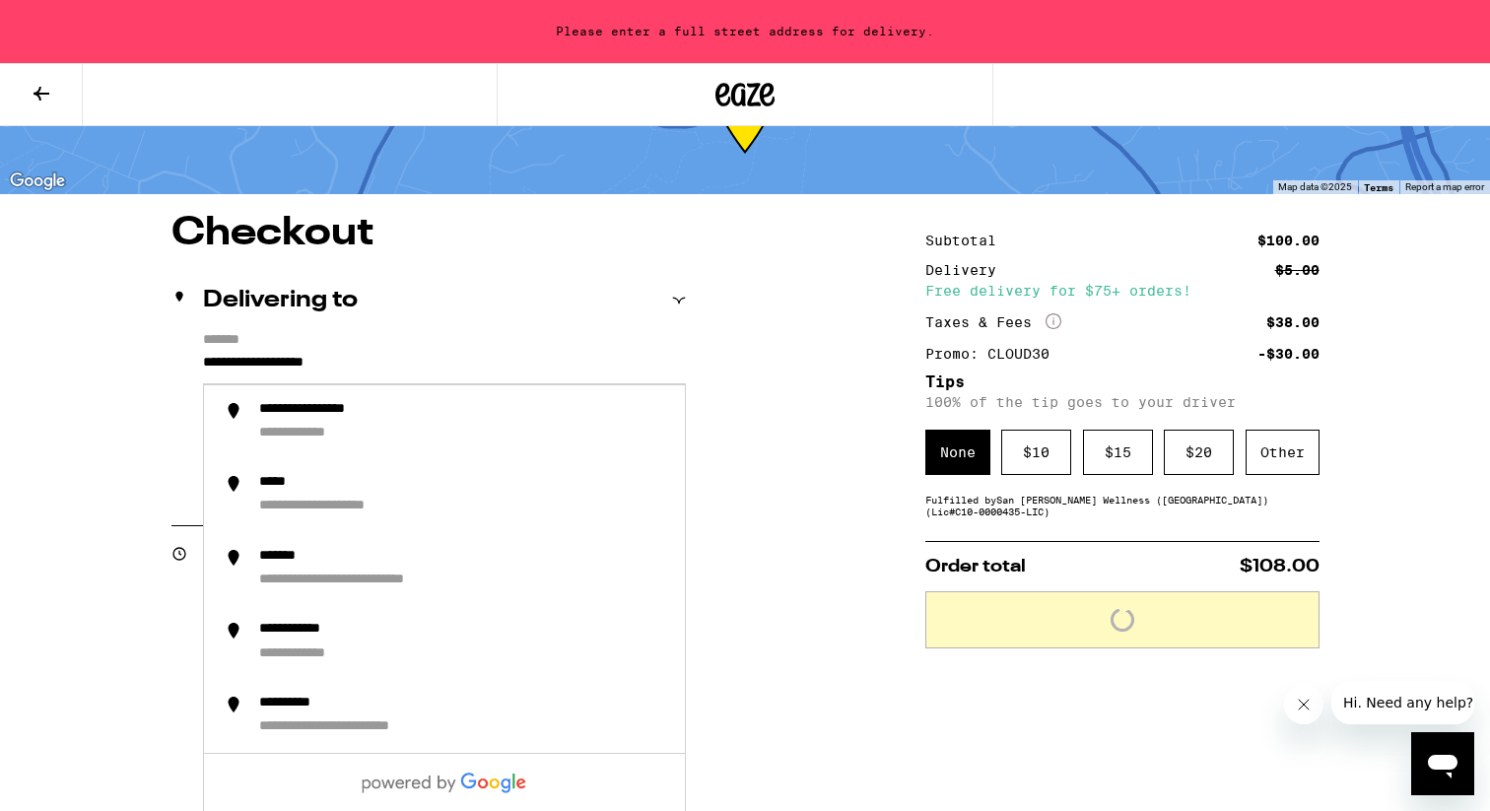
click at [425, 357] on input "**********" at bounding box center [444, 367] width 483 height 33
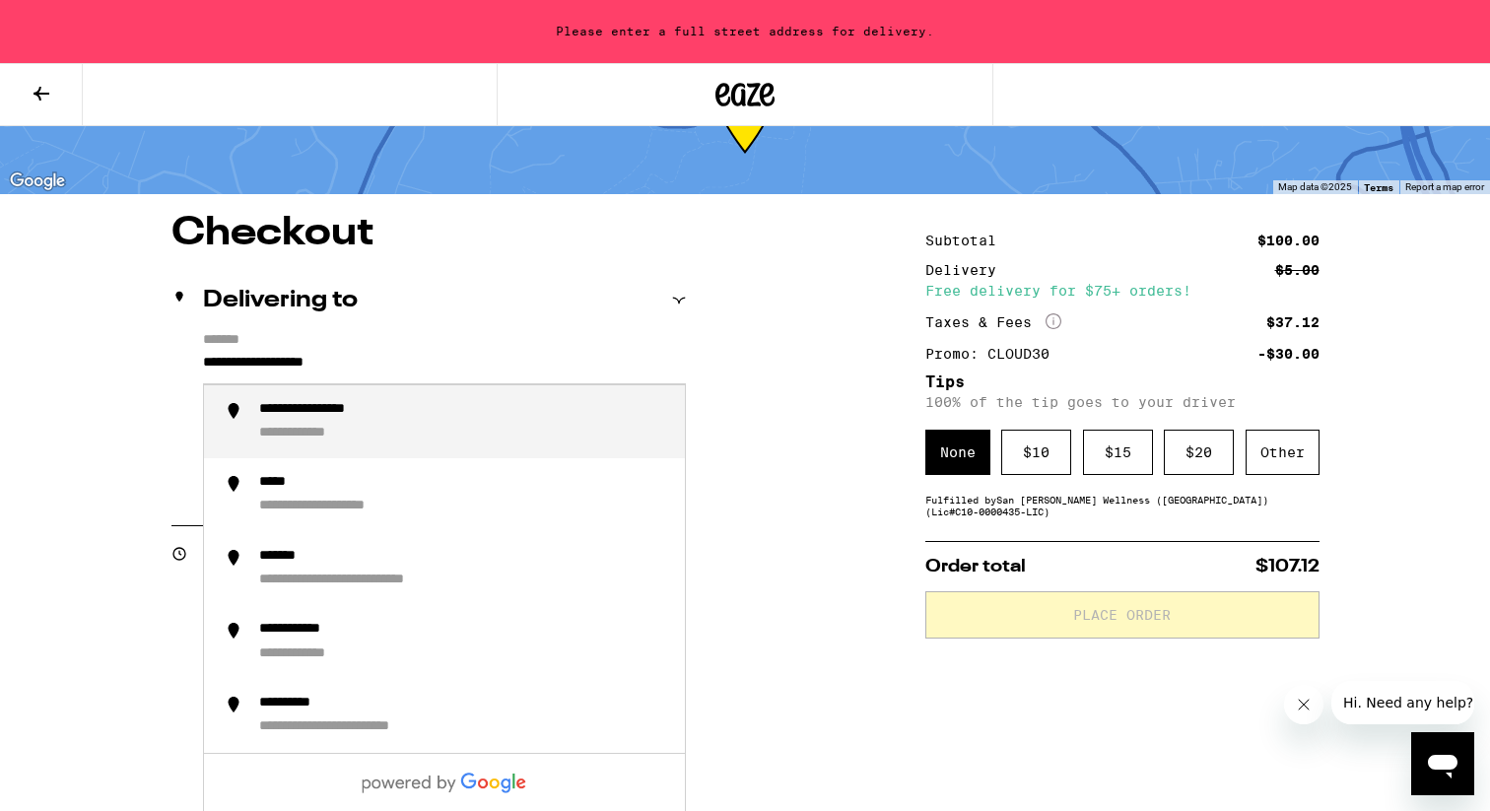
drag, startPoint x: 425, startPoint y: 361, endPoint x: 106, endPoint y: 354, distance: 318.3
click at [260, 419] on div "**********" at bounding box center [348, 410] width 178 height 19
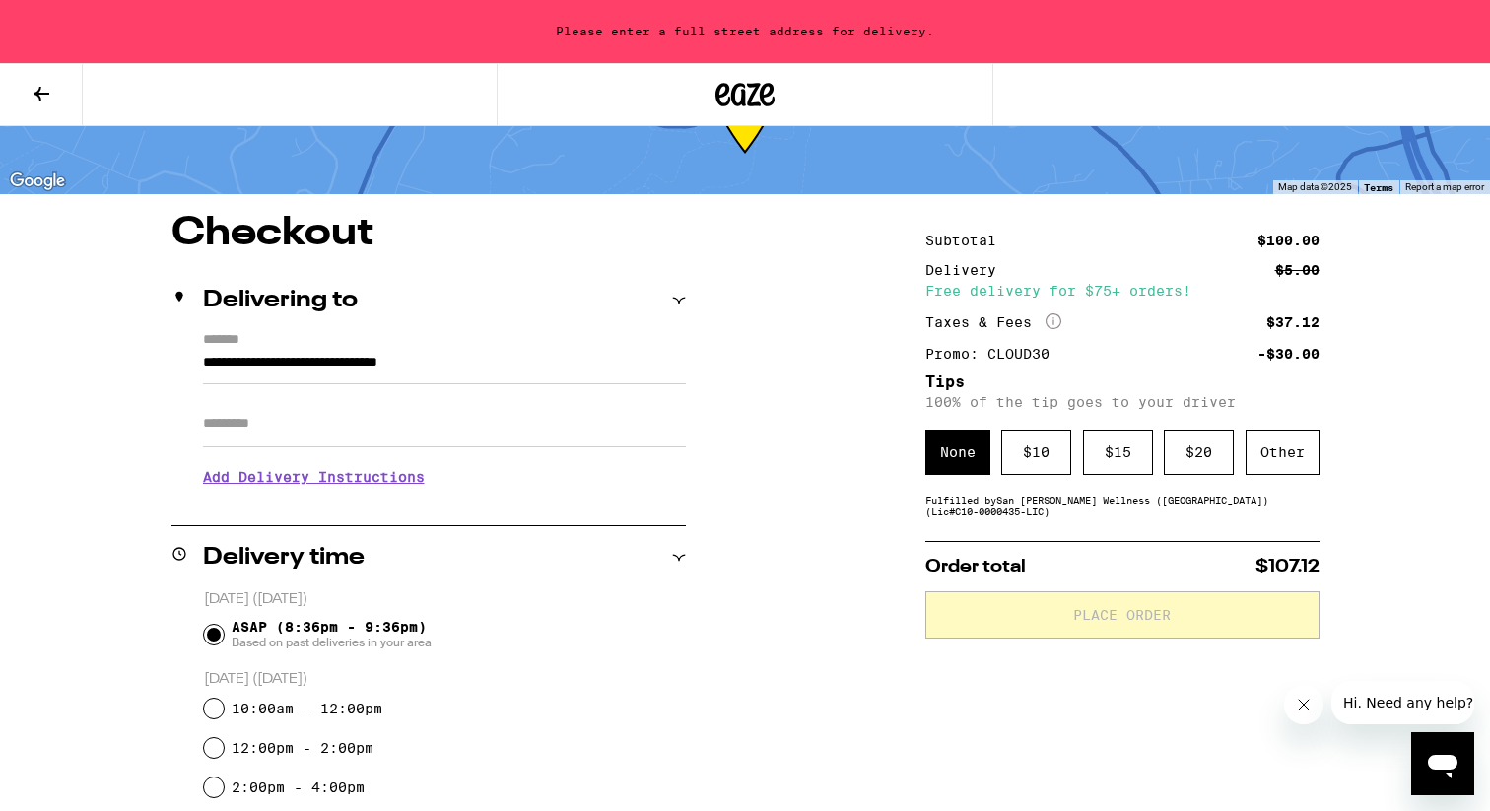
type input "**********"
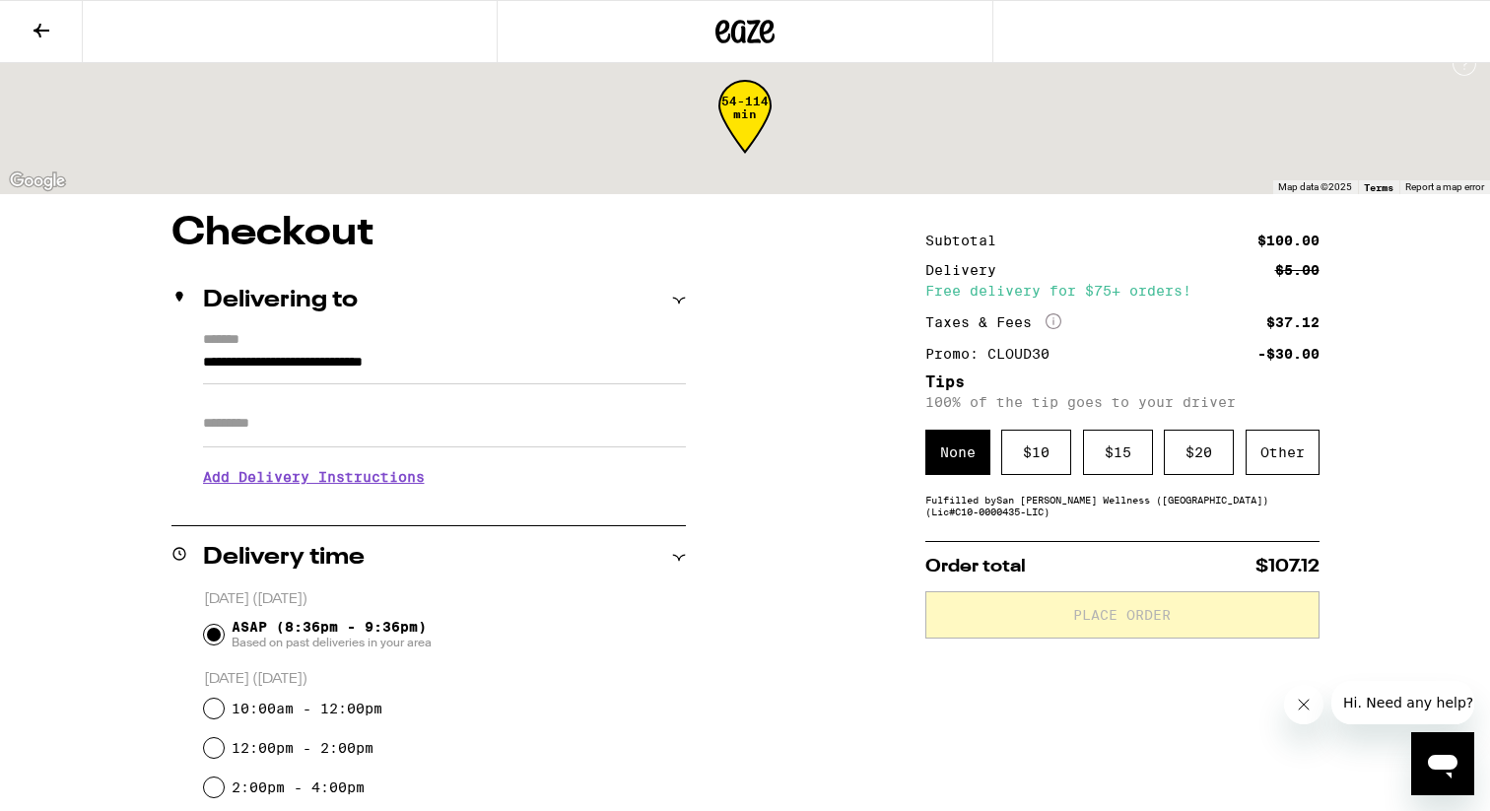
click at [260, 421] on input "Apt/Suite" at bounding box center [444, 423] width 483 height 47
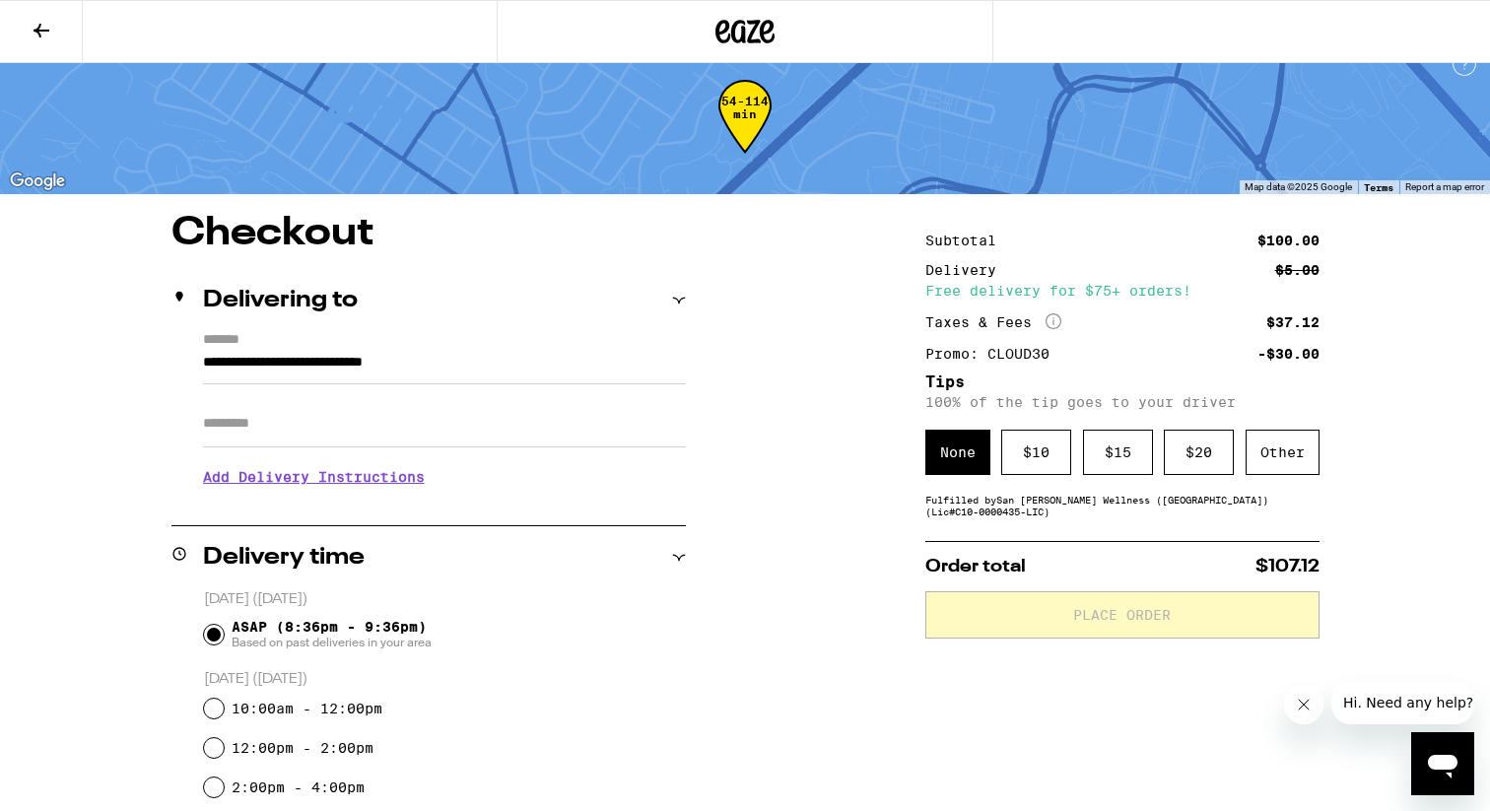
type input "*"
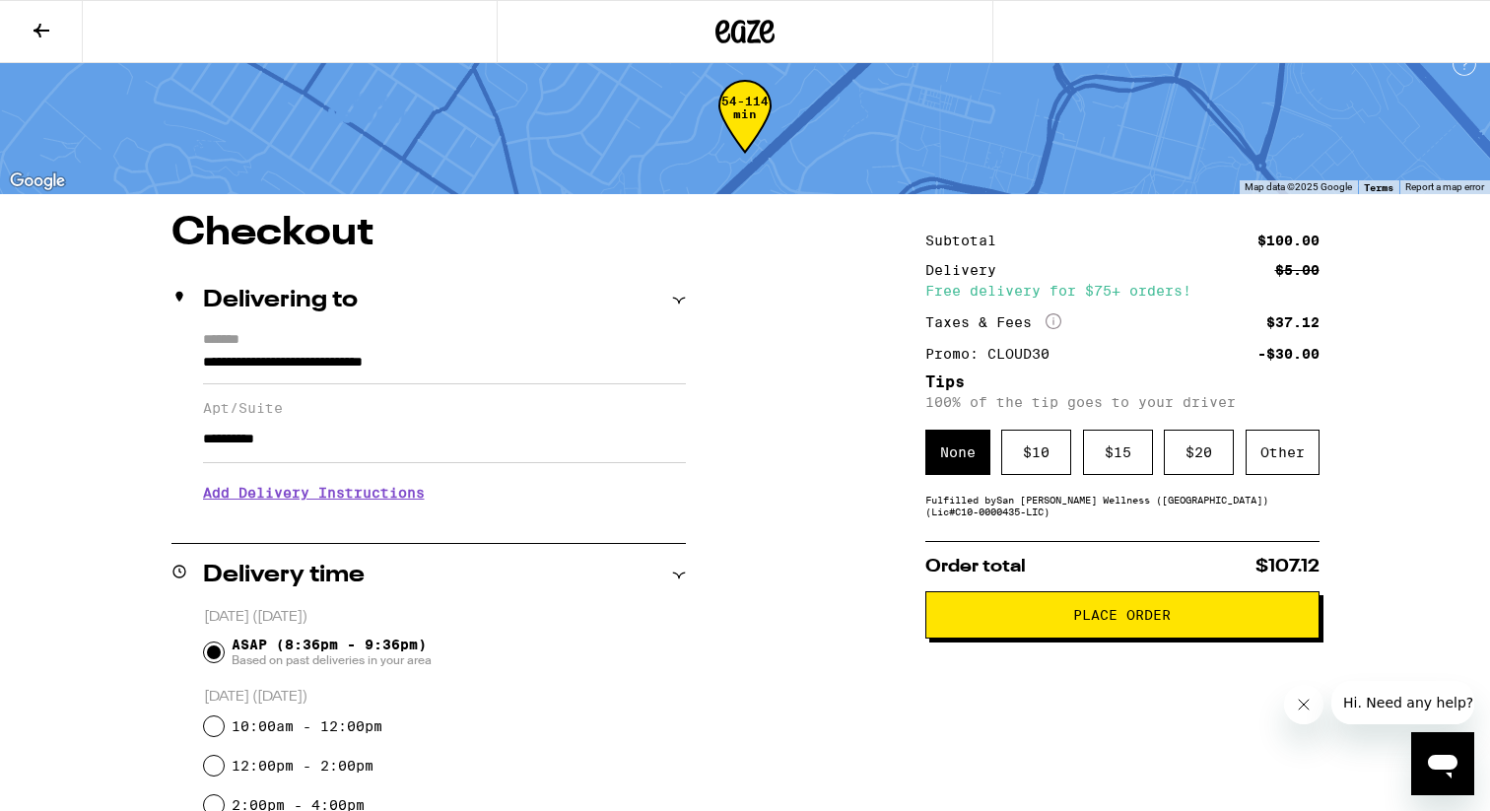
drag, startPoint x: 298, startPoint y: 451, endPoint x: 253, endPoint y: 451, distance: 44.3
click at [253, 451] on input "*********" at bounding box center [444, 439] width 483 height 47
type input "***"
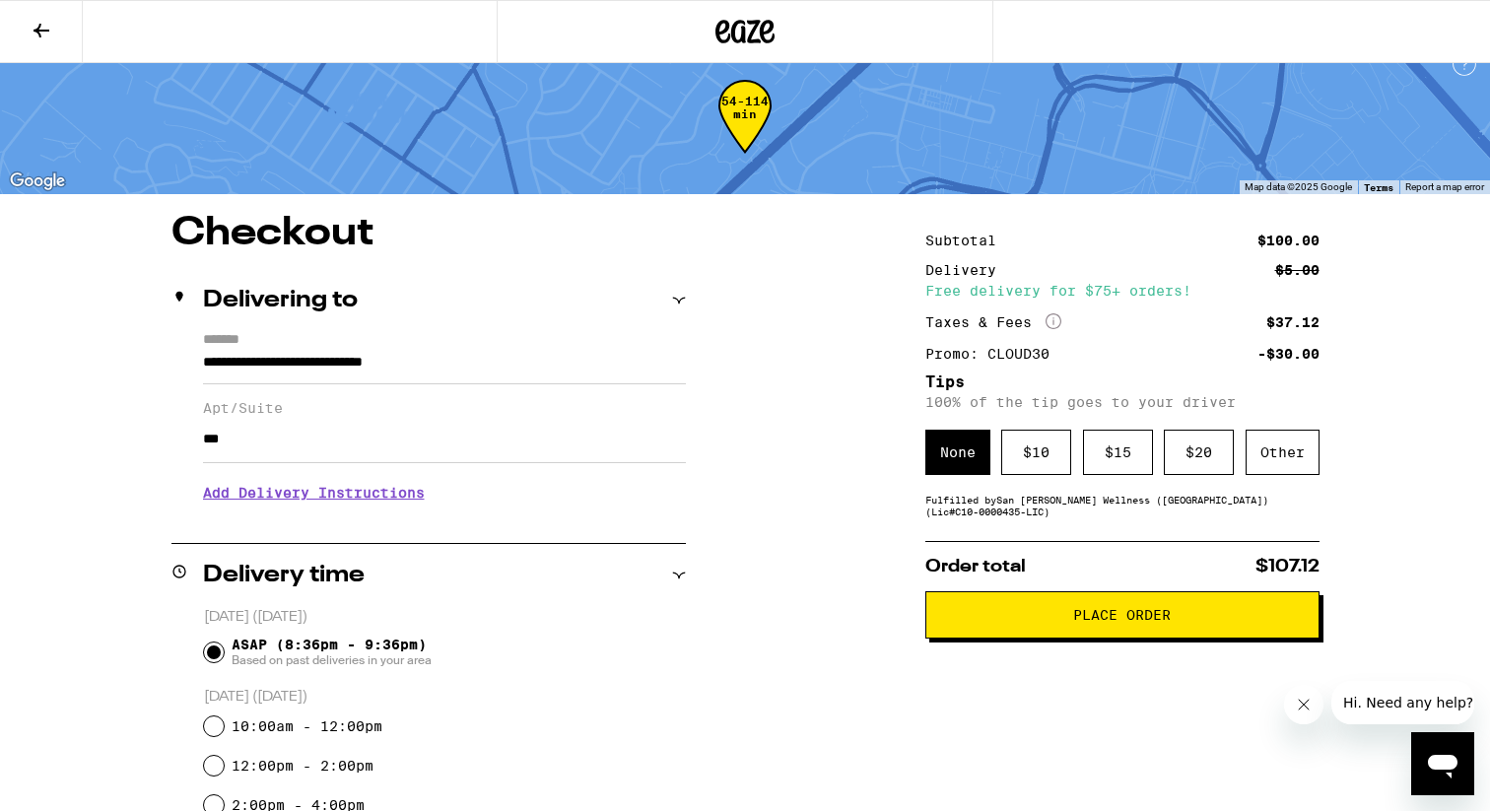
click at [375, 497] on h3 "Add Delivery Instructions" at bounding box center [444, 492] width 483 height 45
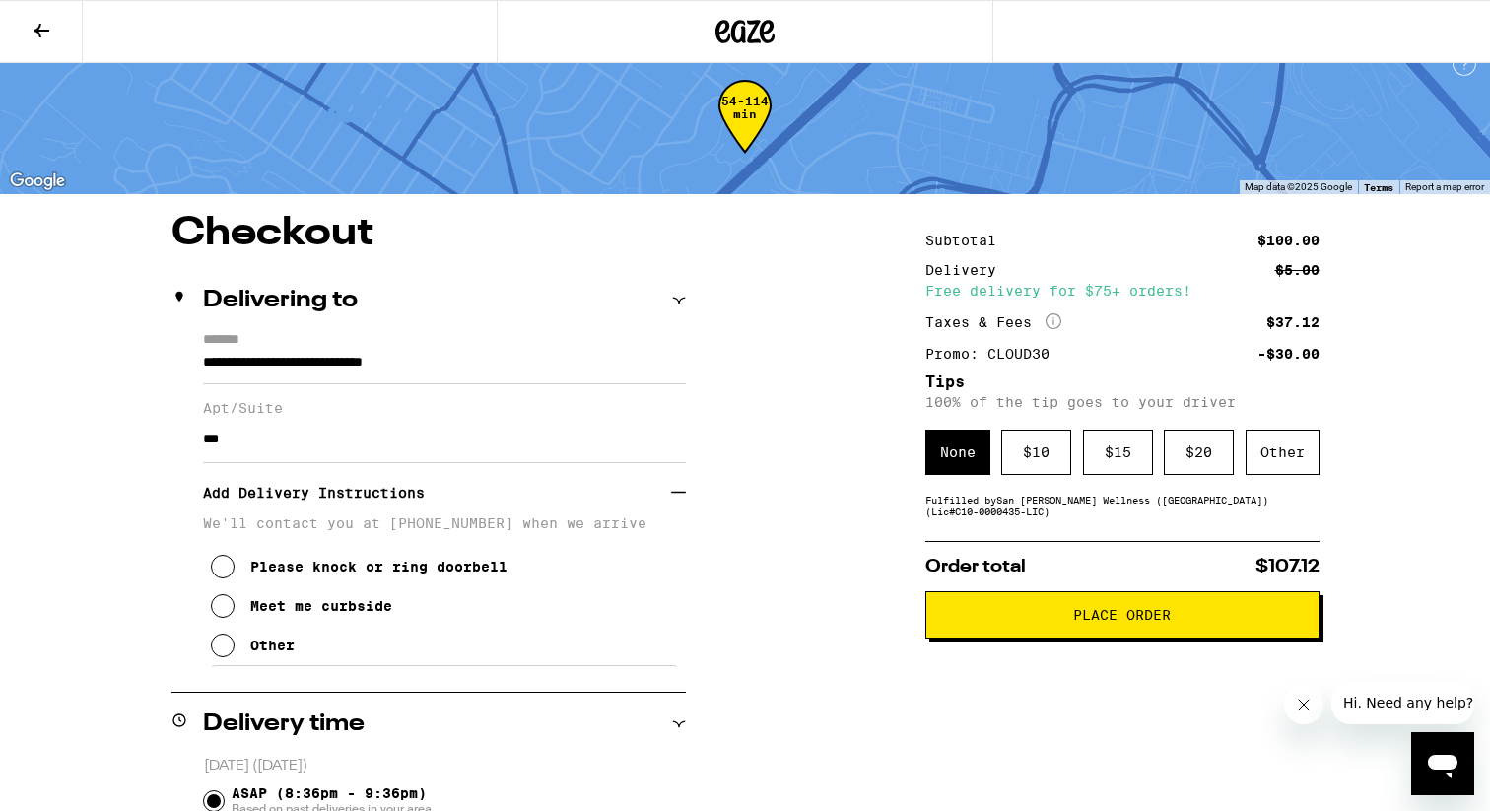
click at [234, 618] on icon at bounding box center [223, 606] width 24 height 24
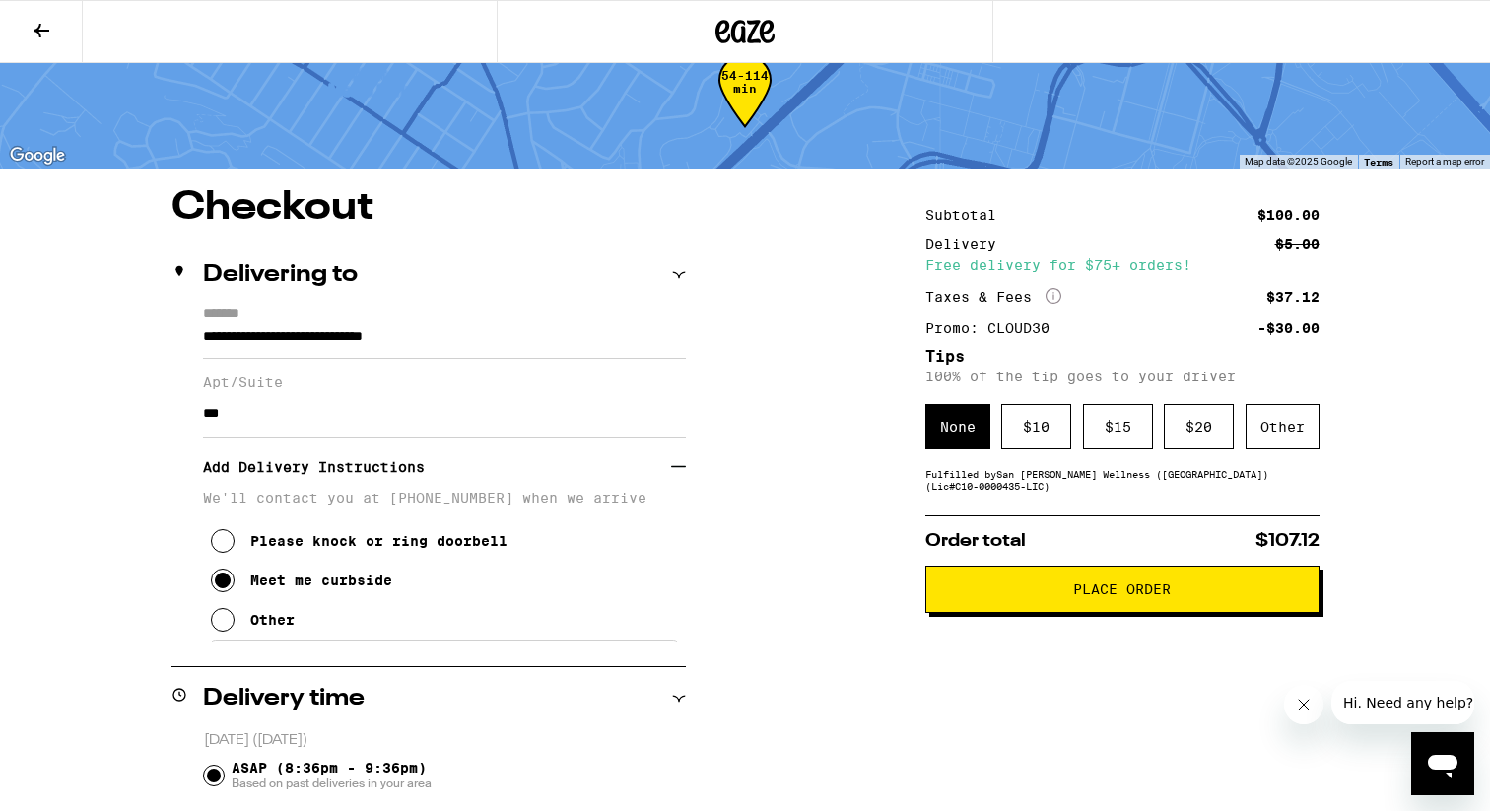
click at [227, 628] on icon at bounding box center [223, 620] width 24 height 24
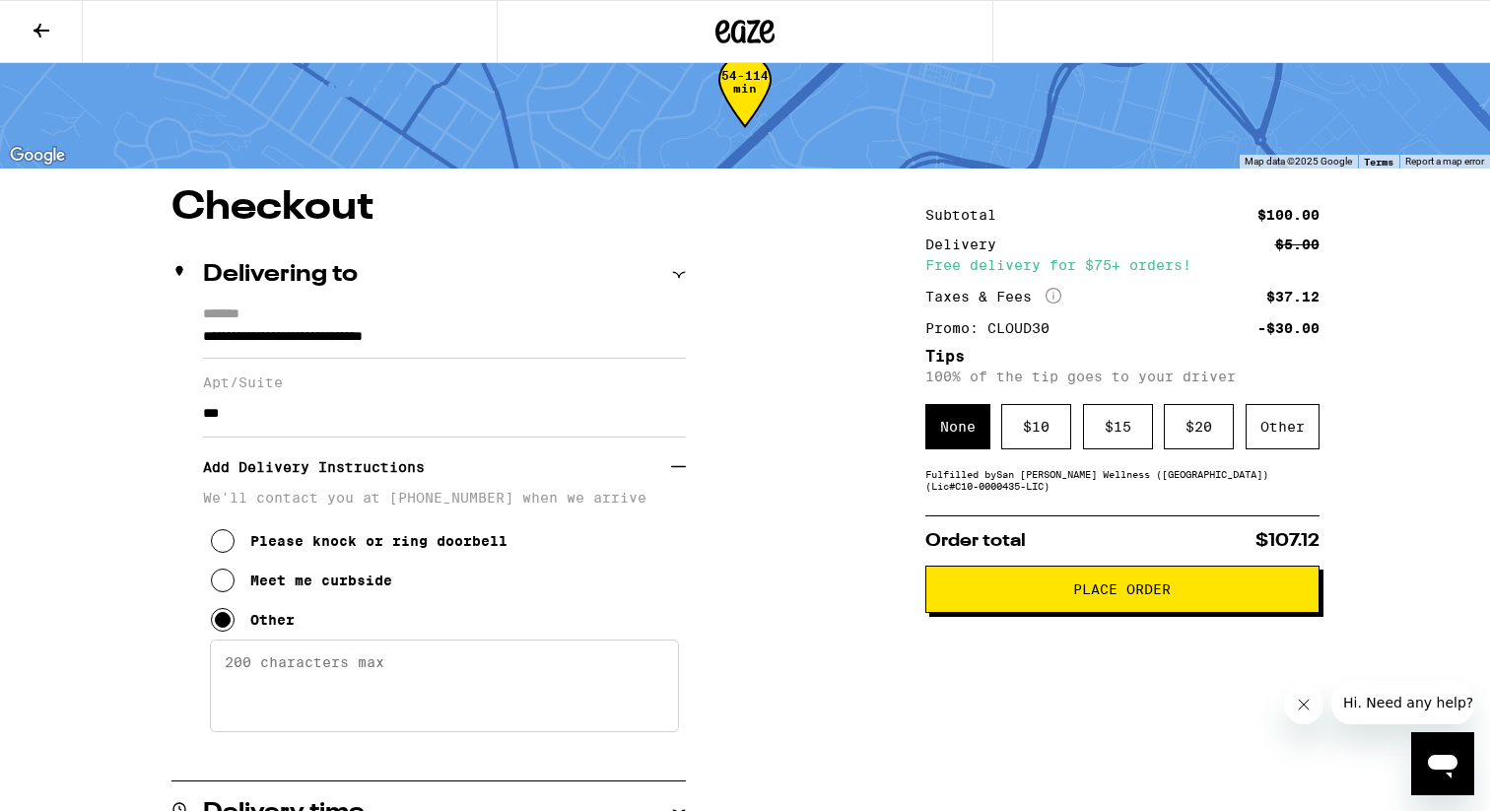
click at [302, 679] on textarea "Enter any other delivery instructions you want driver to know" at bounding box center [444, 685] width 469 height 93
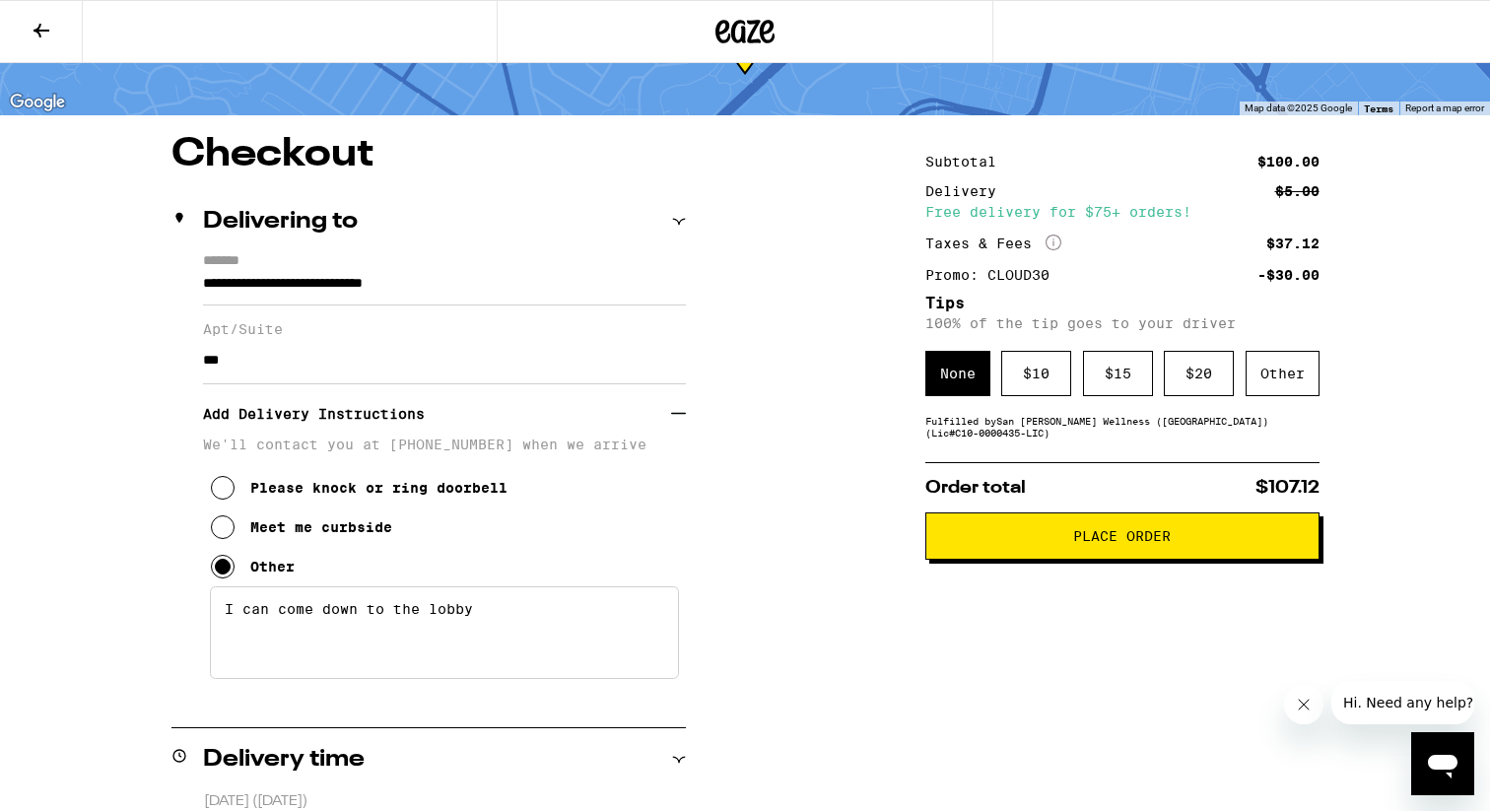
scroll to position [0, 0]
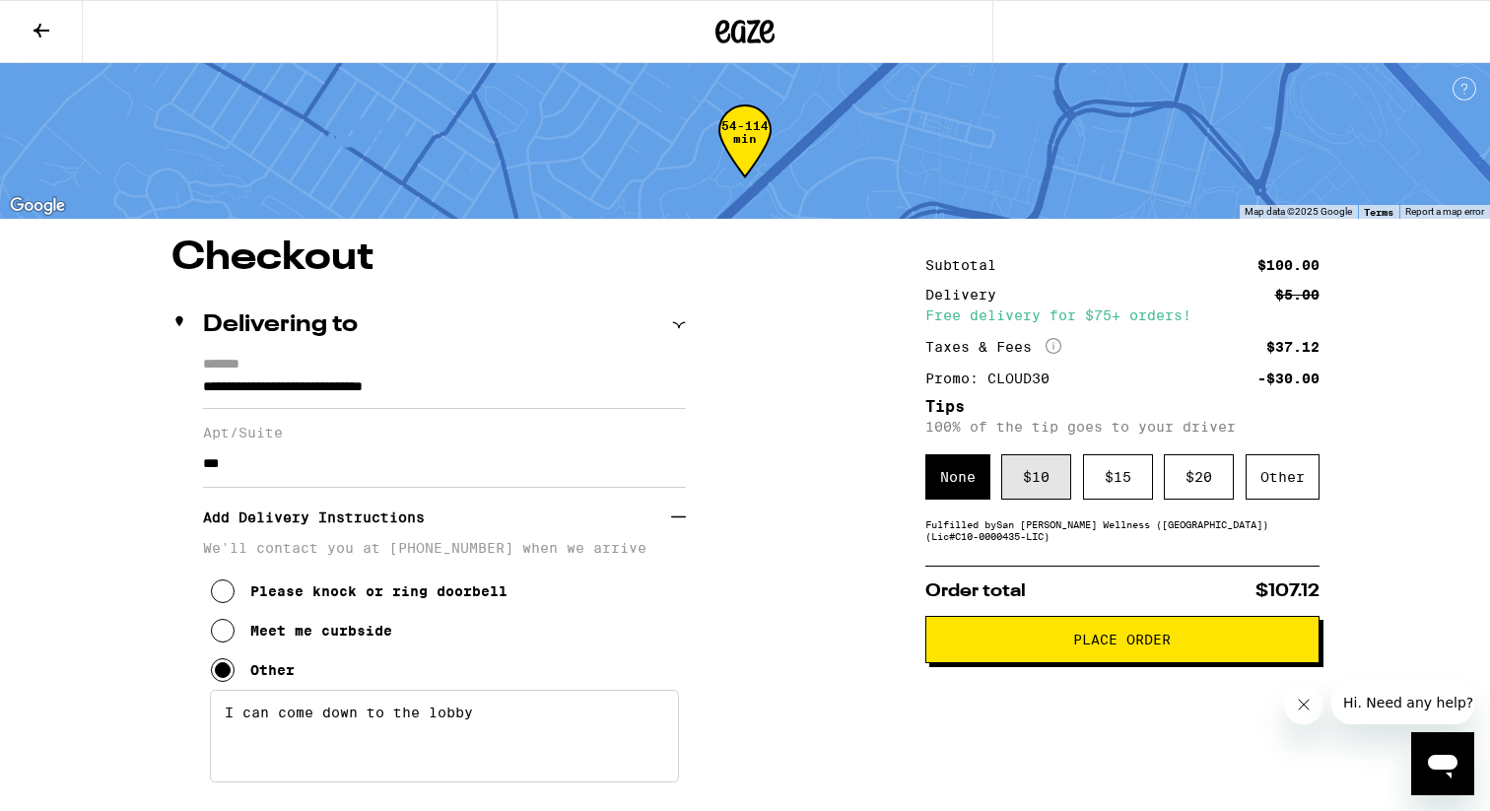
type textarea "I can come down to the lobby"
click at [1059, 475] on div "$ 10" at bounding box center [1036, 476] width 70 height 45
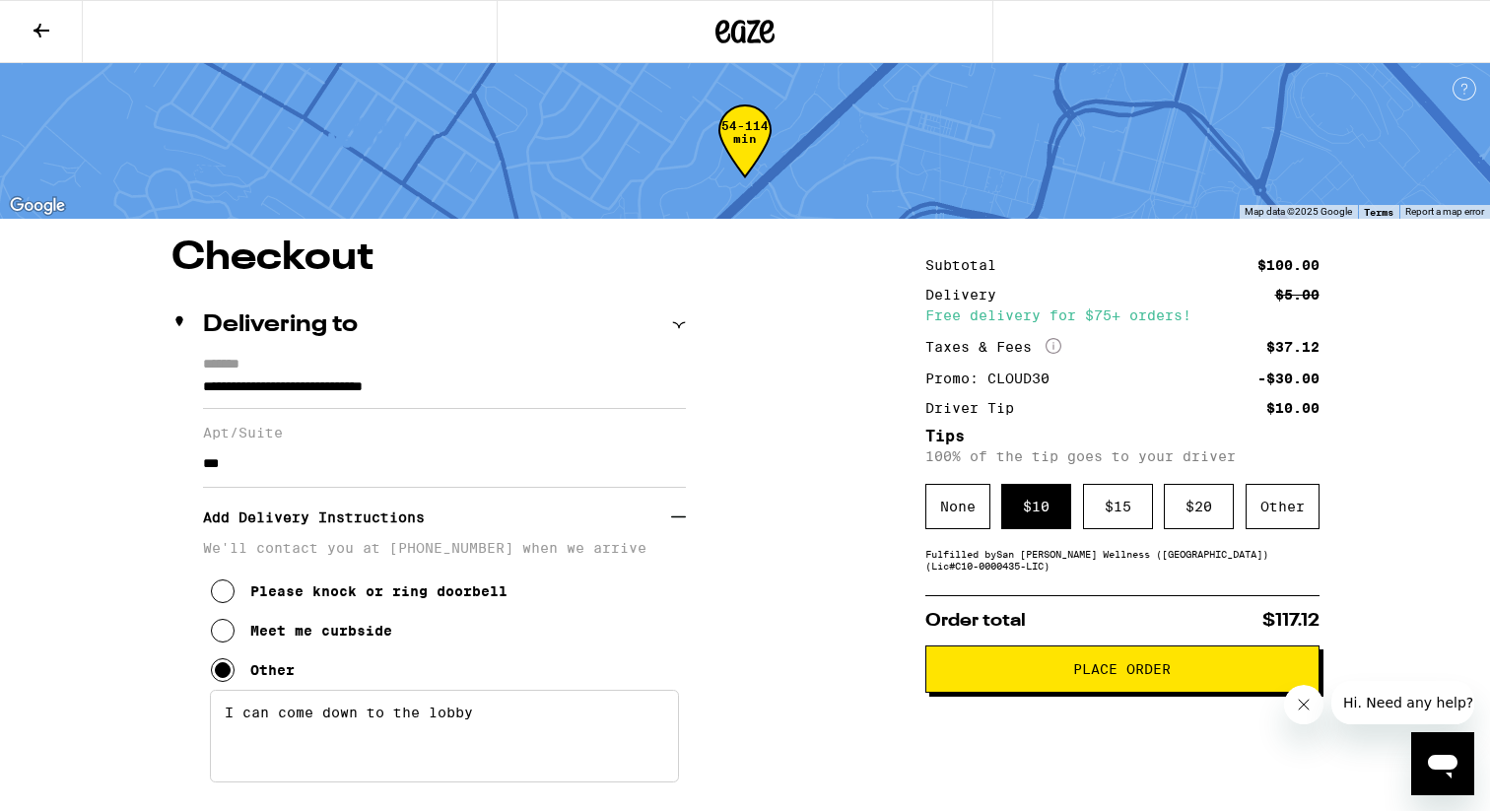
click at [1051, 693] on button "Place Order" at bounding box center [1122, 668] width 394 height 47
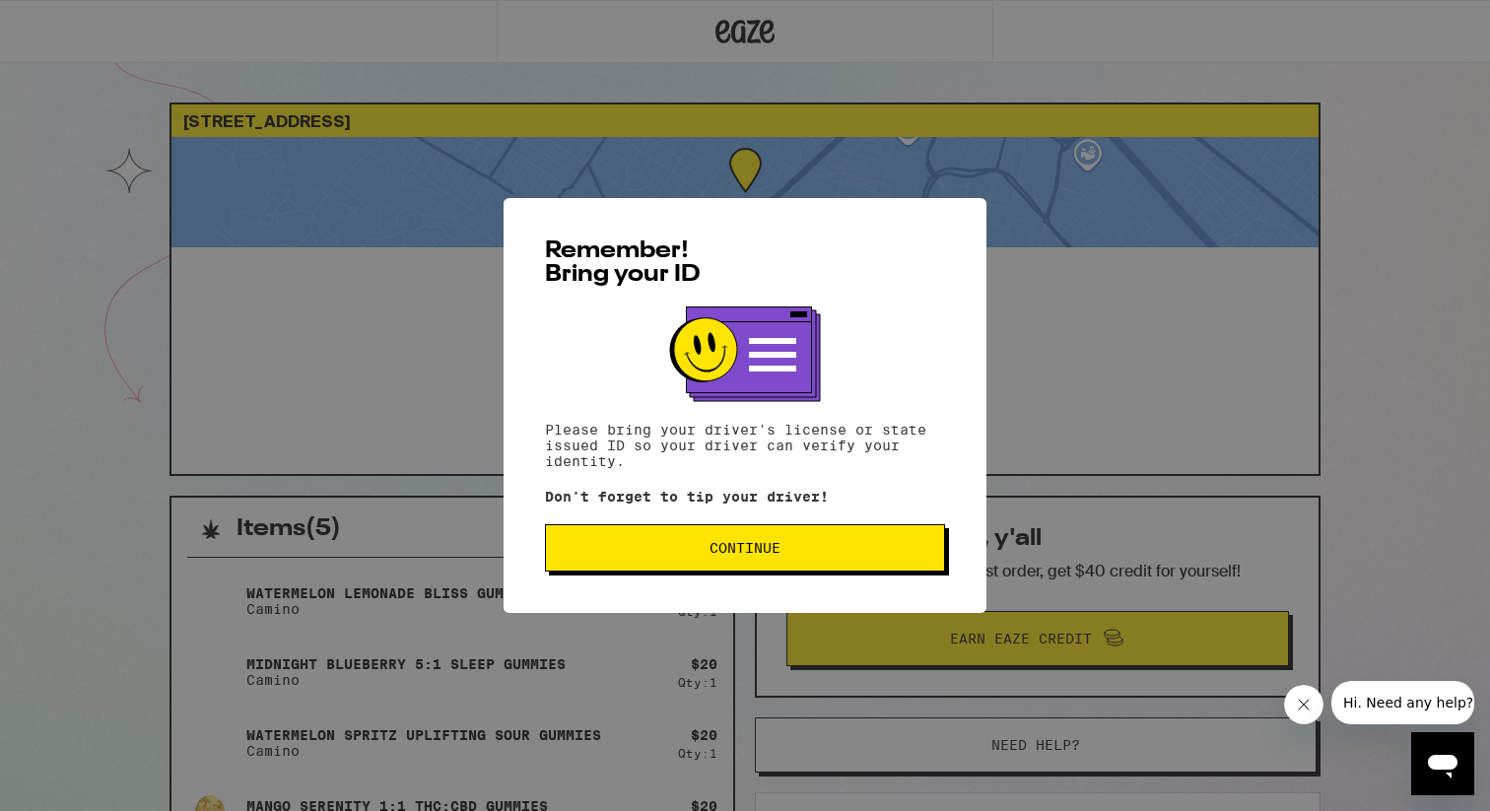
click at [832, 561] on button "Continue" at bounding box center [745, 547] width 400 height 47
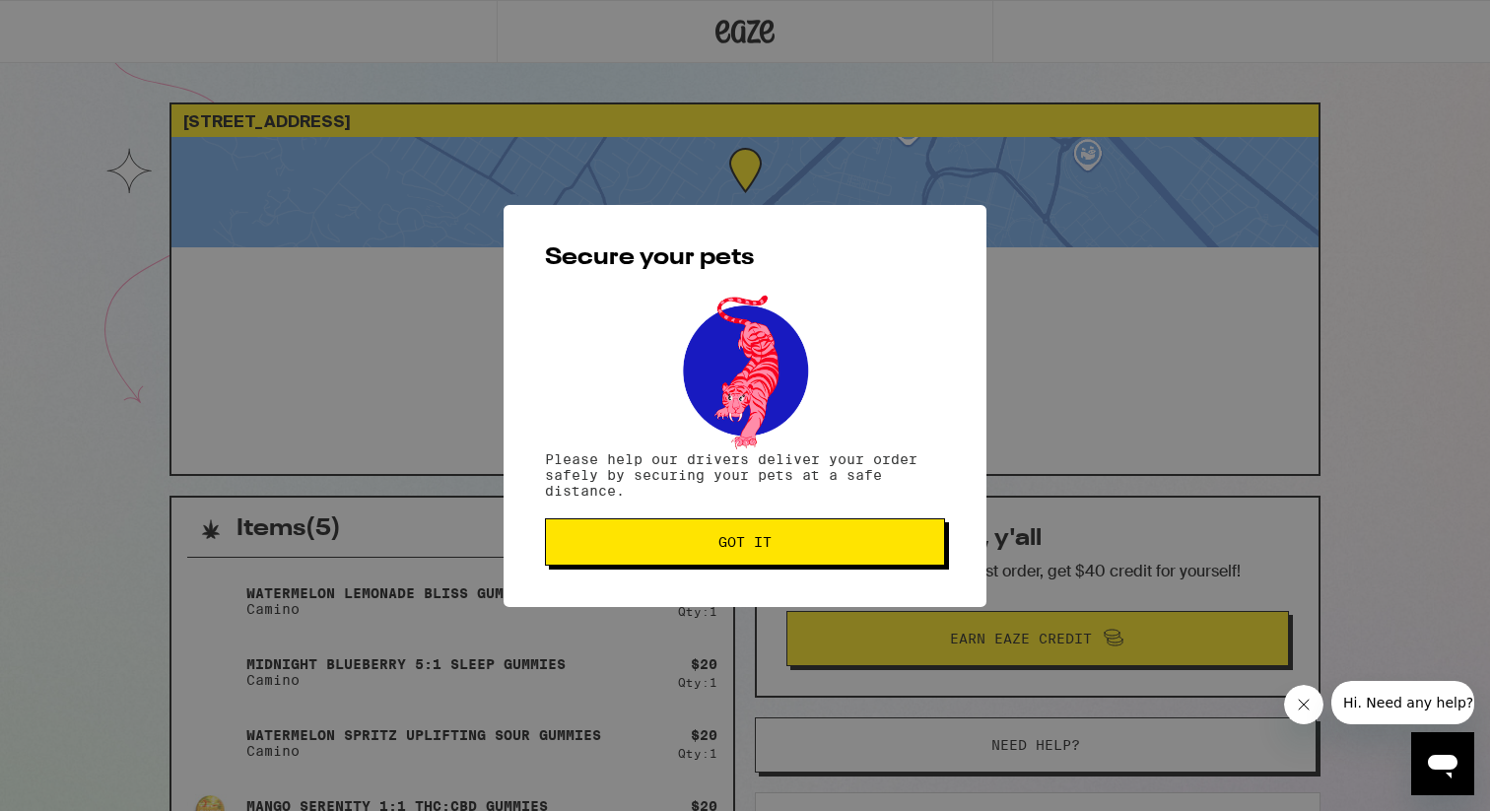
click at [832, 561] on button "Got it" at bounding box center [745, 541] width 400 height 47
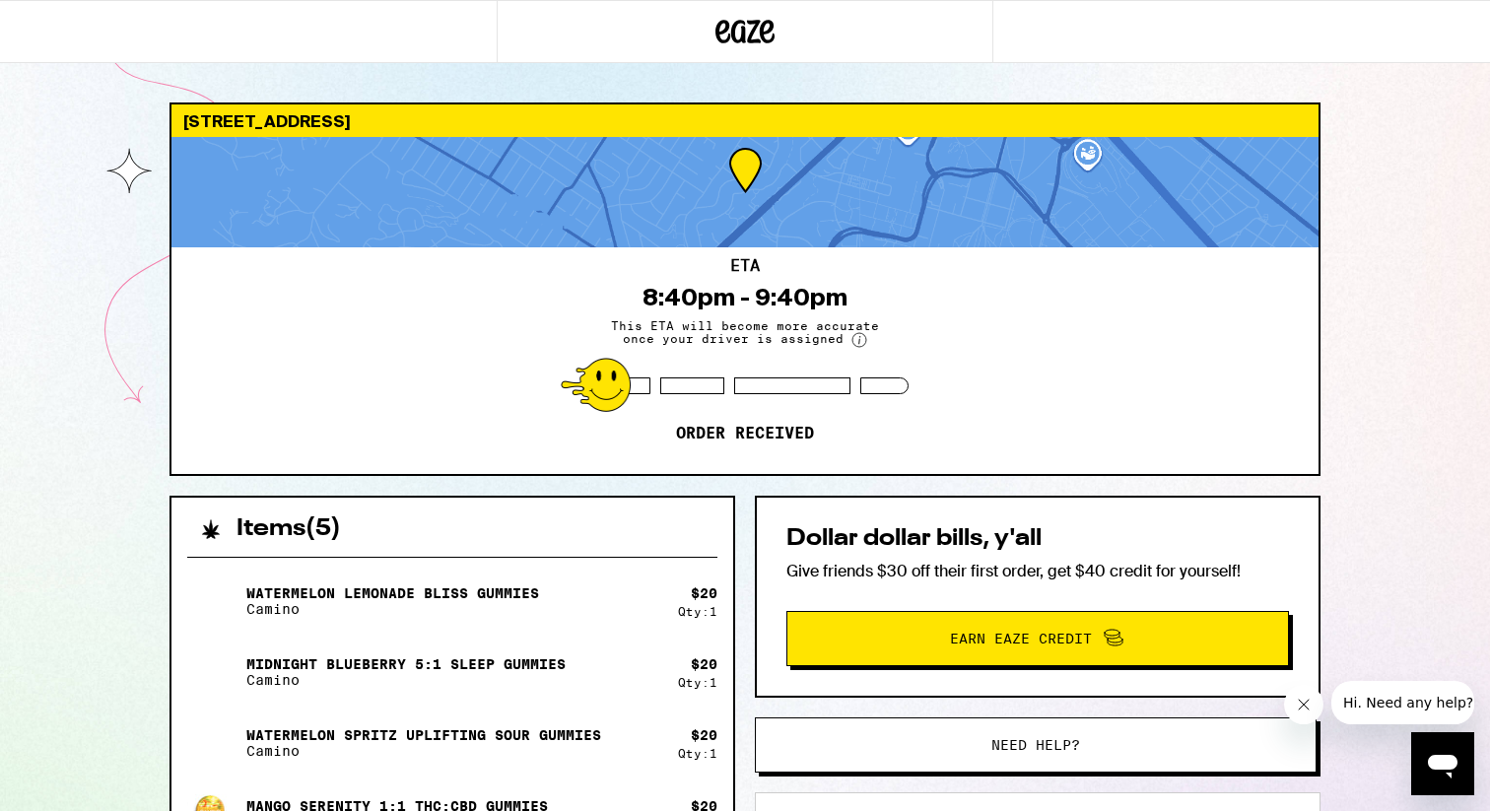
scroll to position [450, 0]
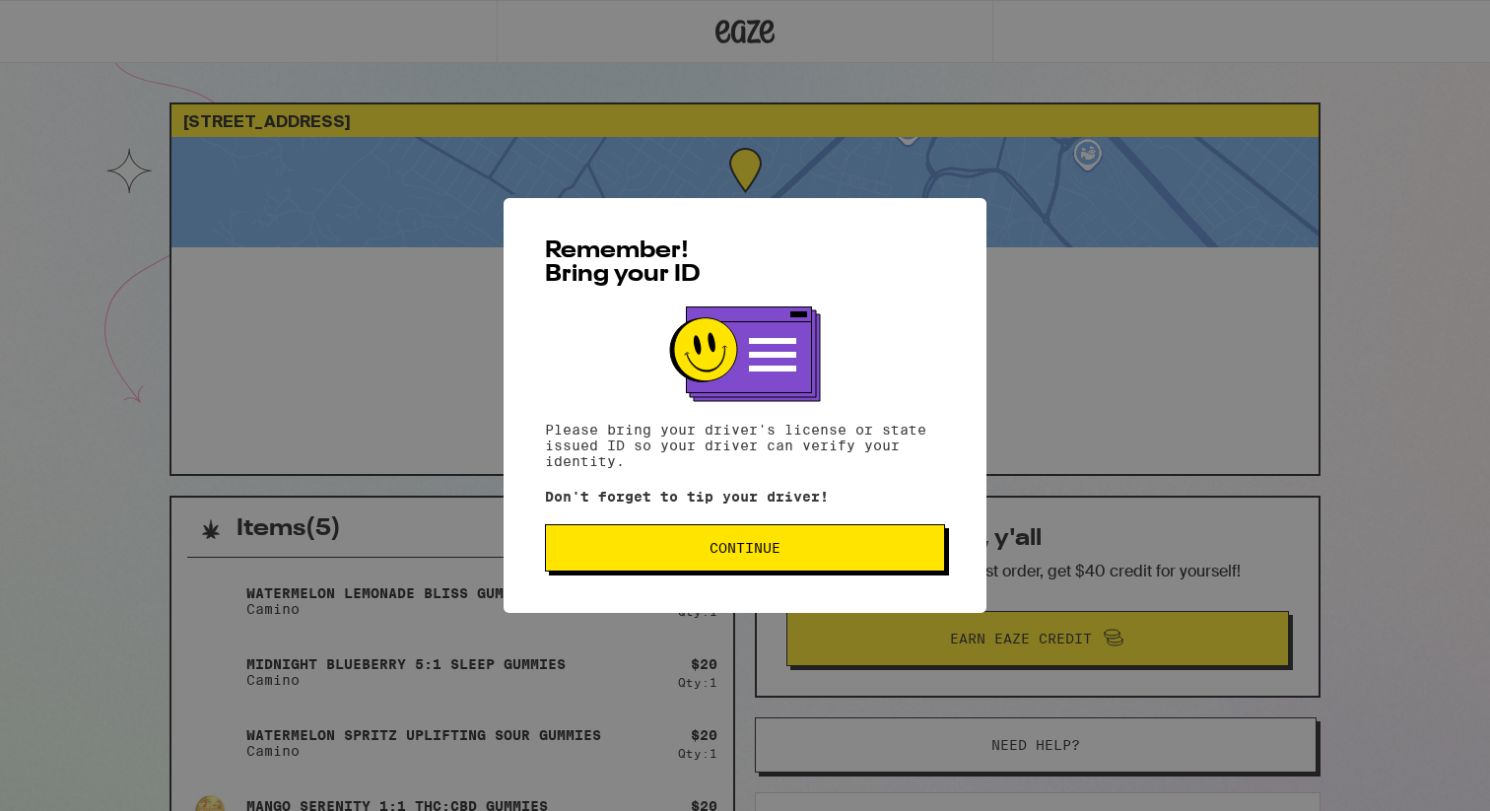
click at [736, 565] on button "Continue" at bounding box center [745, 547] width 400 height 47
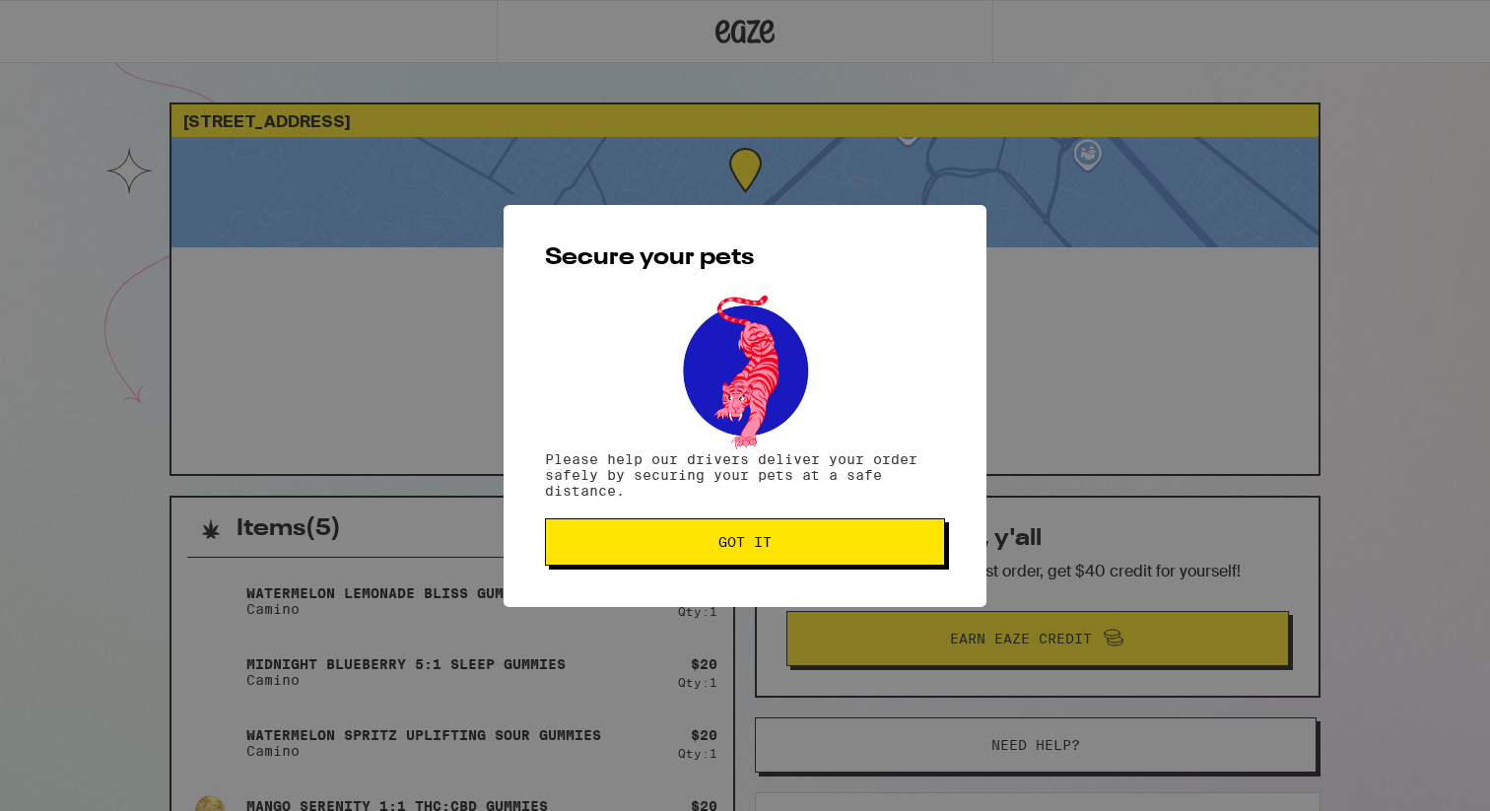
click at [698, 573] on div "Secure your pets Please help our drivers deliver your order safely by securing …" at bounding box center [744, 406] width 483 height 402
click at [699, 549] on span "Got it" at bounding box center [745, 542] width 367 height 14
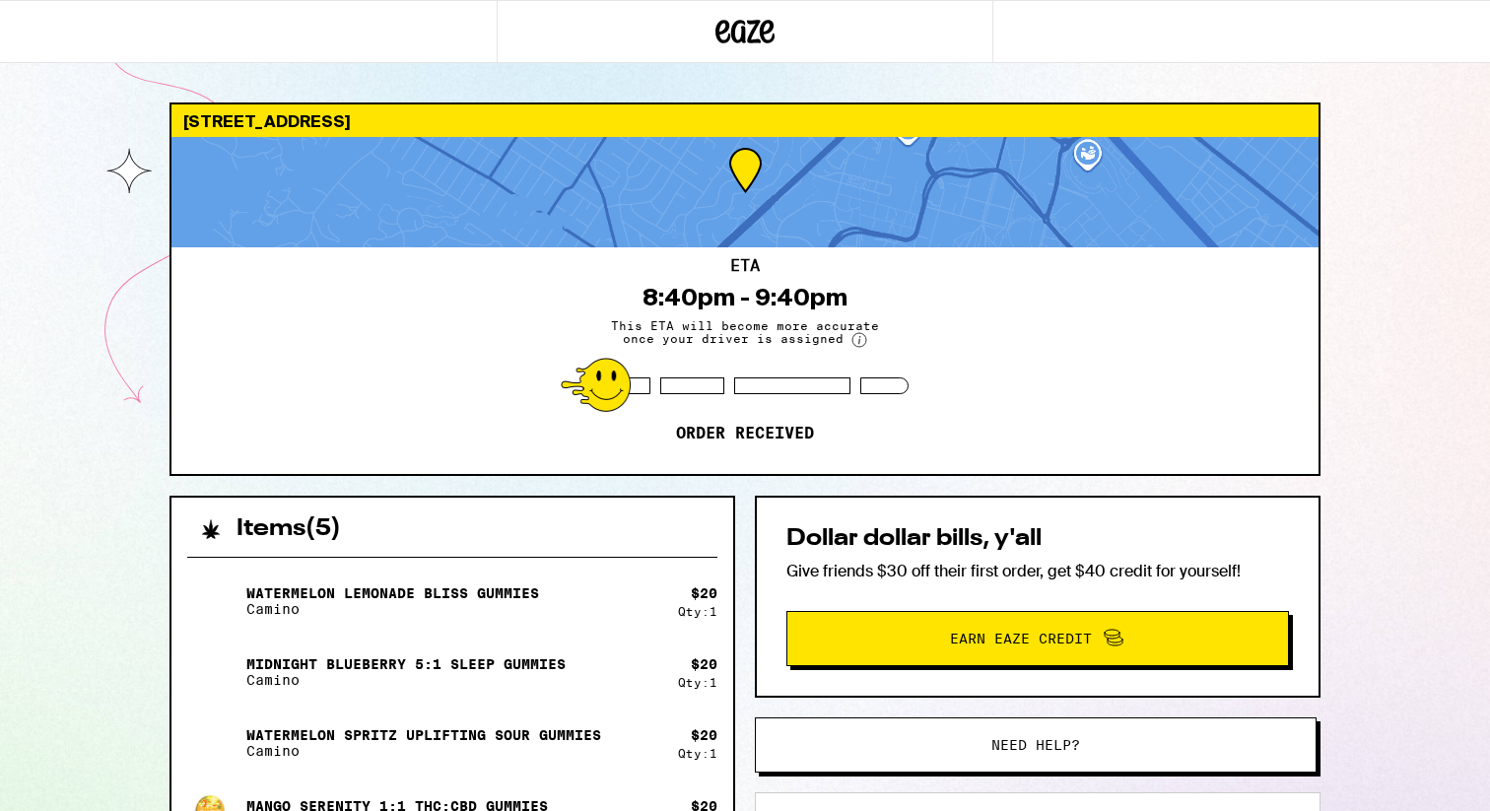
click at [770, 29] on icon at bounding box center [767, 32] width 15 height 24
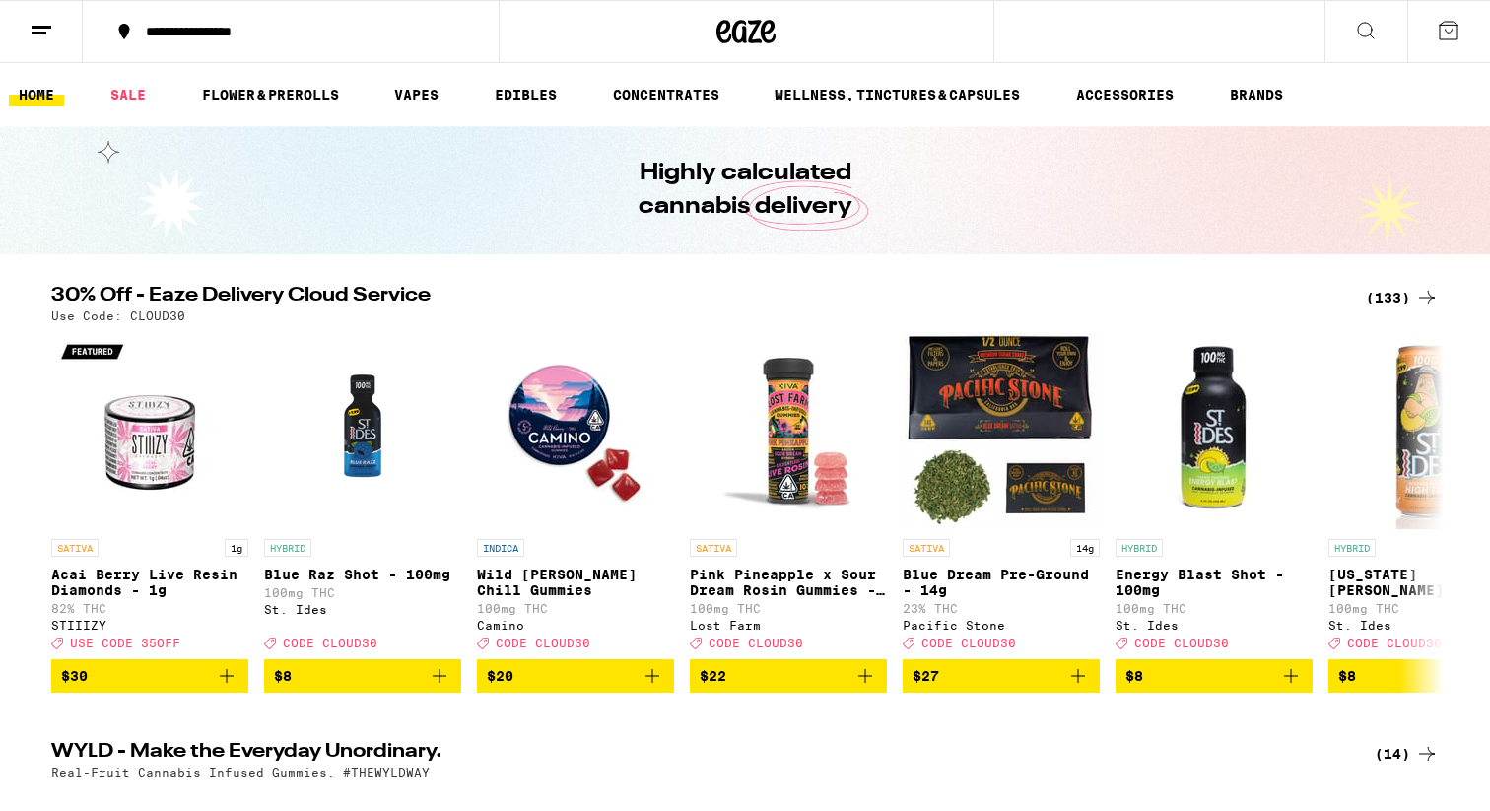
click at [11, 47] on button at bounding box center [41, 32] width 83 height 62
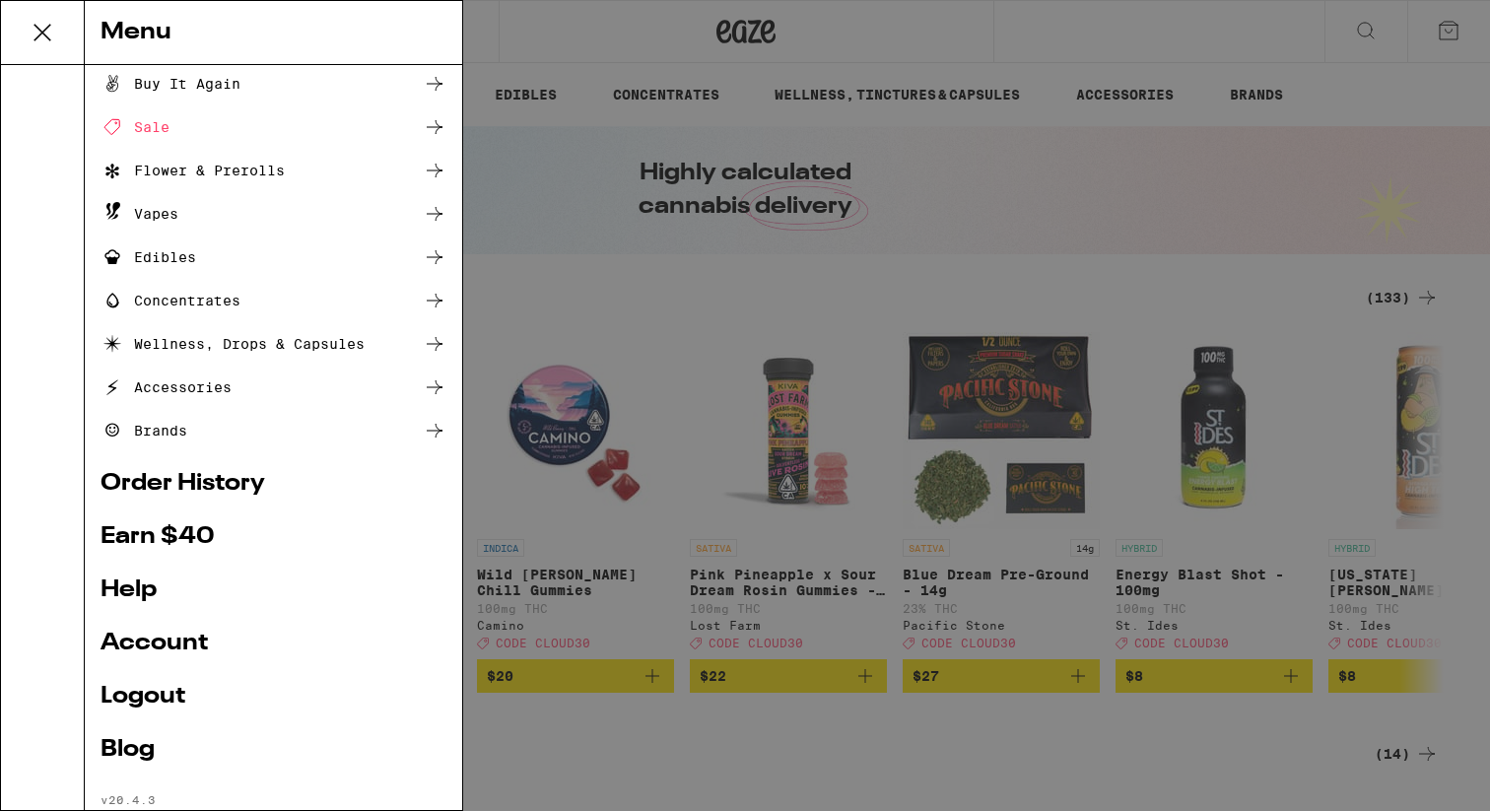
scroll to position [95, 0]
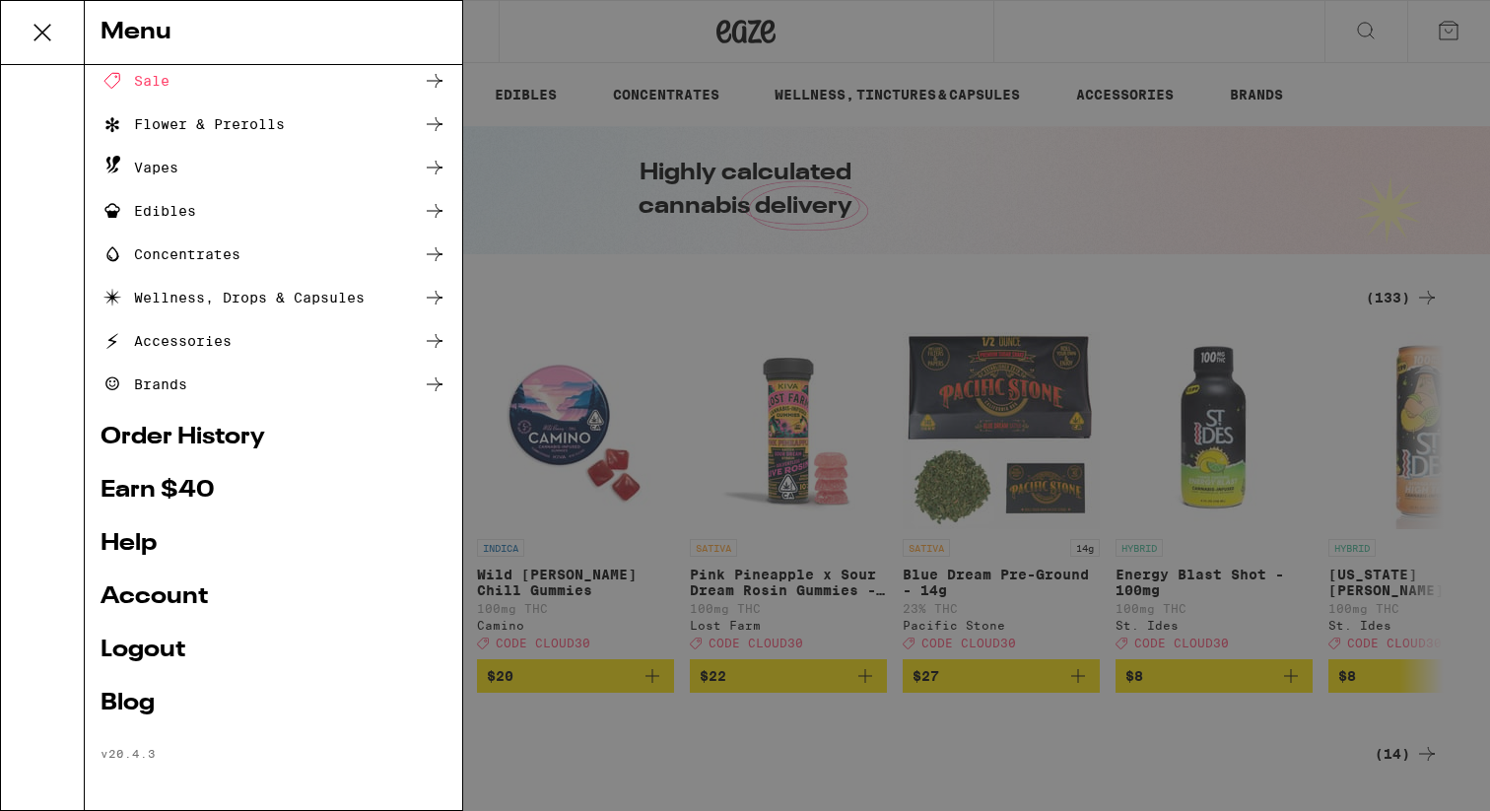
click at [153, 600] on link "Account" at bounding box center [273, 597] width 346 height 24
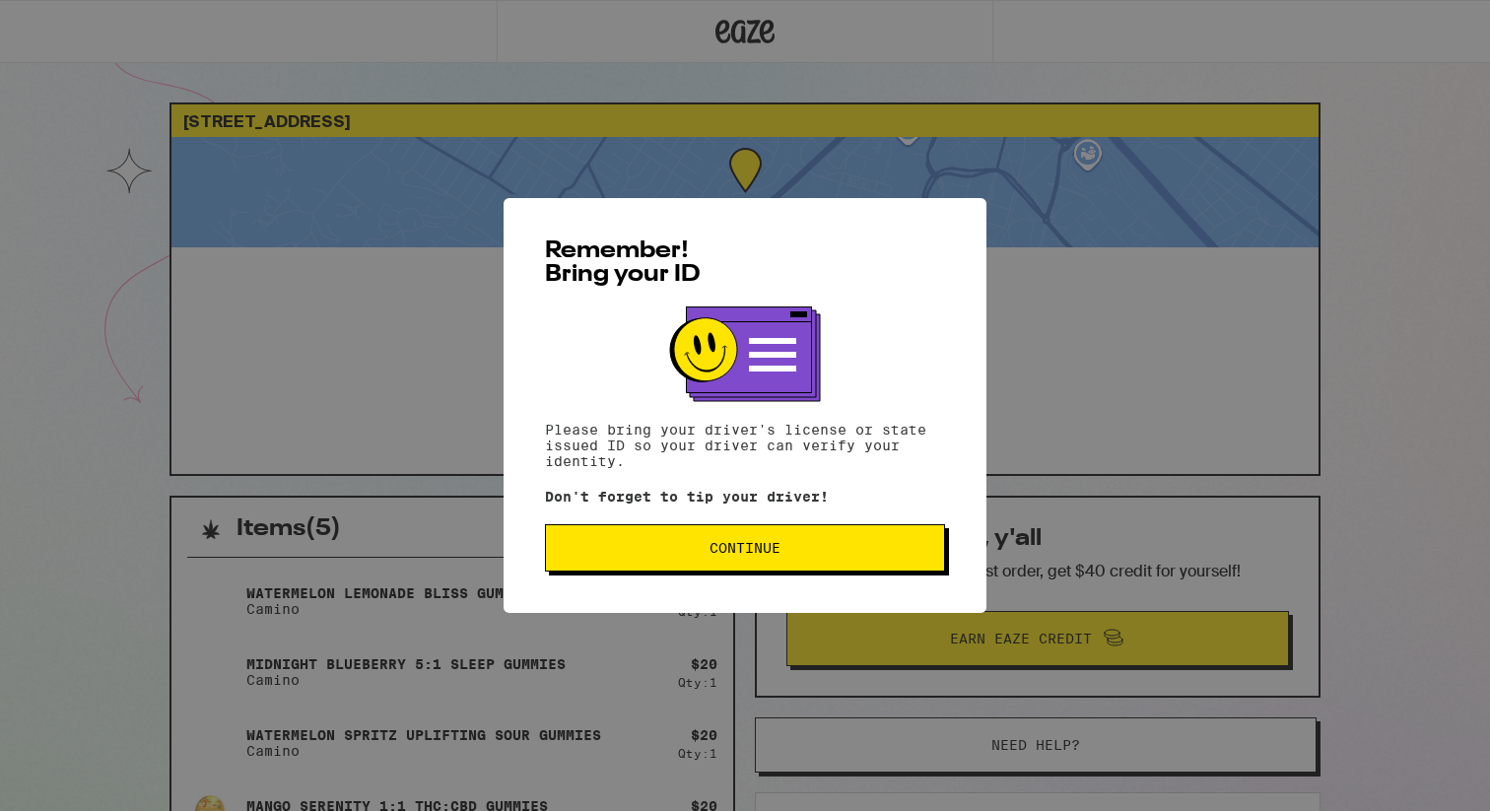
click at [777, 543] on span "Continue" at bounding box center [744, 548] width 71 height 14
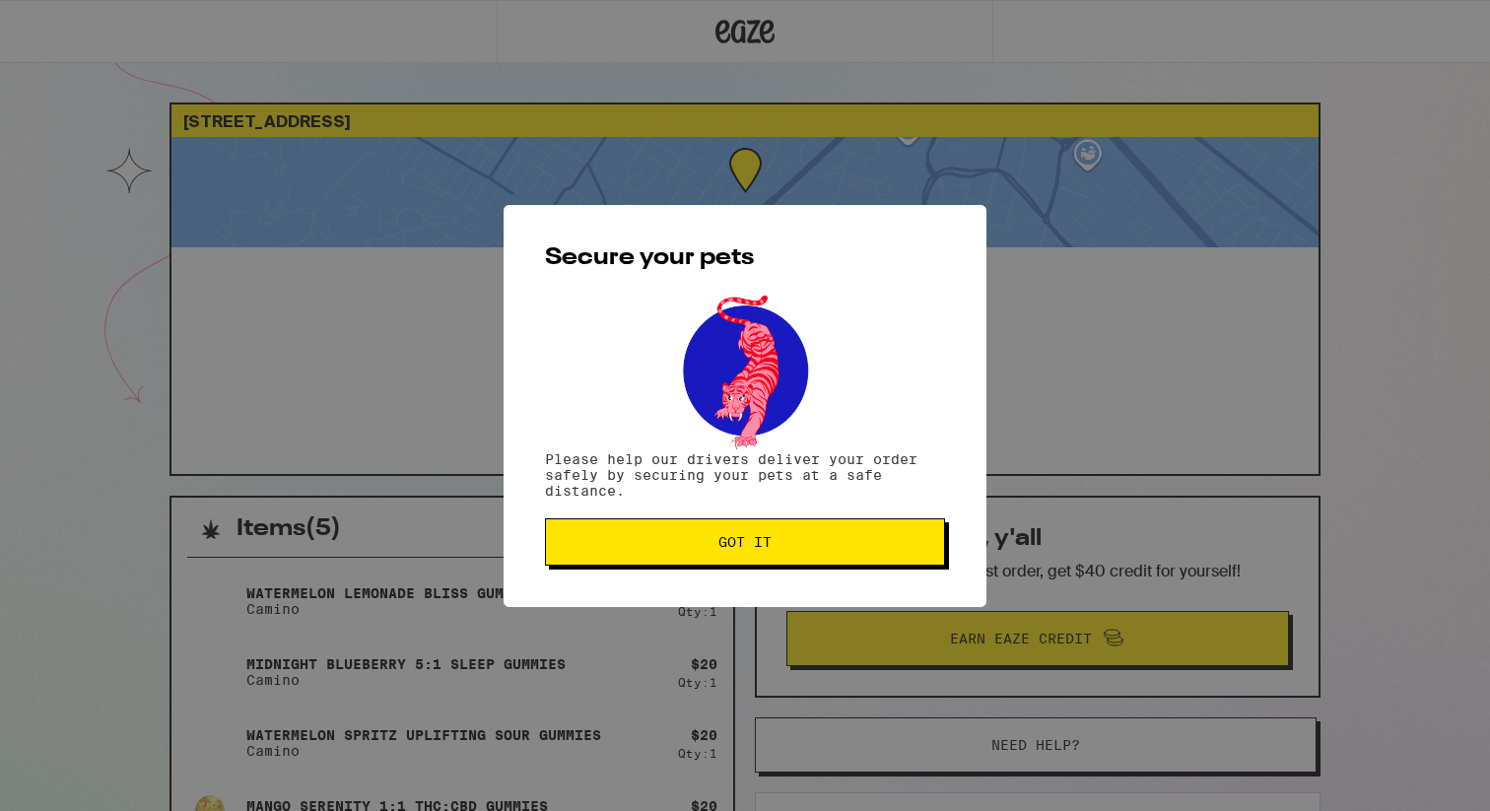
scroll to position [26, 0]
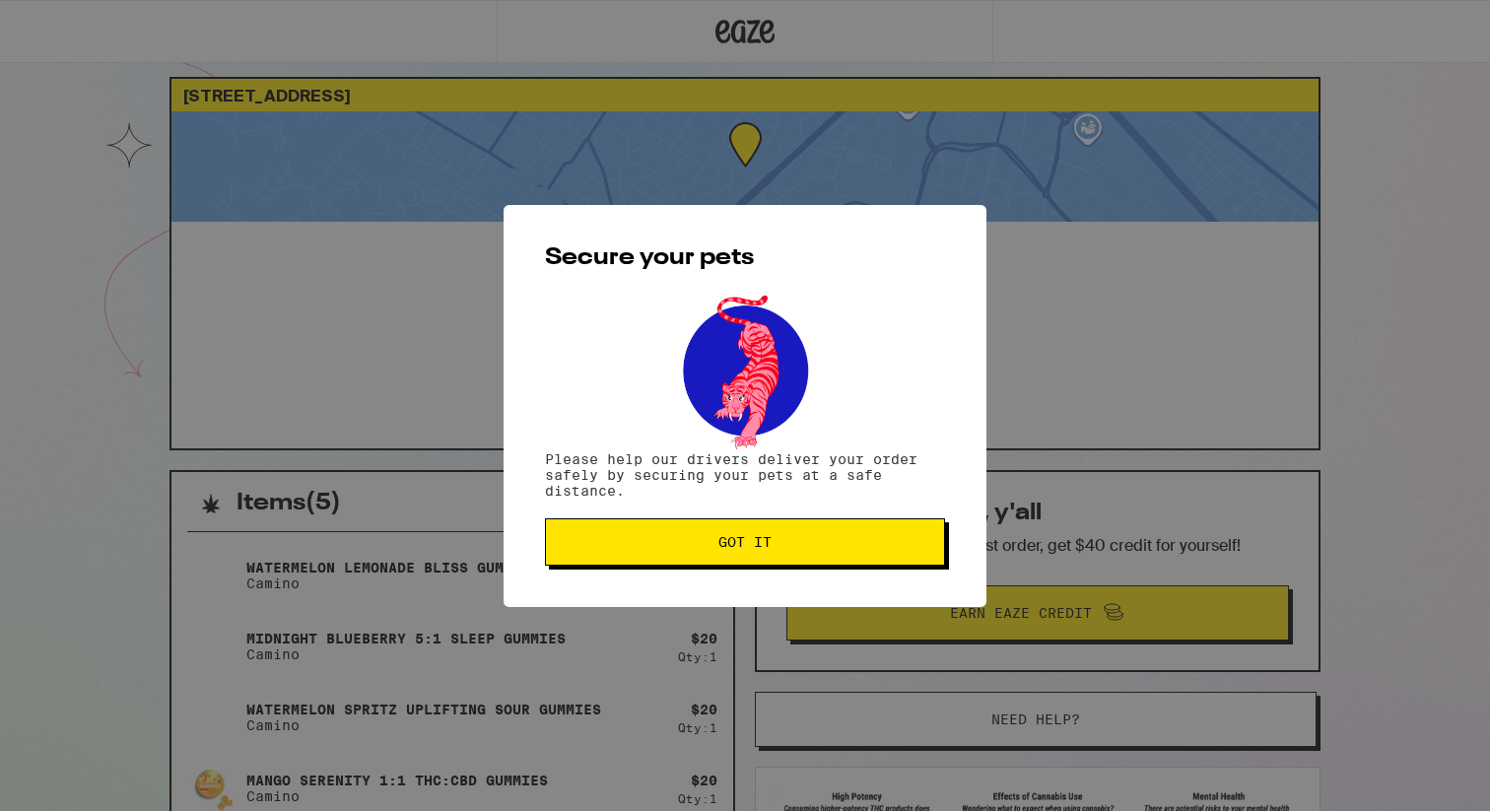
click at [777, 543] on span "Got it" at bounding box center [745, 542] width 367 height 14
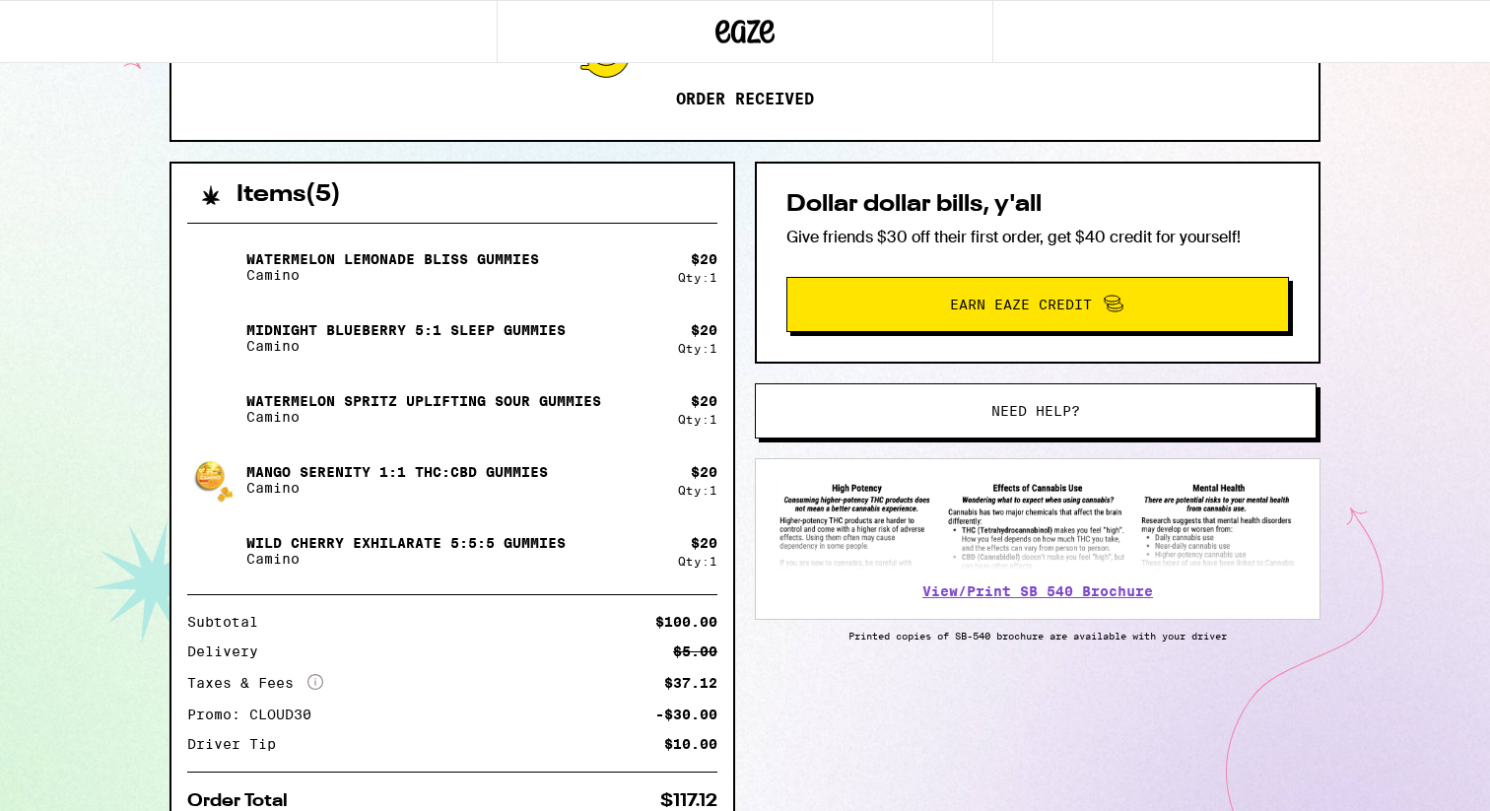
scroll to position [379, 0]
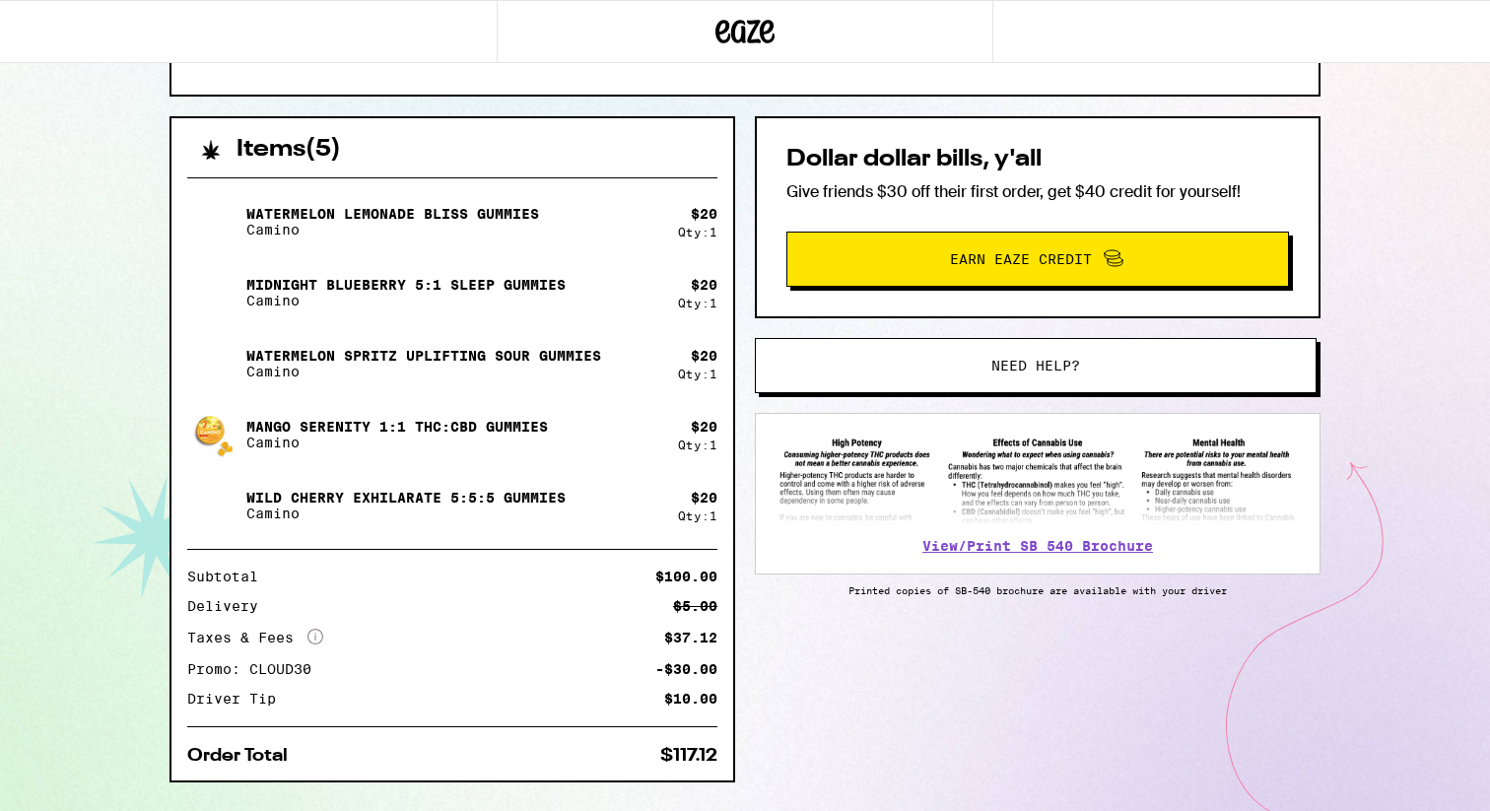
click at [893, 384] on button "Need help?" at bounding box center [1036, 365] width 562 height 55
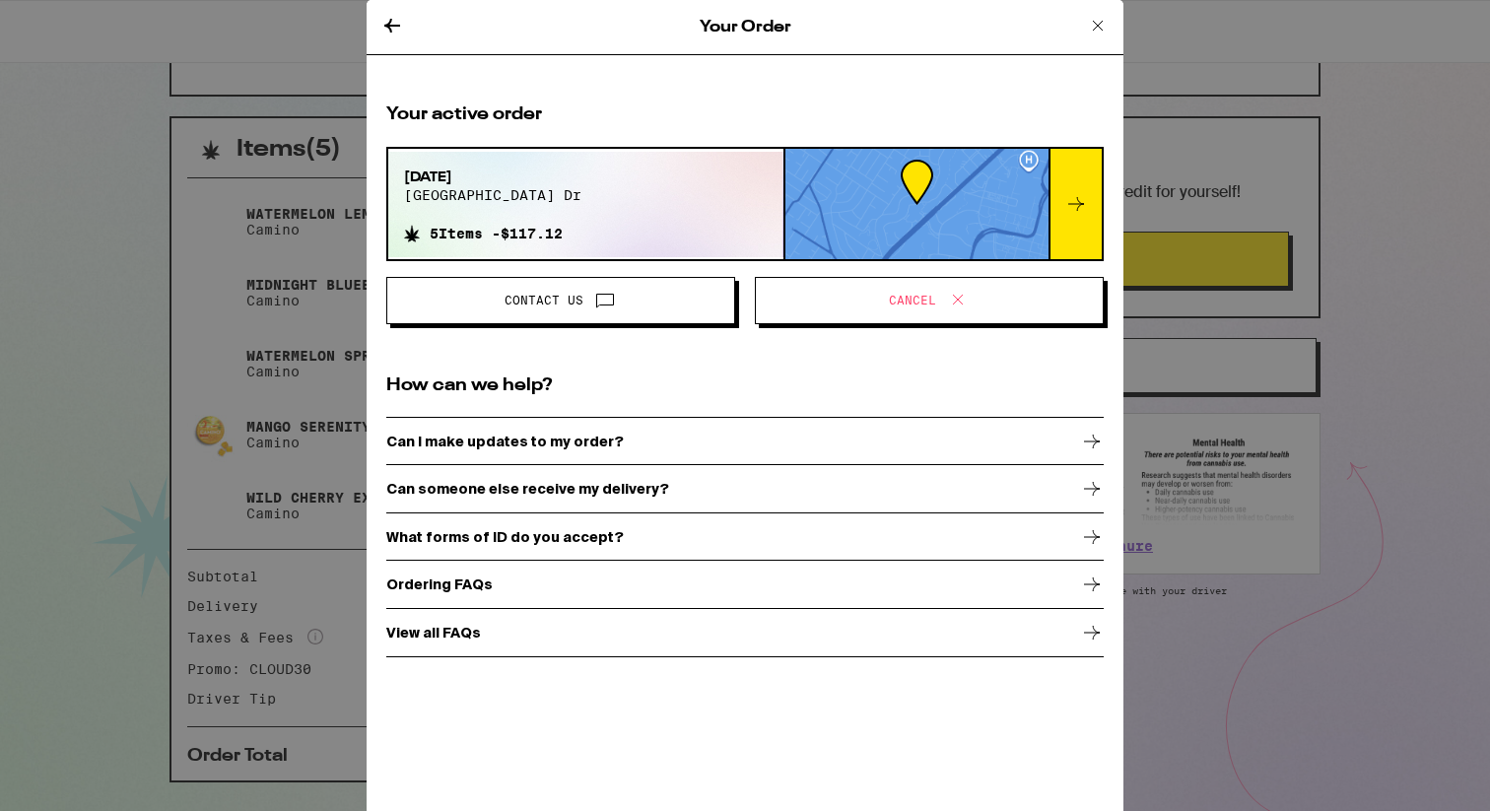
click at [1094, 34] on icon at bounding box center [1098, 26] width 24 height 24
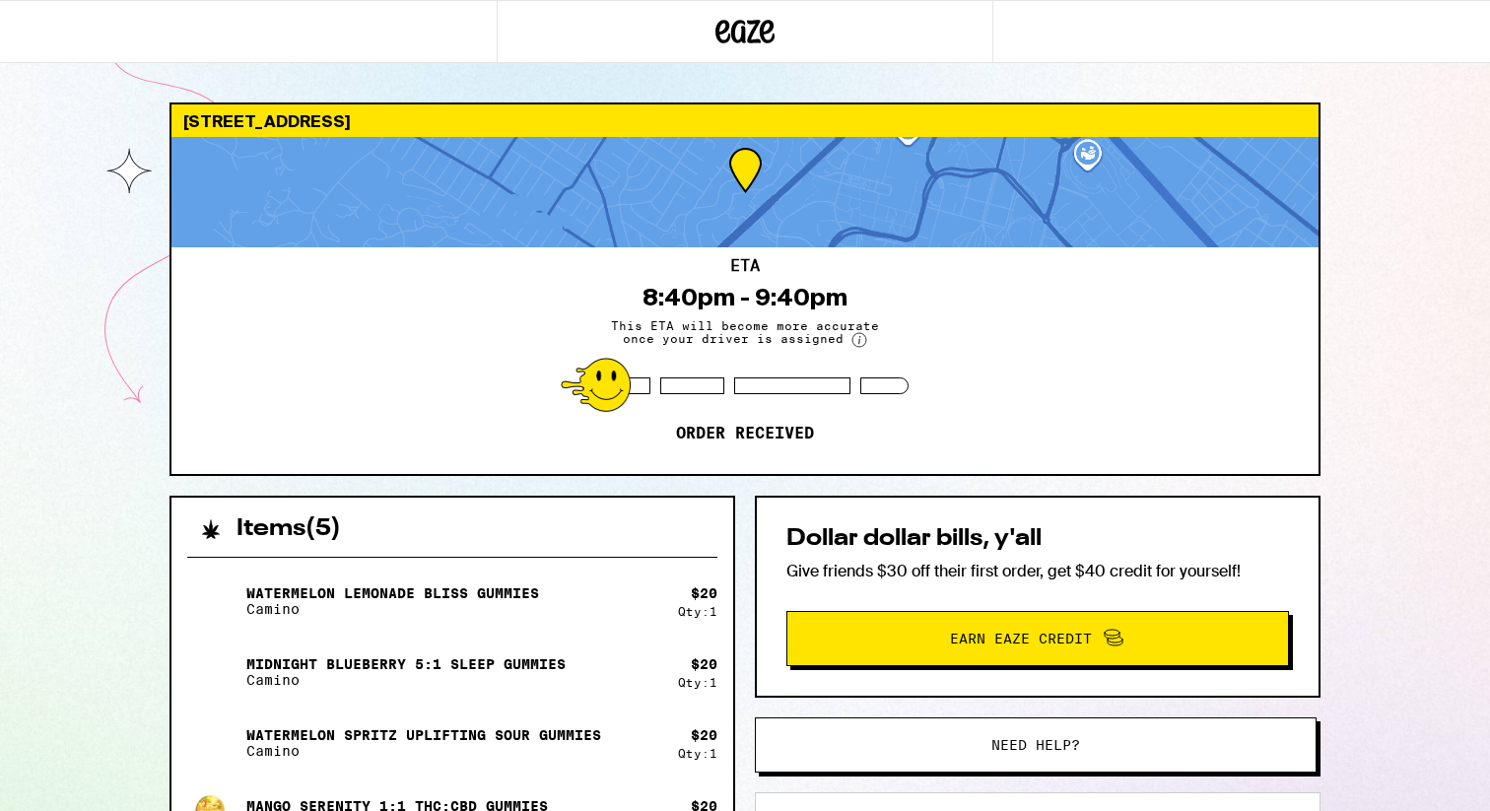
click at [724, 57] on div at bounding box center [745, 31] width 497 height 63
click at [724, 49] on div at bounding box center [745, 31] width 497 height 63
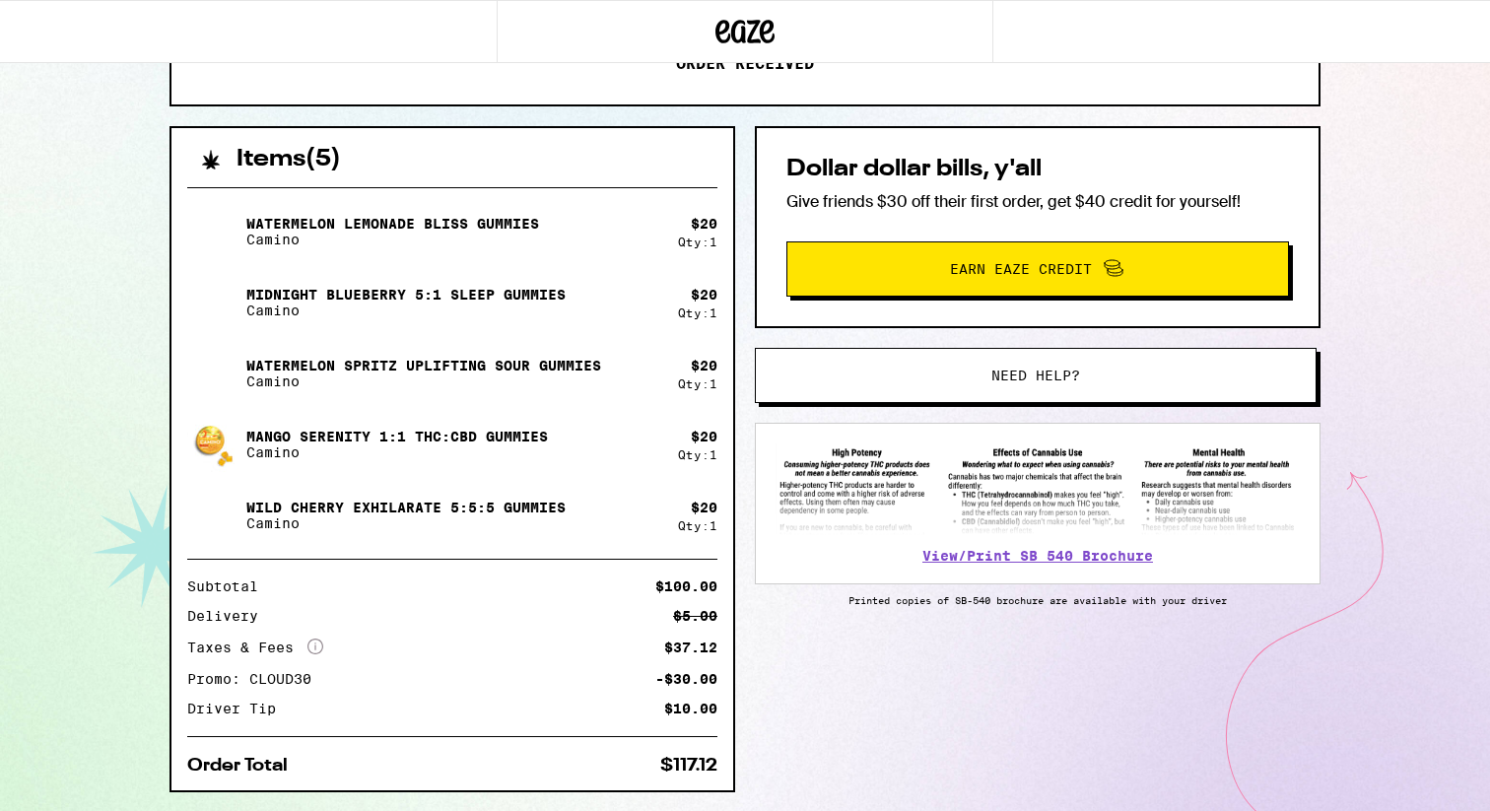
scroll to position [390, 0]
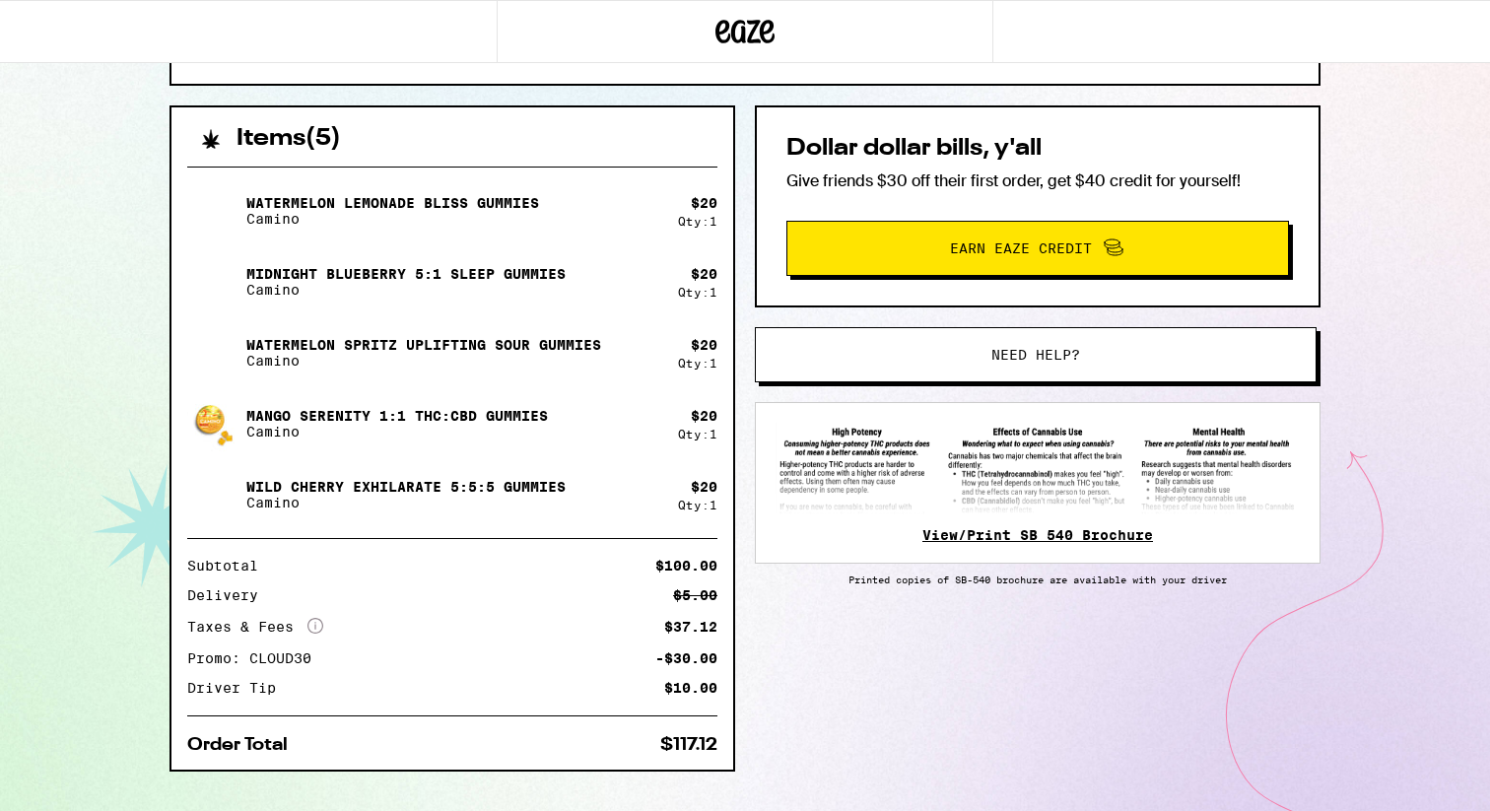
click at [1090, 533] on link "View/Print SB 540 Brochure" at bounding box center [1037, 535] width 231 height 16
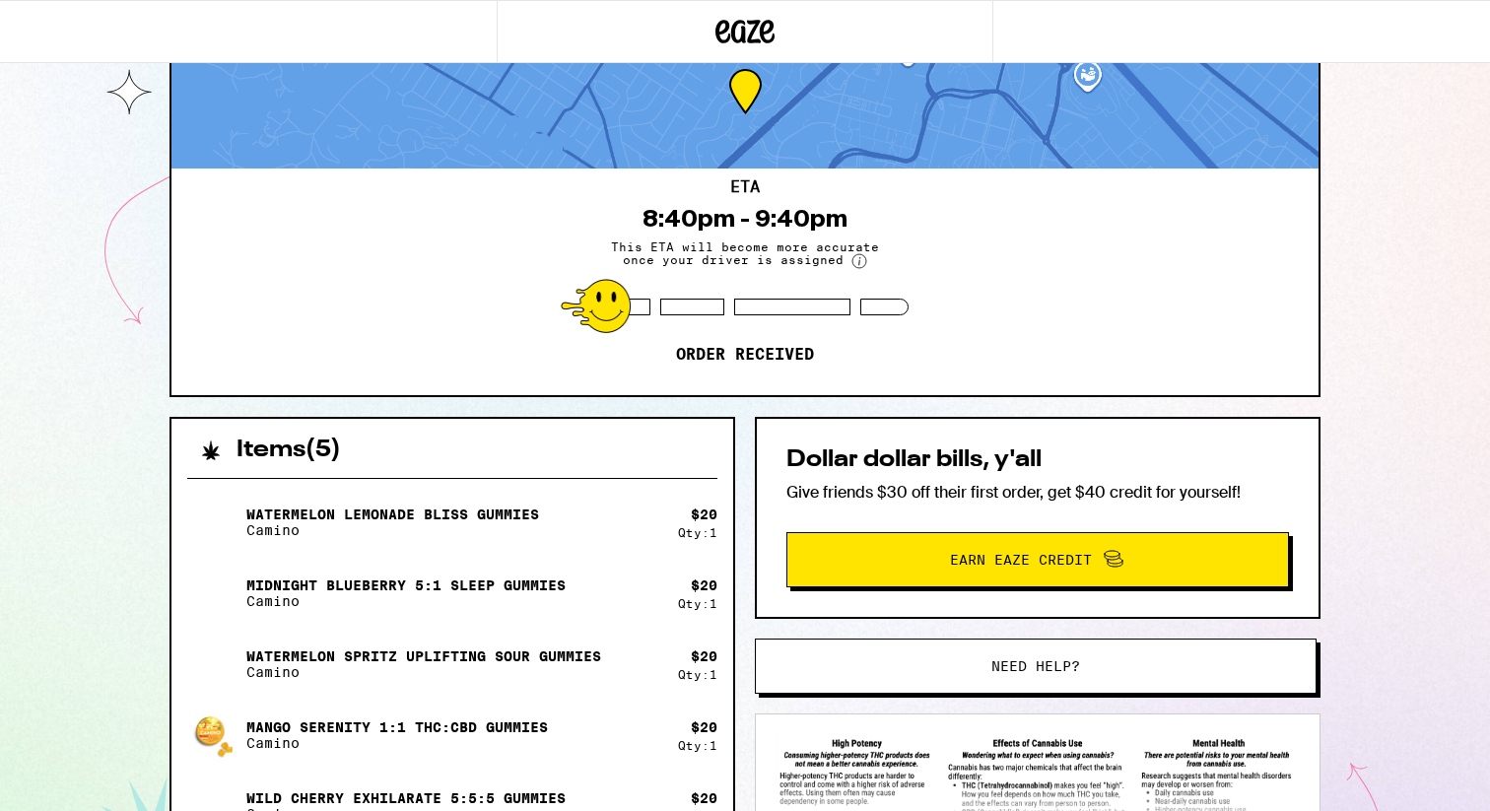
scroll to position [0, 0]
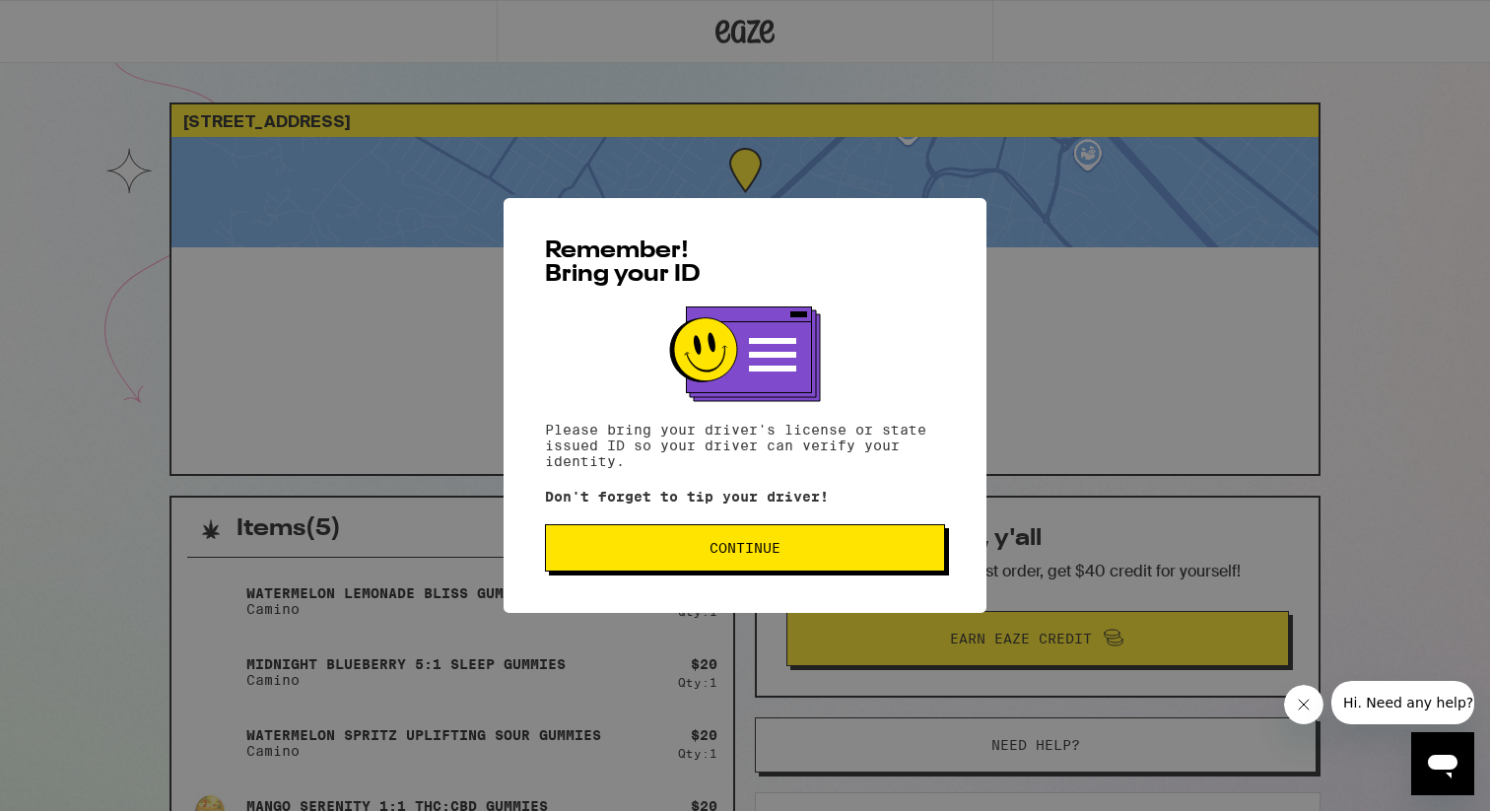
click at [793, 553] on span "Continue" at bounding box center [745, 548] width 367 height 14
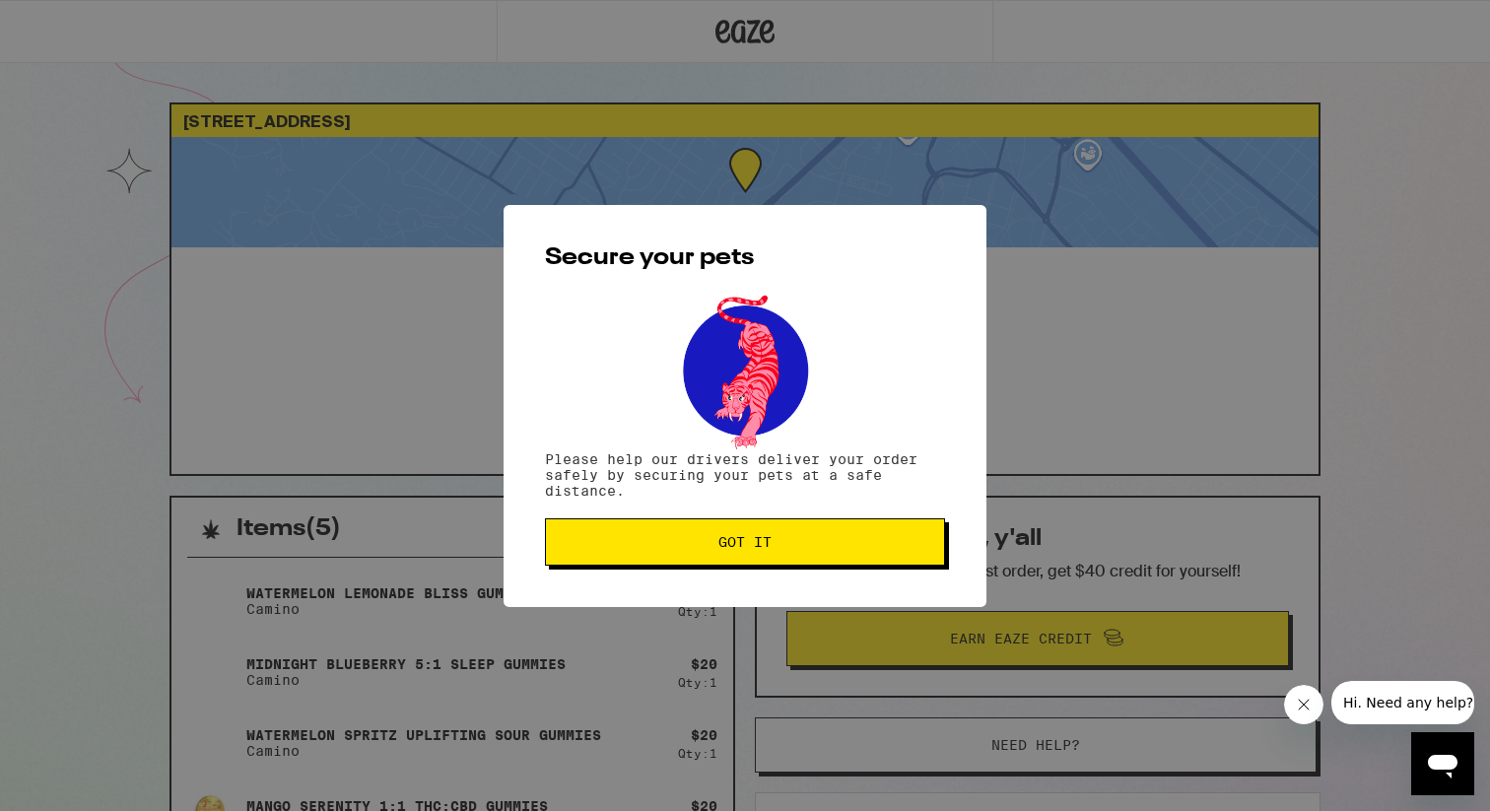
click at [793, 553] on button "Got it" at bounding box center [745, 541] width 400 height 47
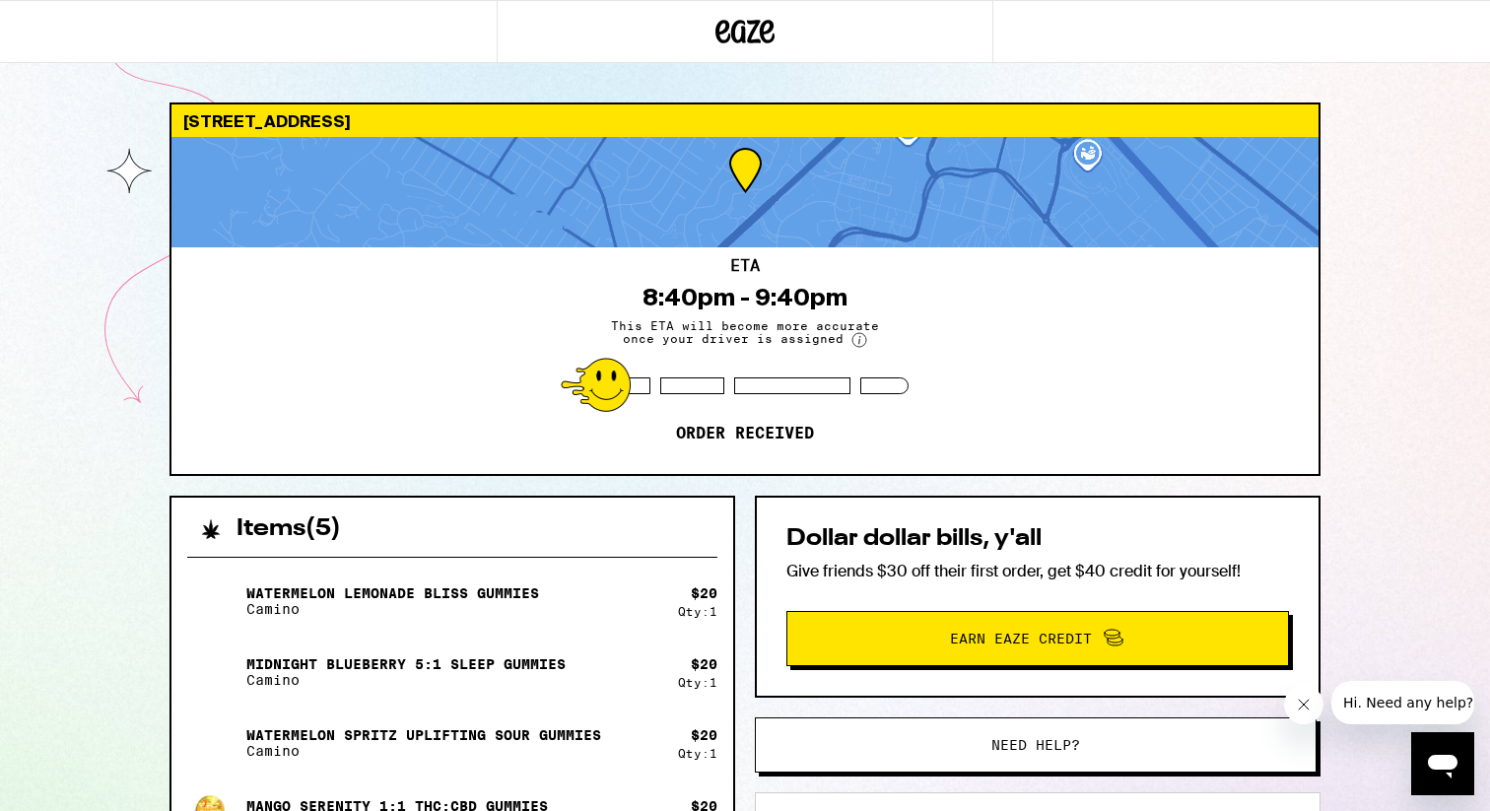
click at [700, 37] on div at bounding box center [745, 31] width 497 height 63
click at [768, 437] on p "Order received" at bounding box center [745, 434] width 138 height 20
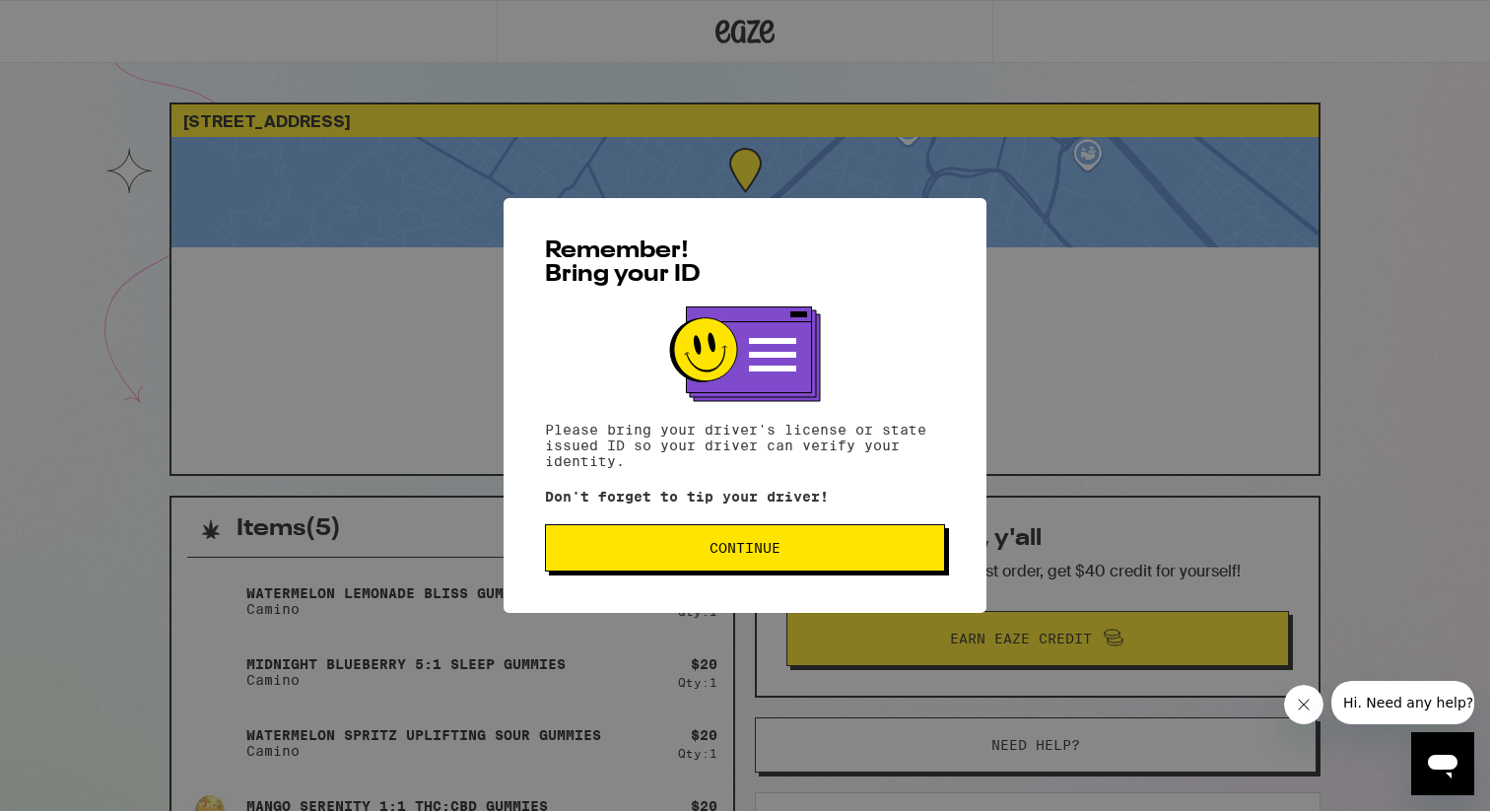
click at [671, 570] on button "Continue" at bounding box center [745, 547] width 400 height 47
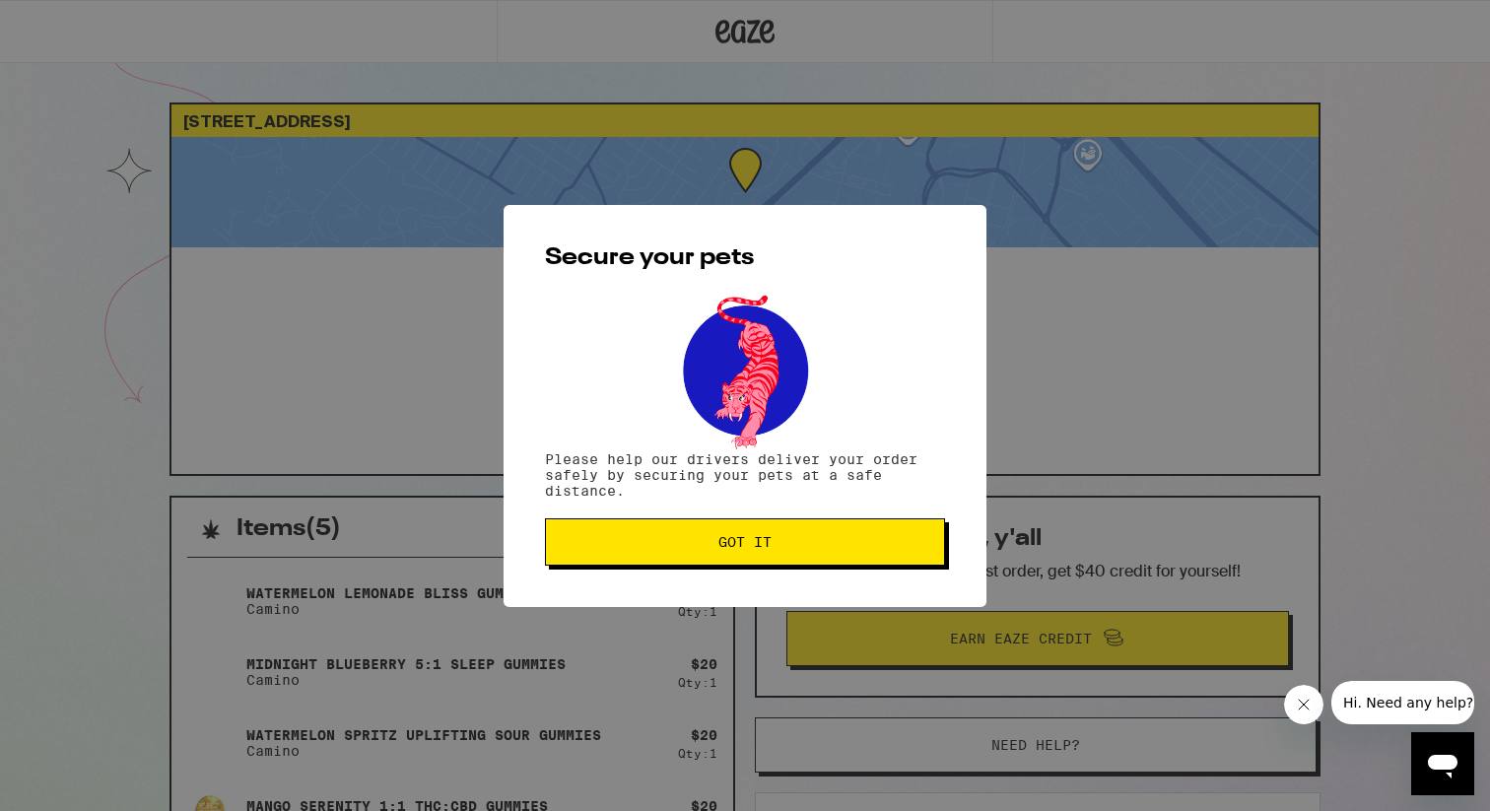
click at [890, 549] on span "Got it" at bounding box center [745, 542] width 367 height 14
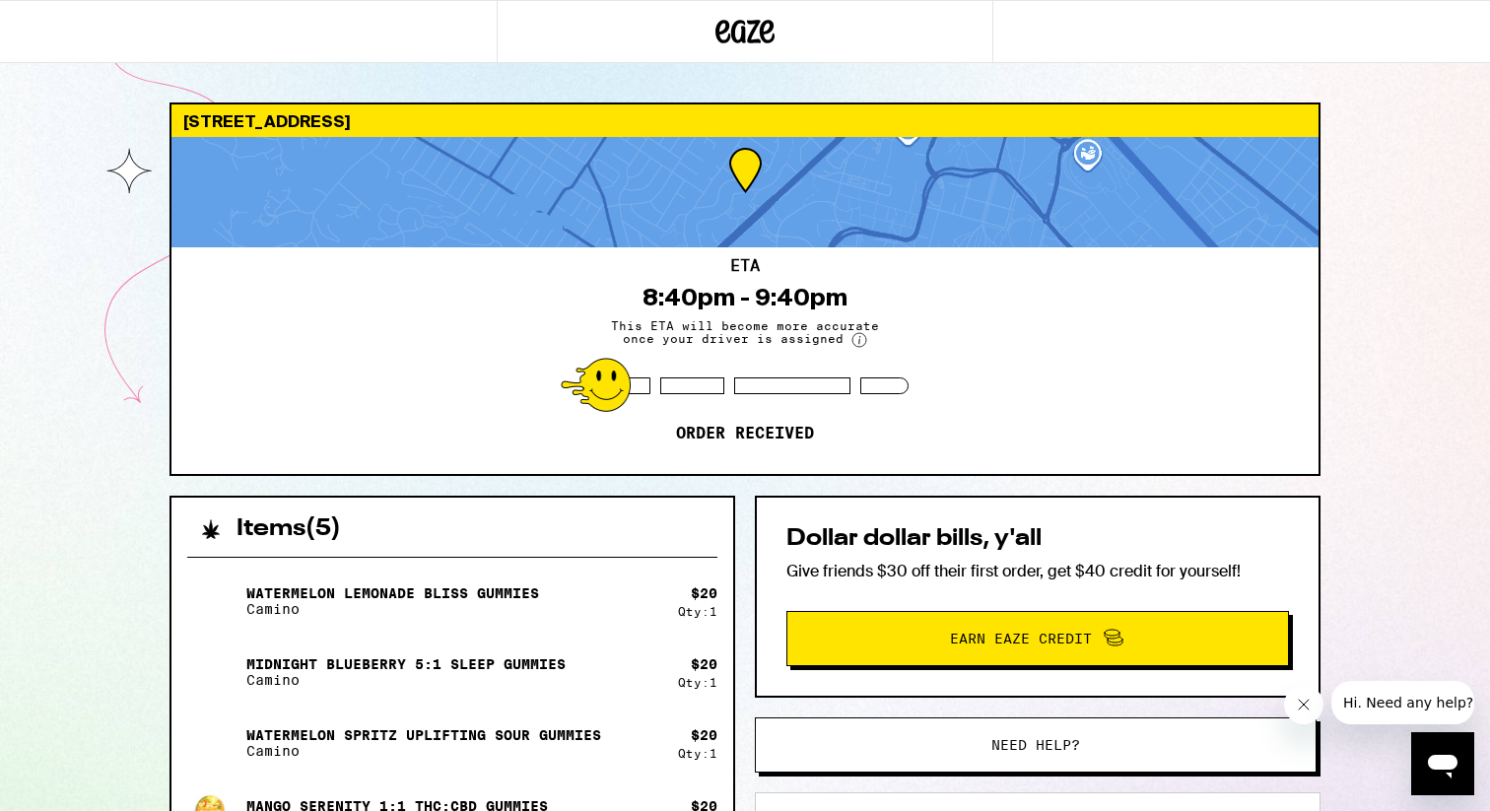
click at [781, 22] on div at bounding box center [745, 31] width 497 height 63
click at [735, 39] on icon at bounding box center [746, 32] width 30 height 24
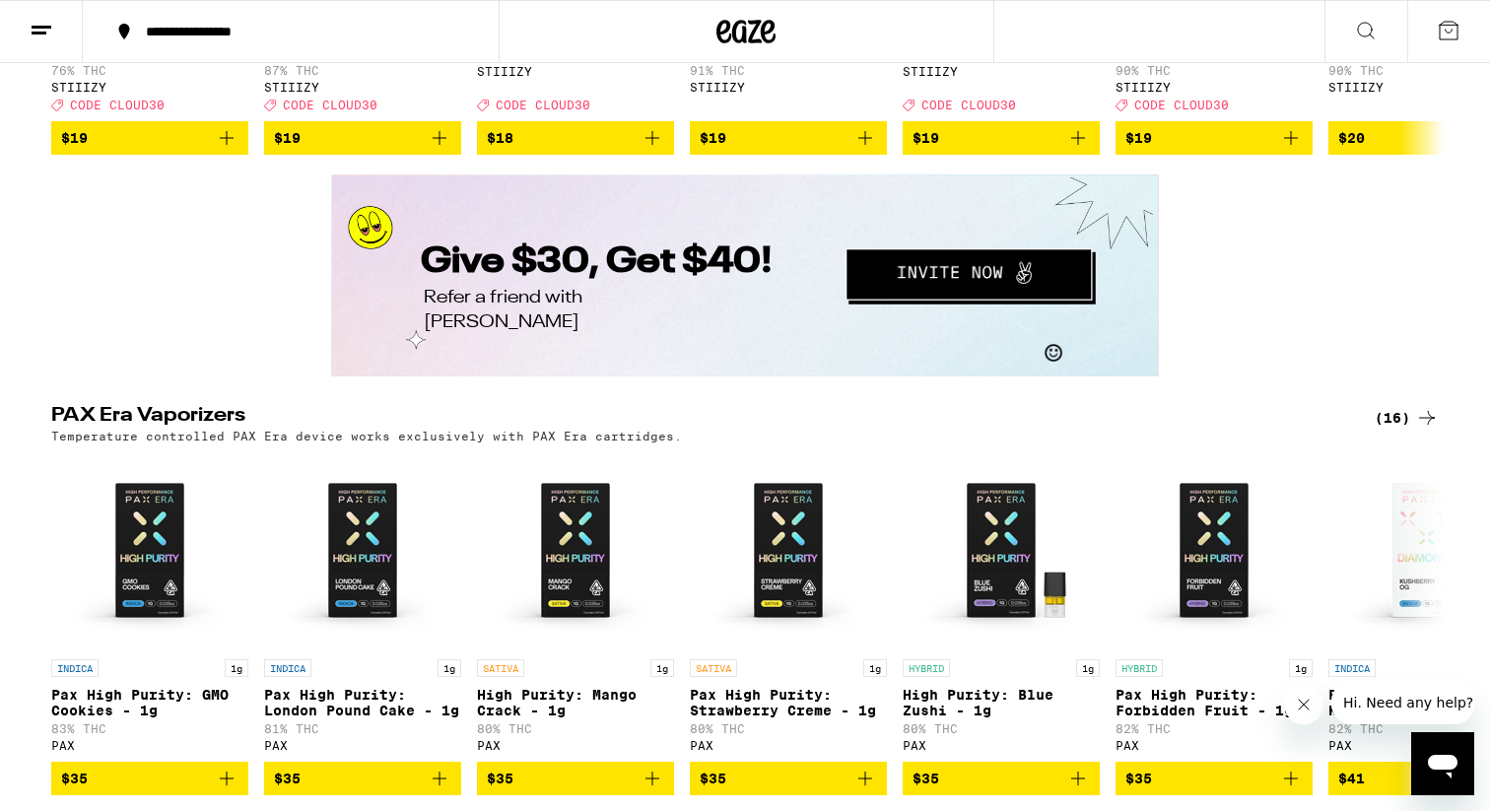
scroll to position [3680, 0]
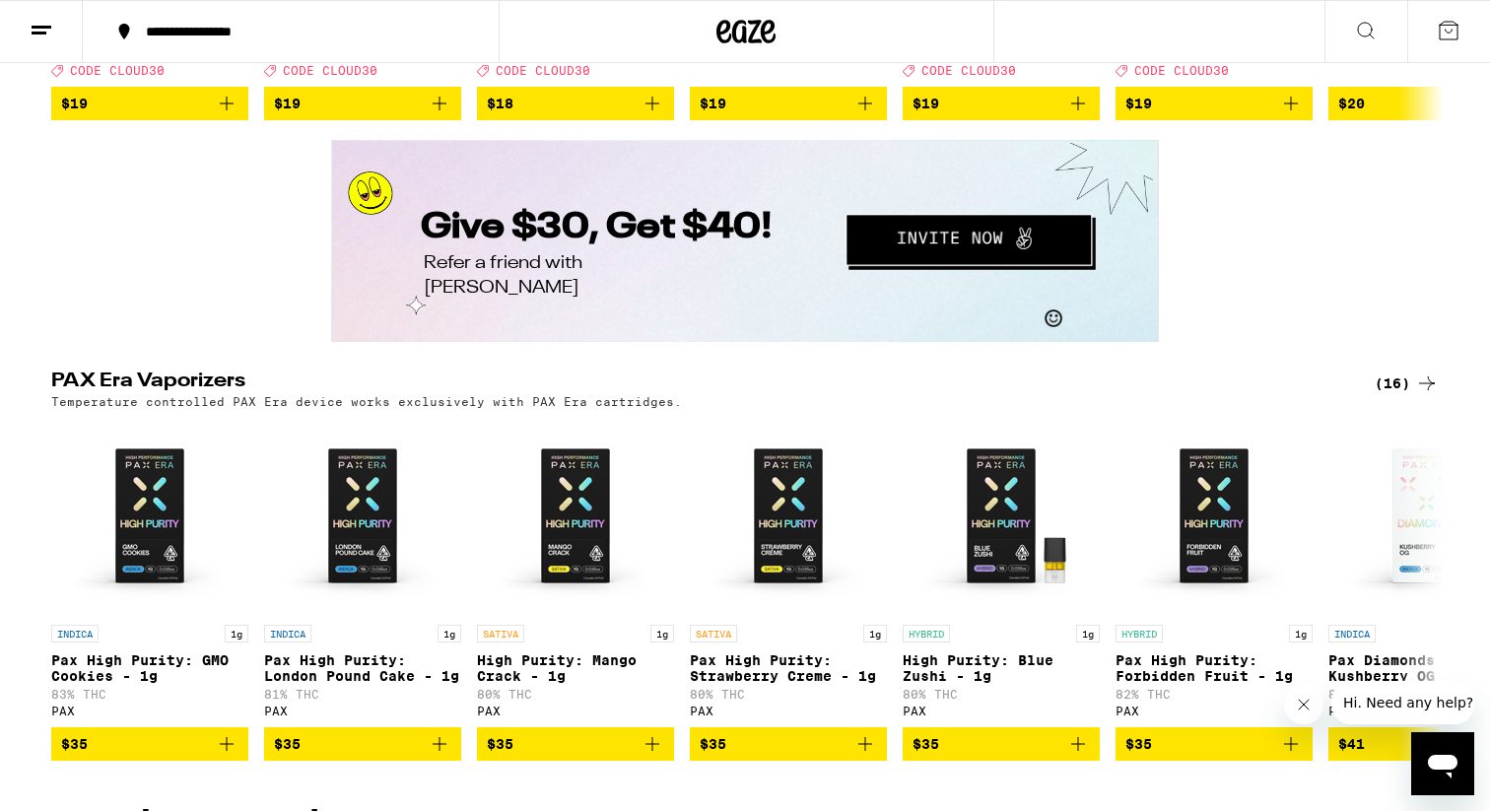
click at [36, 45] on button at bounding box center [41, 32] width 83 height 62
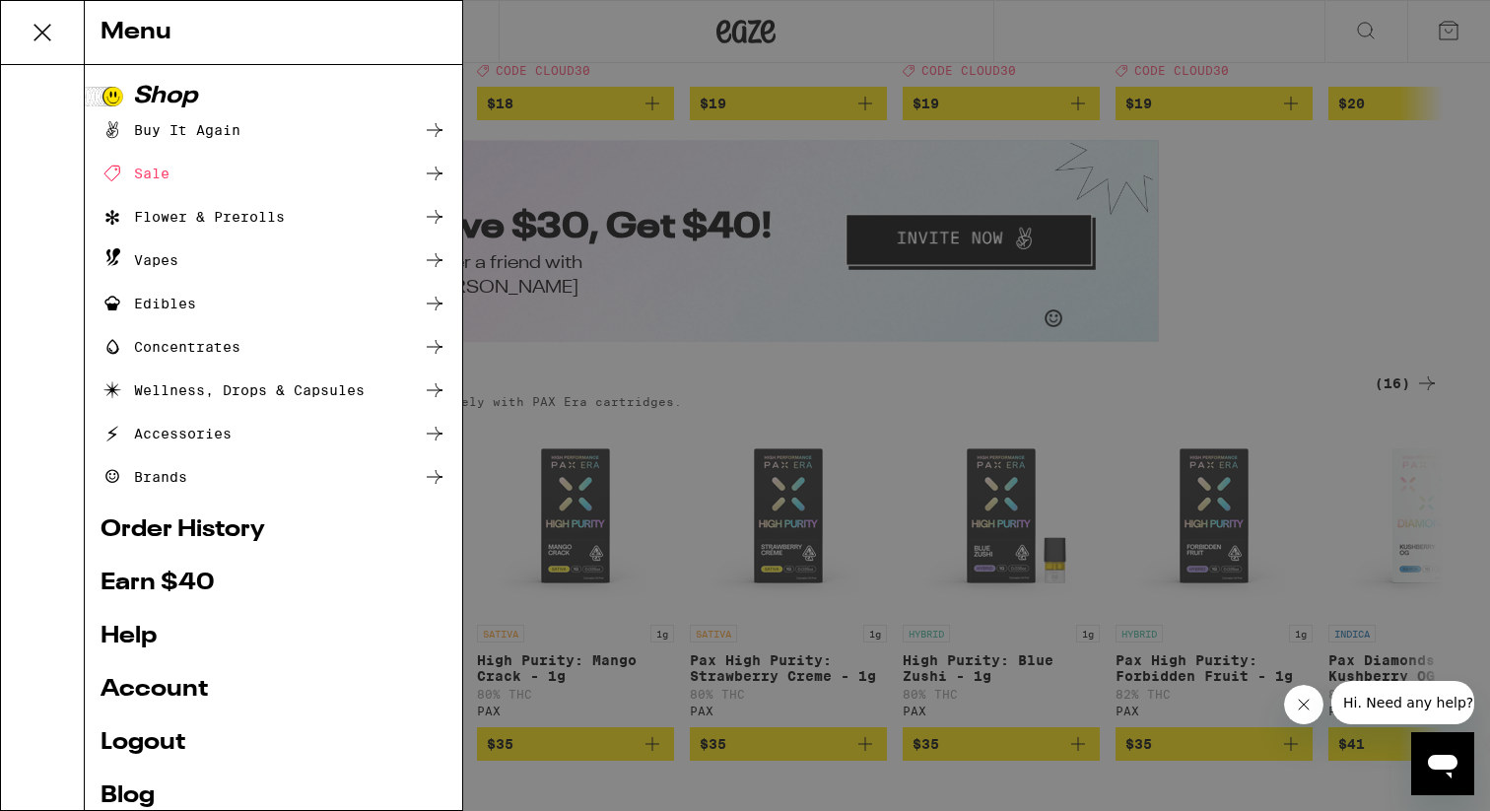
click at [178, 688] on link "Account" at bounding box center [273, 690] width 346 height 24
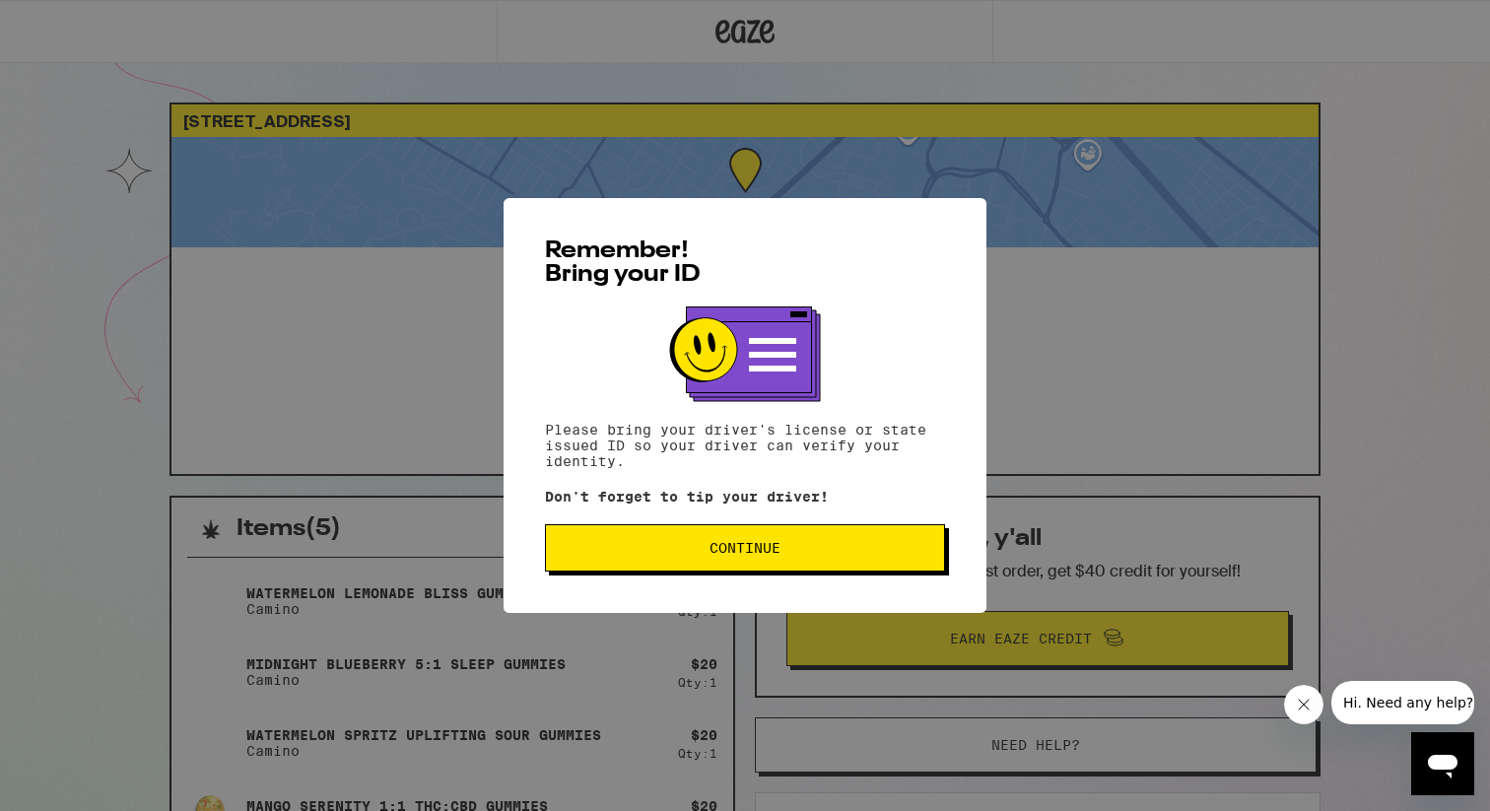
click at [714, 555] on span "Continue" at bounding box center [744, 548] width 71 height 14
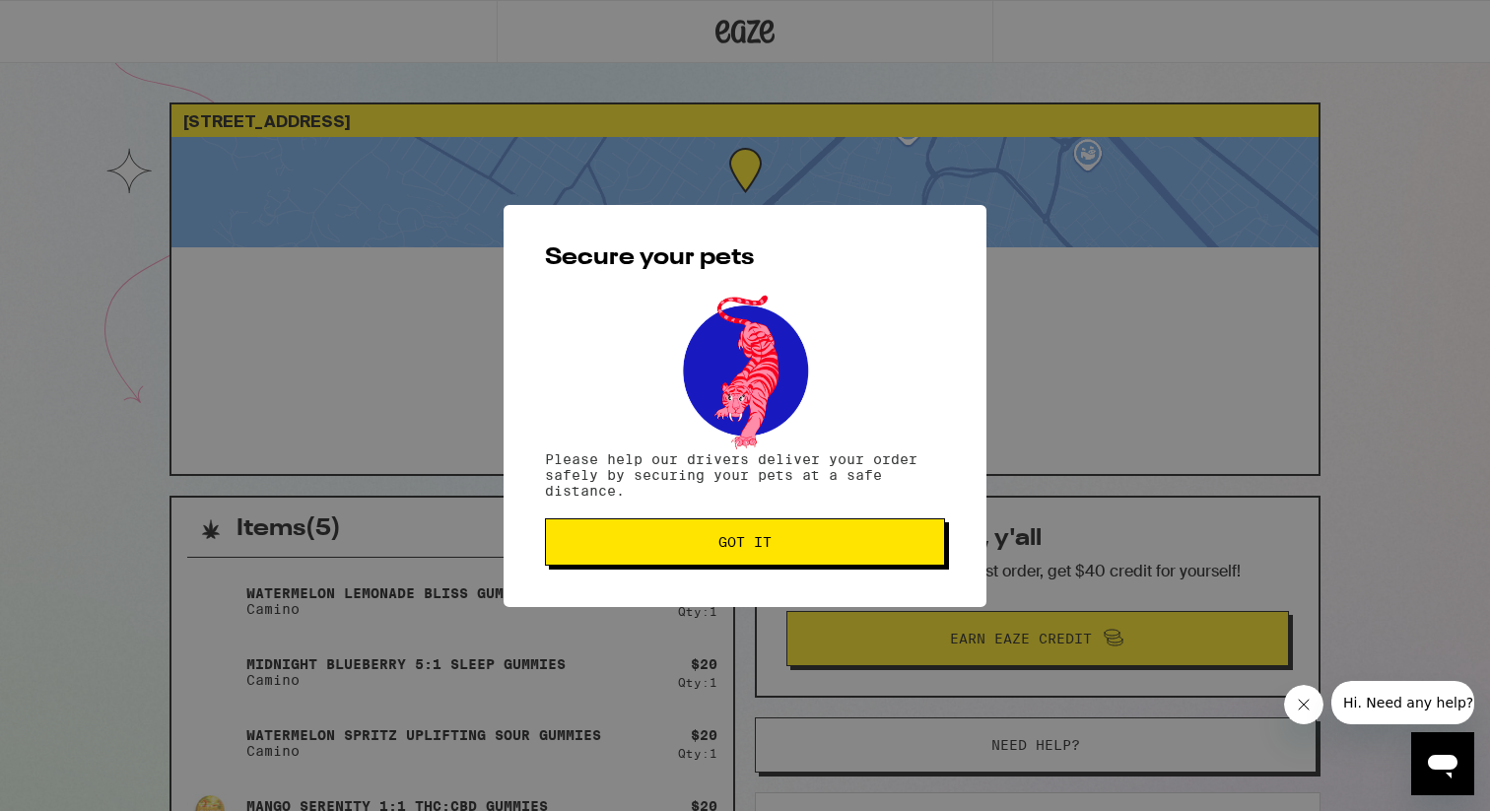
click at [641, 562] on button "Got it" at bounding box center [745, 541] width 400 height 47
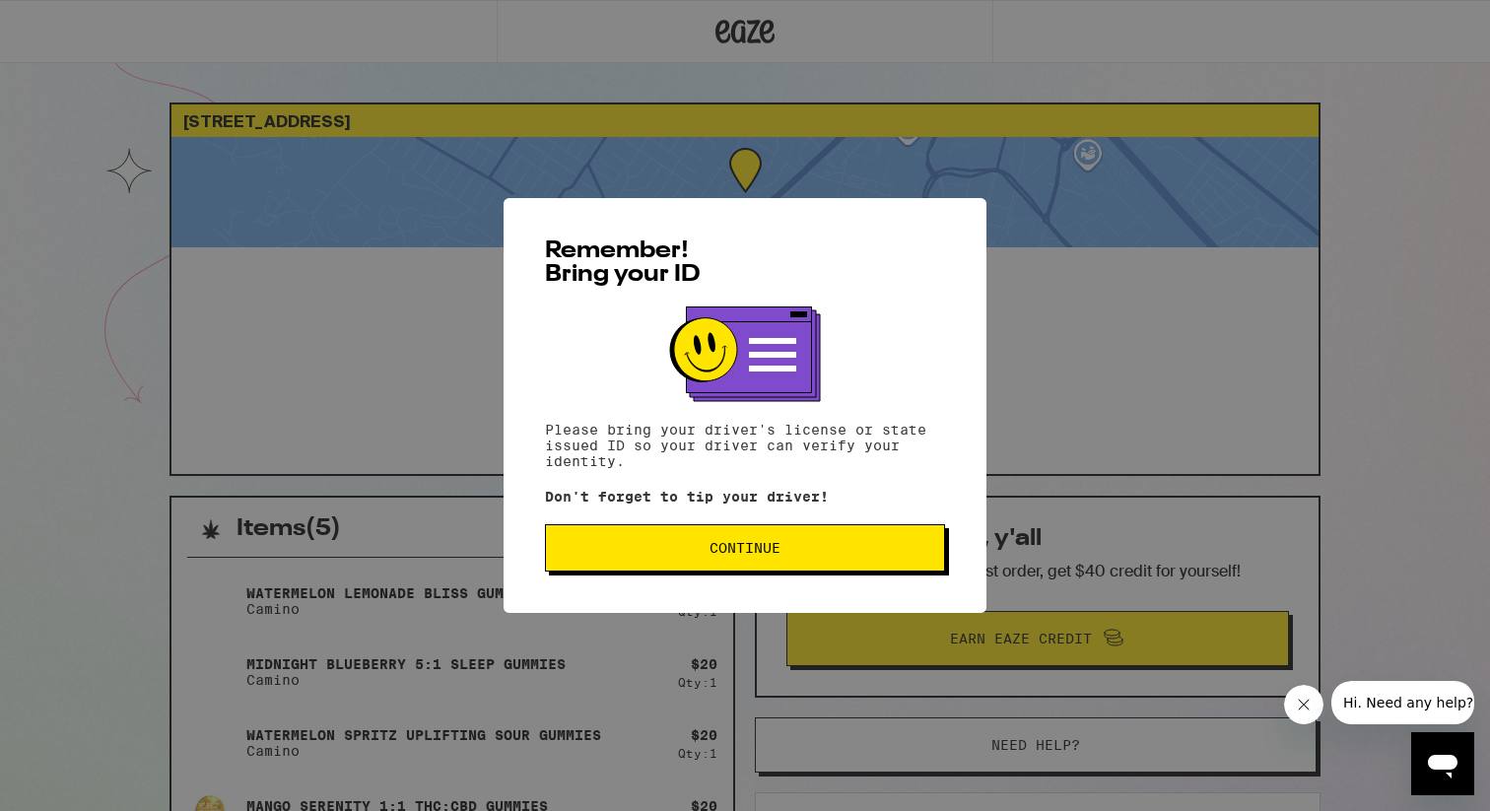
click at [632, 548] on span "Continue" at bounding box center [745, 548] width 367 height 14
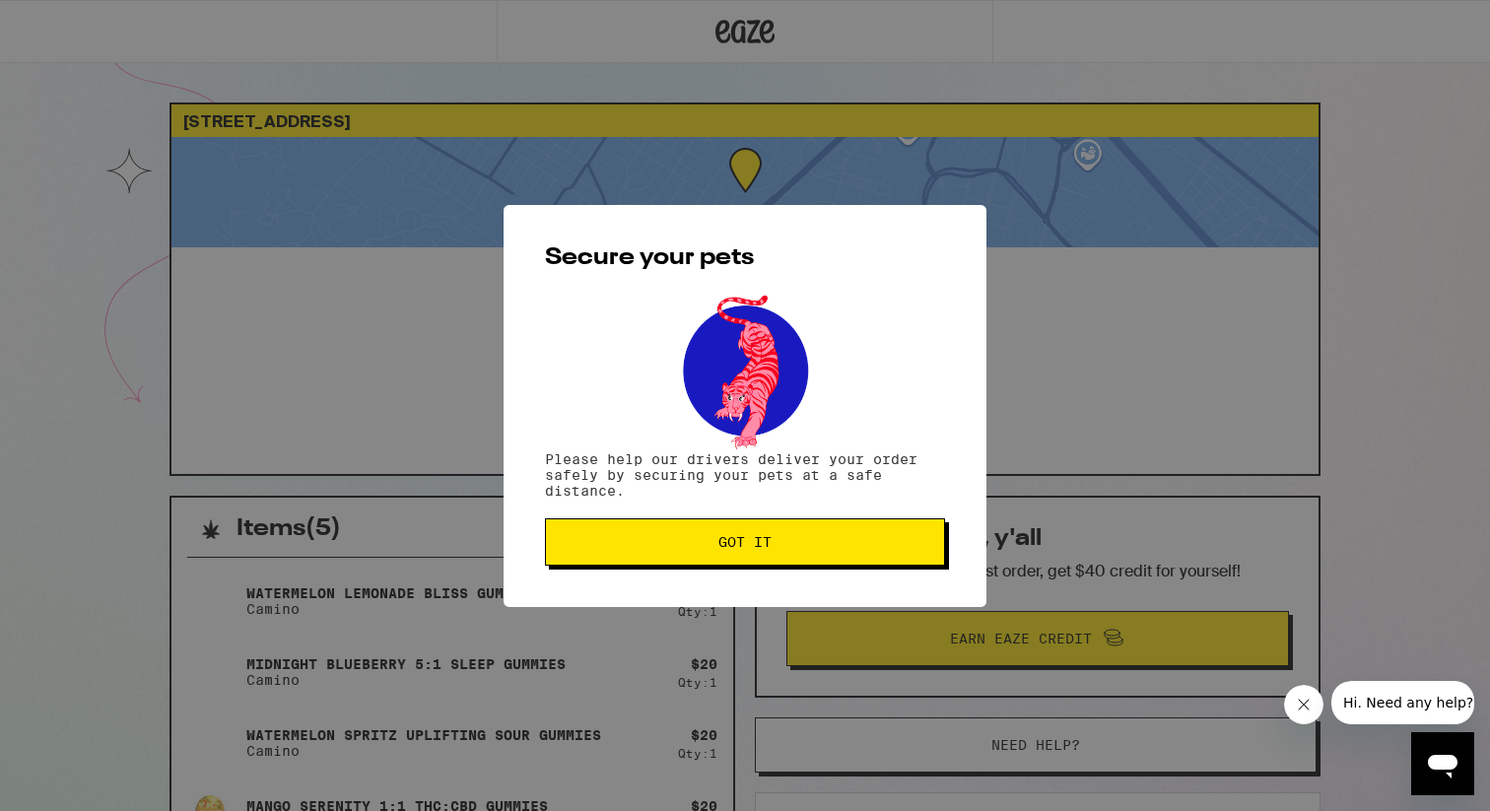
click at [863, 527] on button "Got it" at bounding box center [745, 541] width 400 height 47
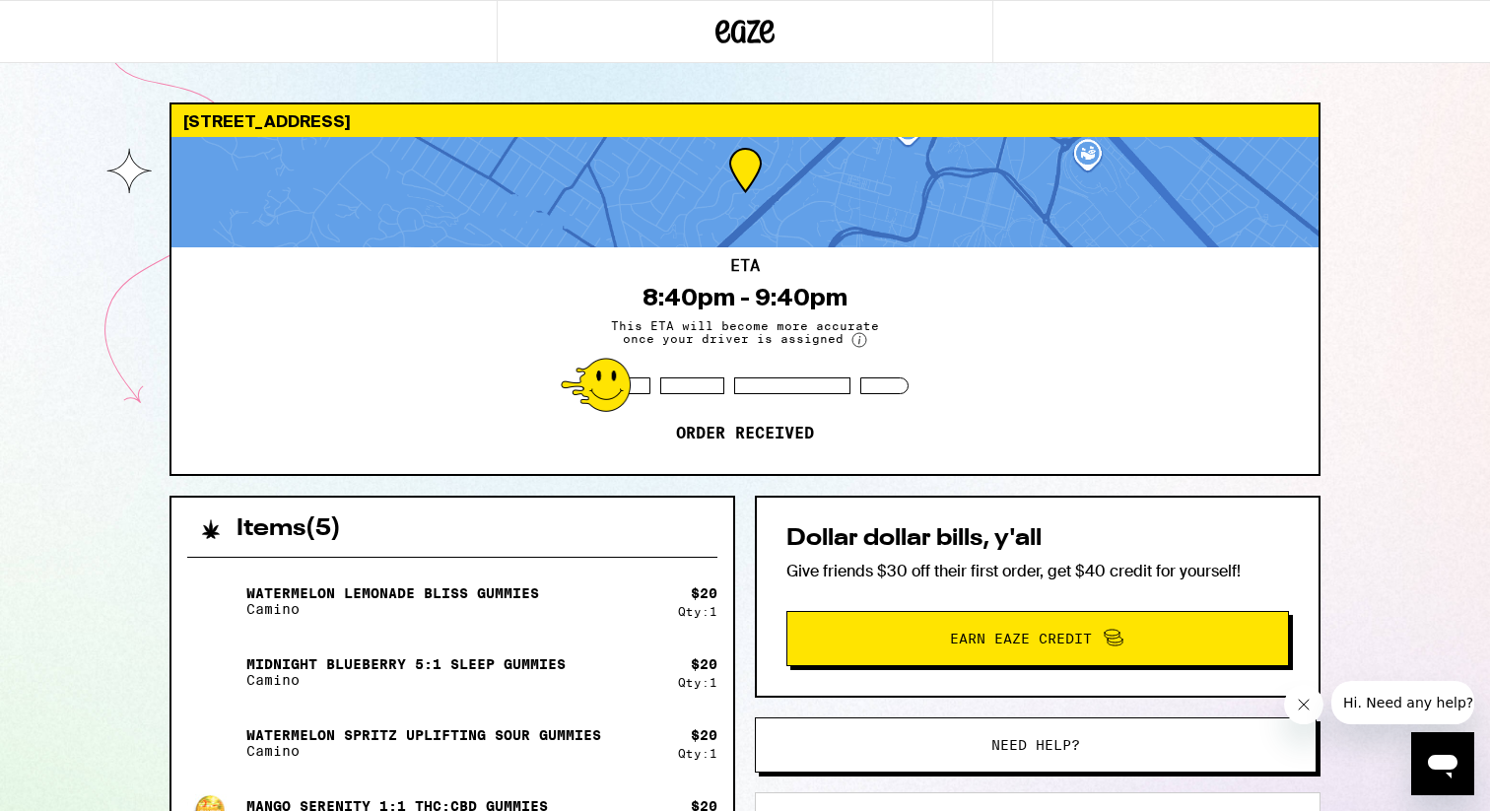
click at [745, 61] on div at bounding box center [745, 31] width 497 height 63
click at [737, 38] on icon at bounding box center [744, 31] width 59 height 35
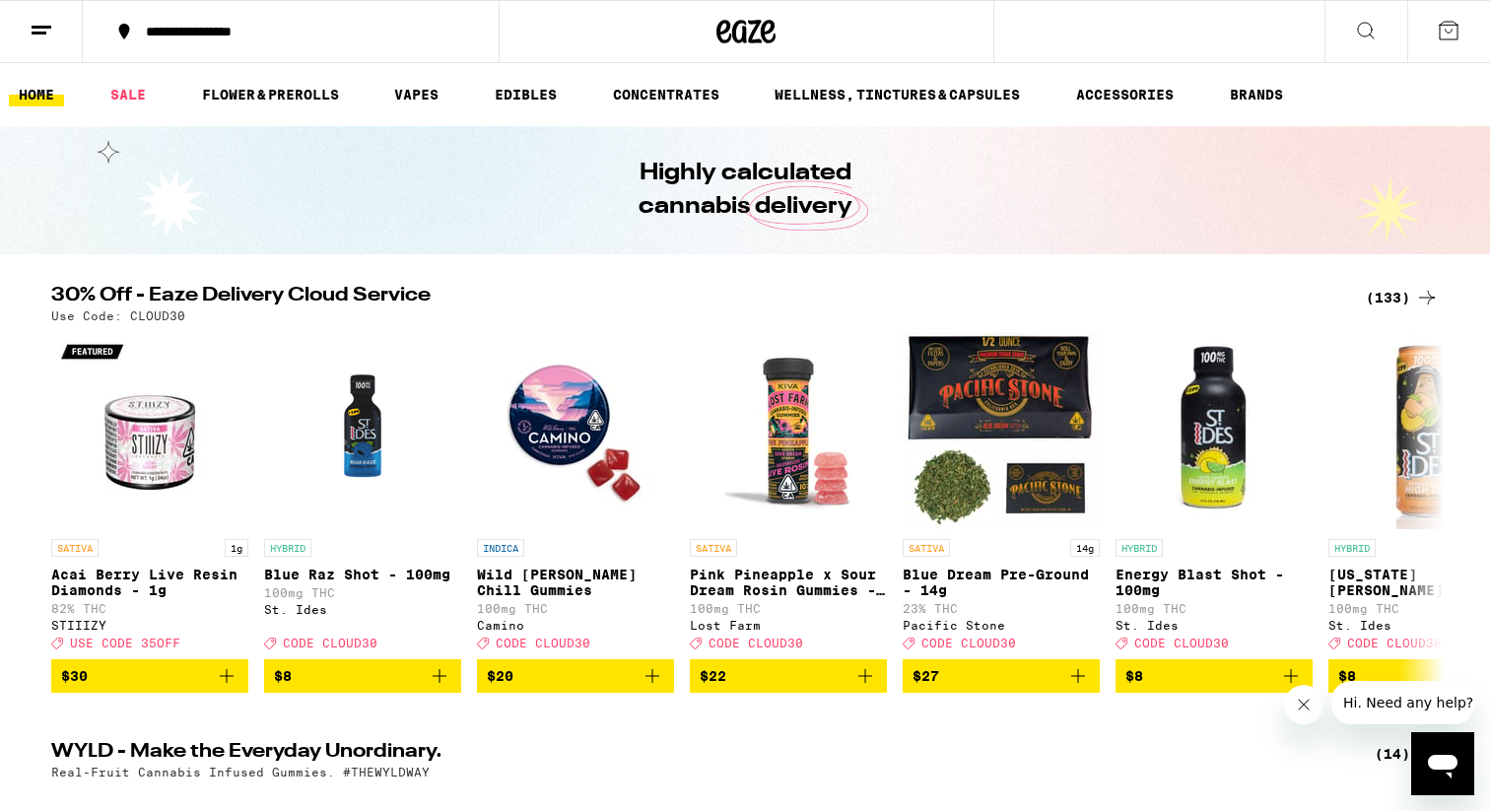
click at [19, 31] on button at bounding box center [41, 32] width 83 height 62
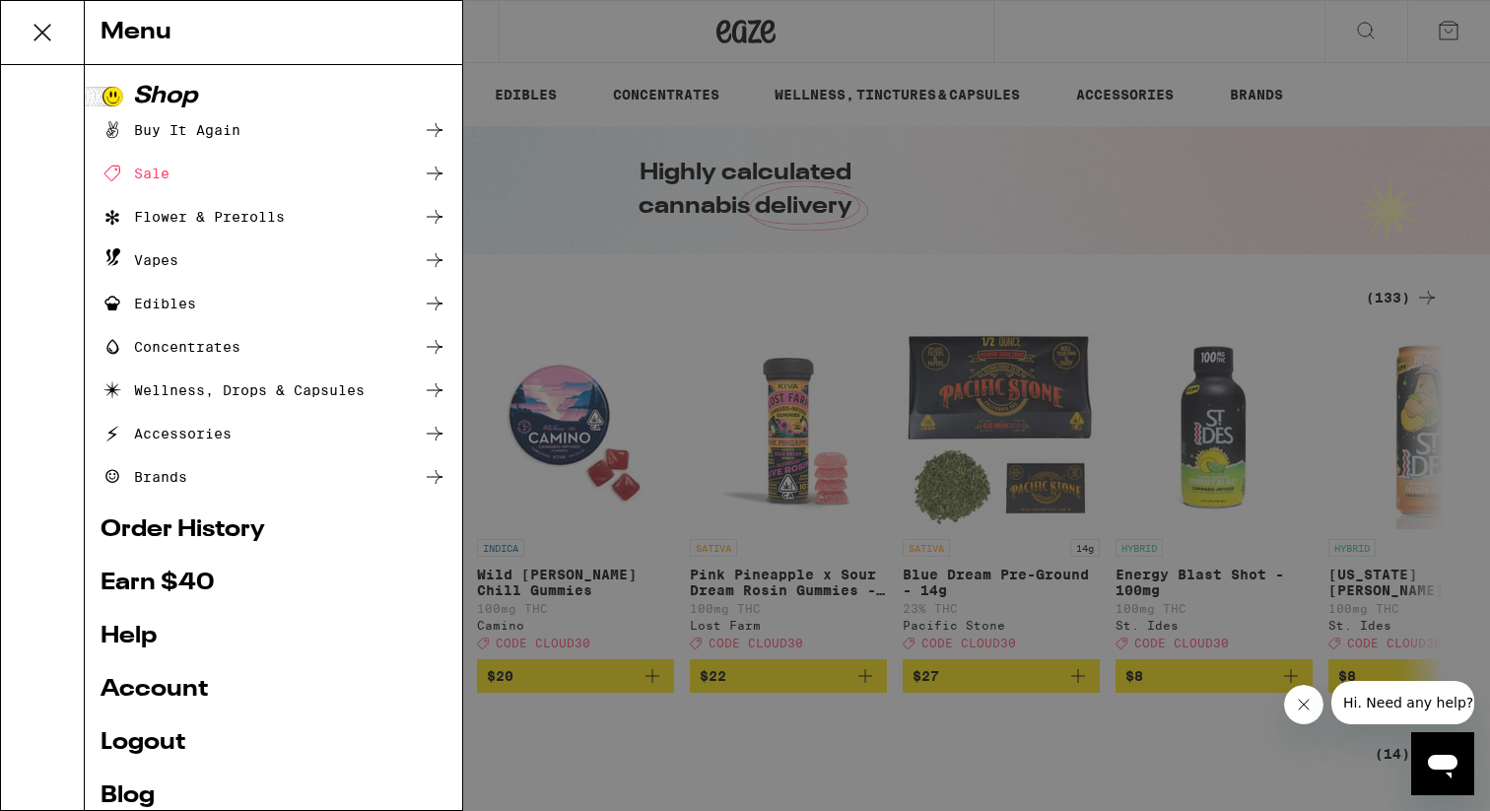
scroll to position [95, 0]
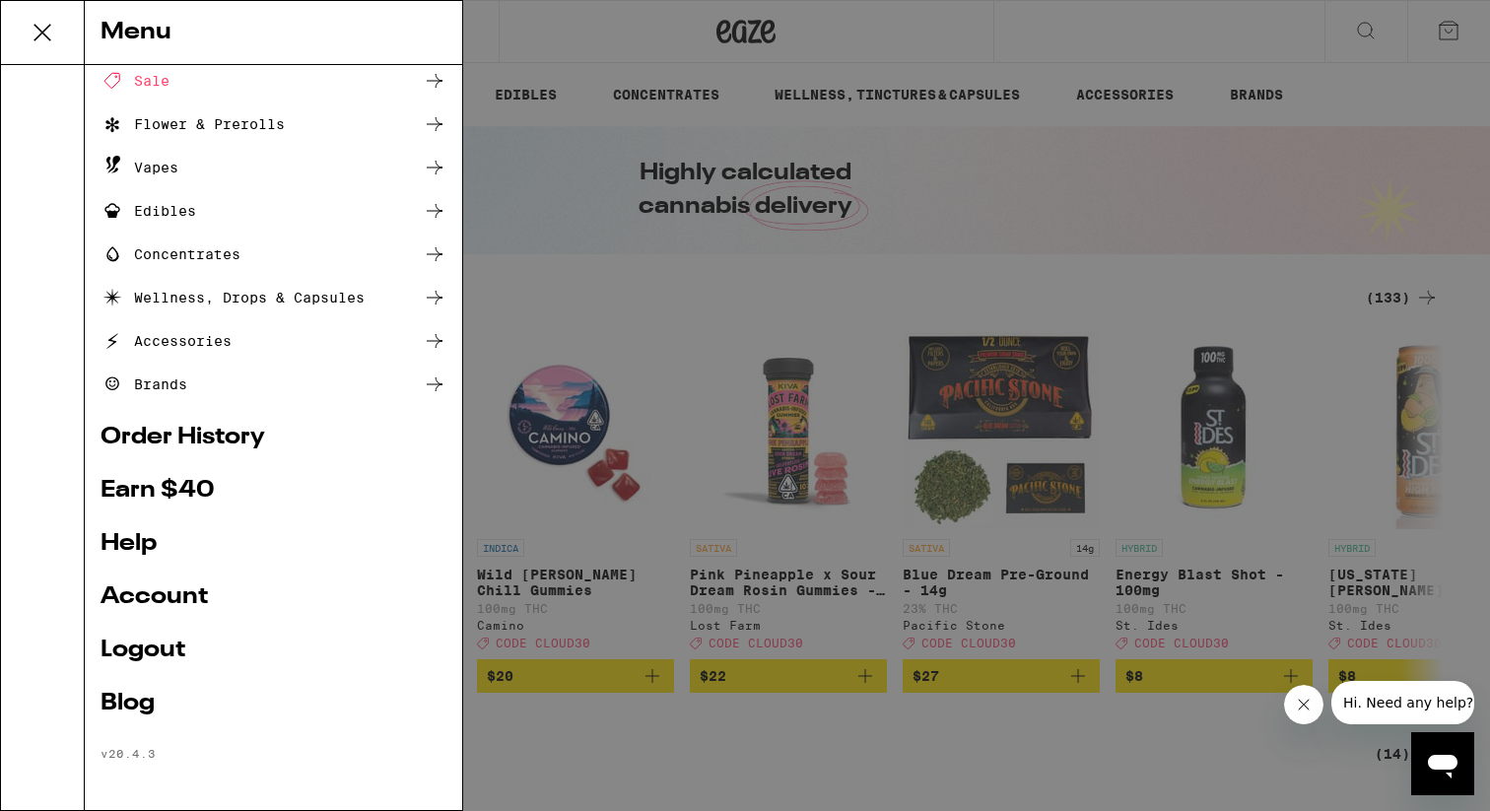
click at [158, 581] on ul "Shop Buy It Again Sale Flower & Prerolls Vapes Edibles Concentrates Wellness, D…" at bounding box center [273, 376] width 346 height 769
click at [182, 435] on link "Order History" at bounding box center [273, 438] width 346 height 24
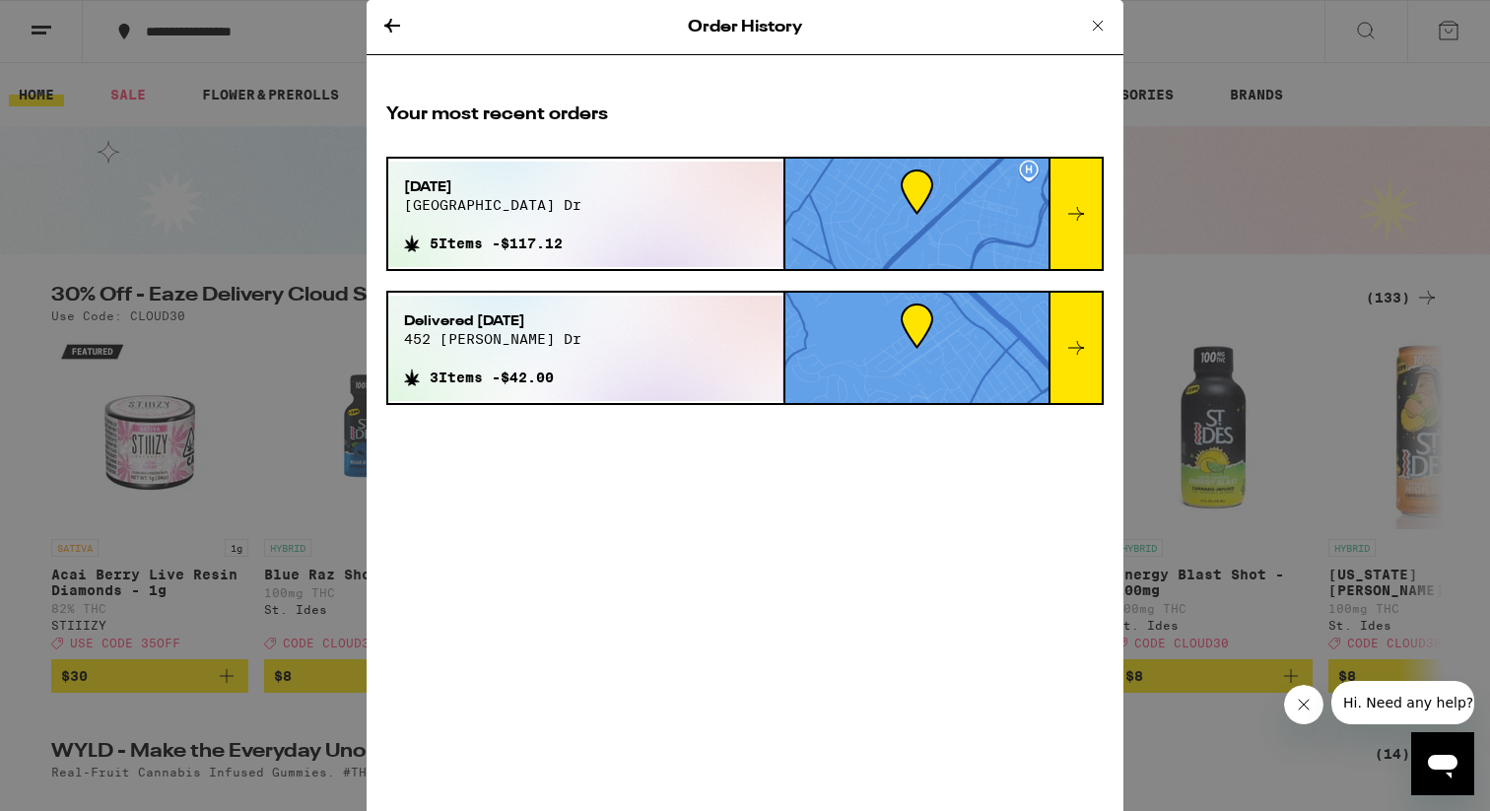
click at [1086, 235] on div at bounding box center [1074, 214] width 53 height 110
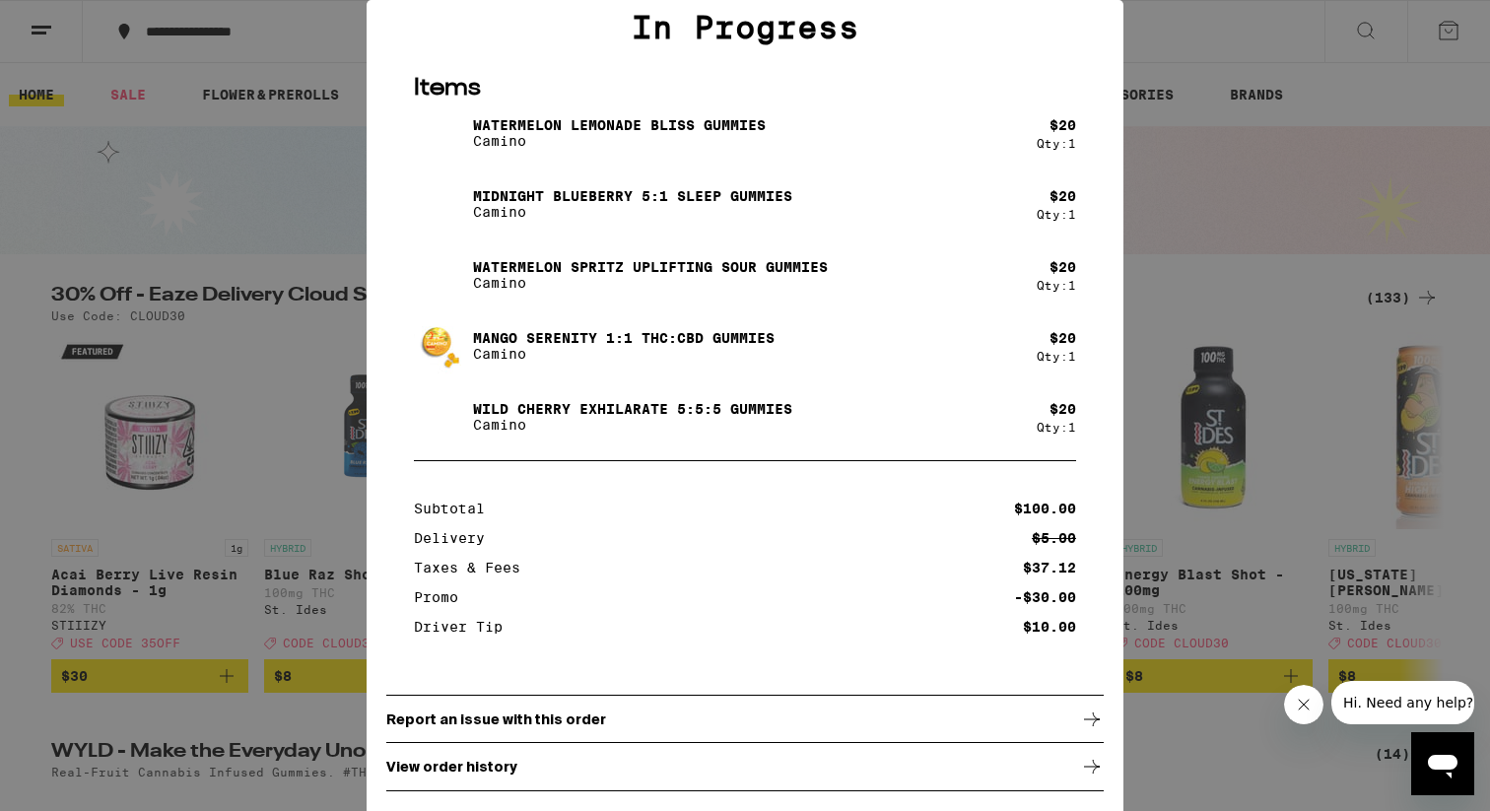
scroll to position [51, 0]
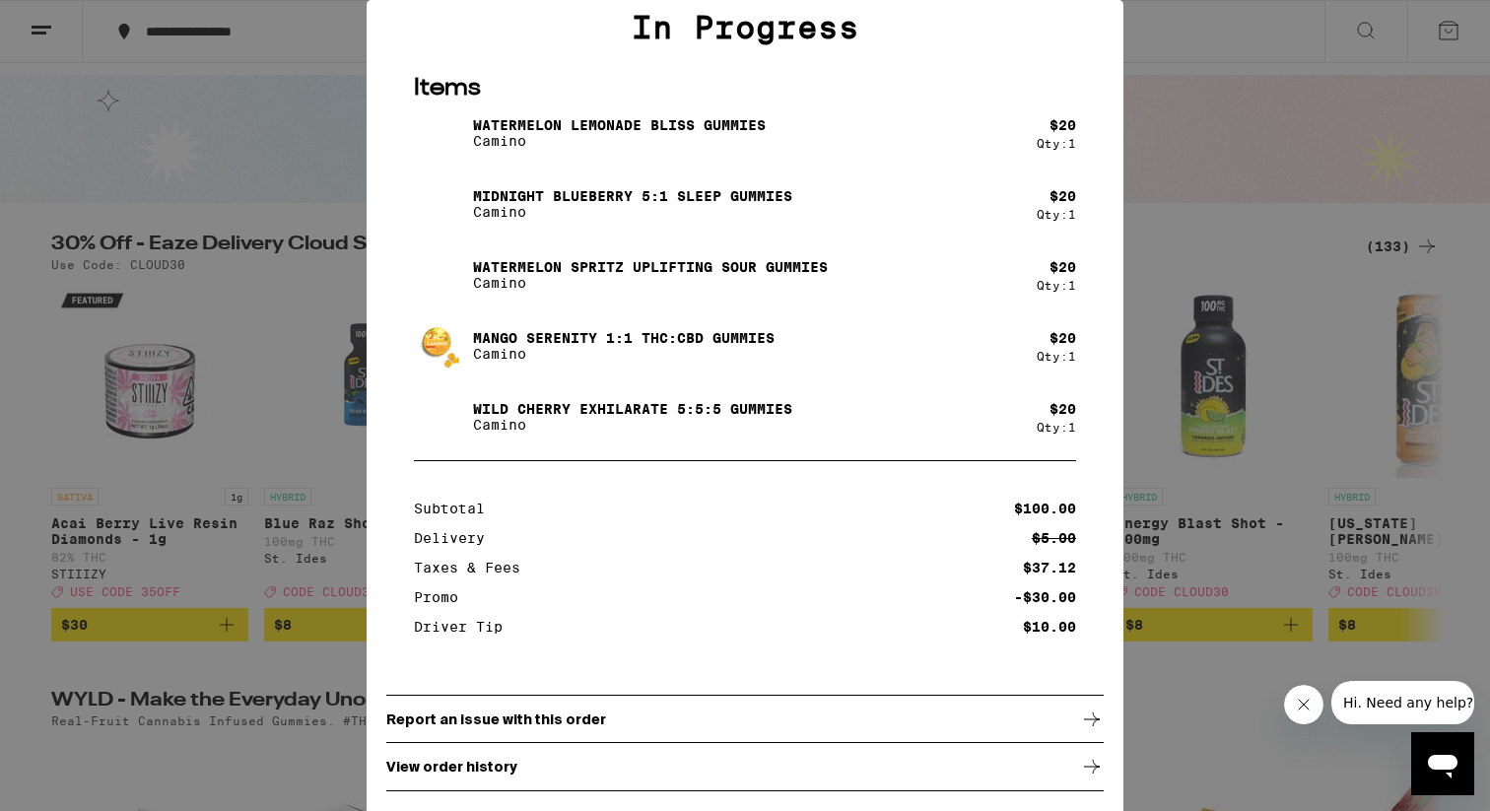
click at [658, 758] on div "View order history" at bounding box center [744, 766] width 717 height 49
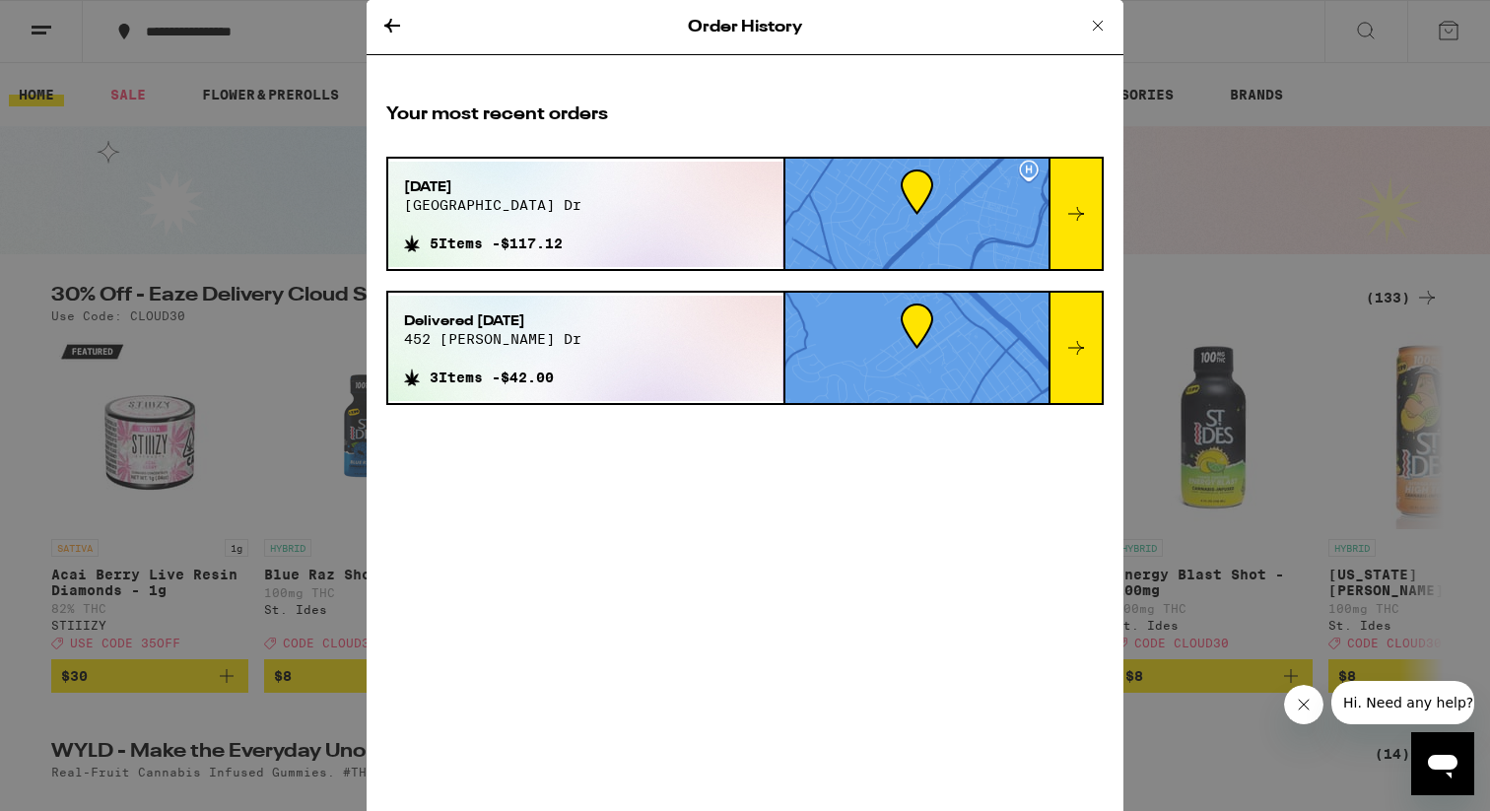
click at [1233, 114] on div "Order History Your most recent orders Sep 25, 2025 1520 oak creek dr 5 Items - …" at bounding box center [745, 405] width 1490 height 811
click at [589, 227] on div "Sep 25, 2025 1520 oak creek dr 5 Items - $117.12" at bounding box center [492, 214] width 209 height 105
click at [1062, 209] on div at bounding box center [1074, 214] width 53 height 110
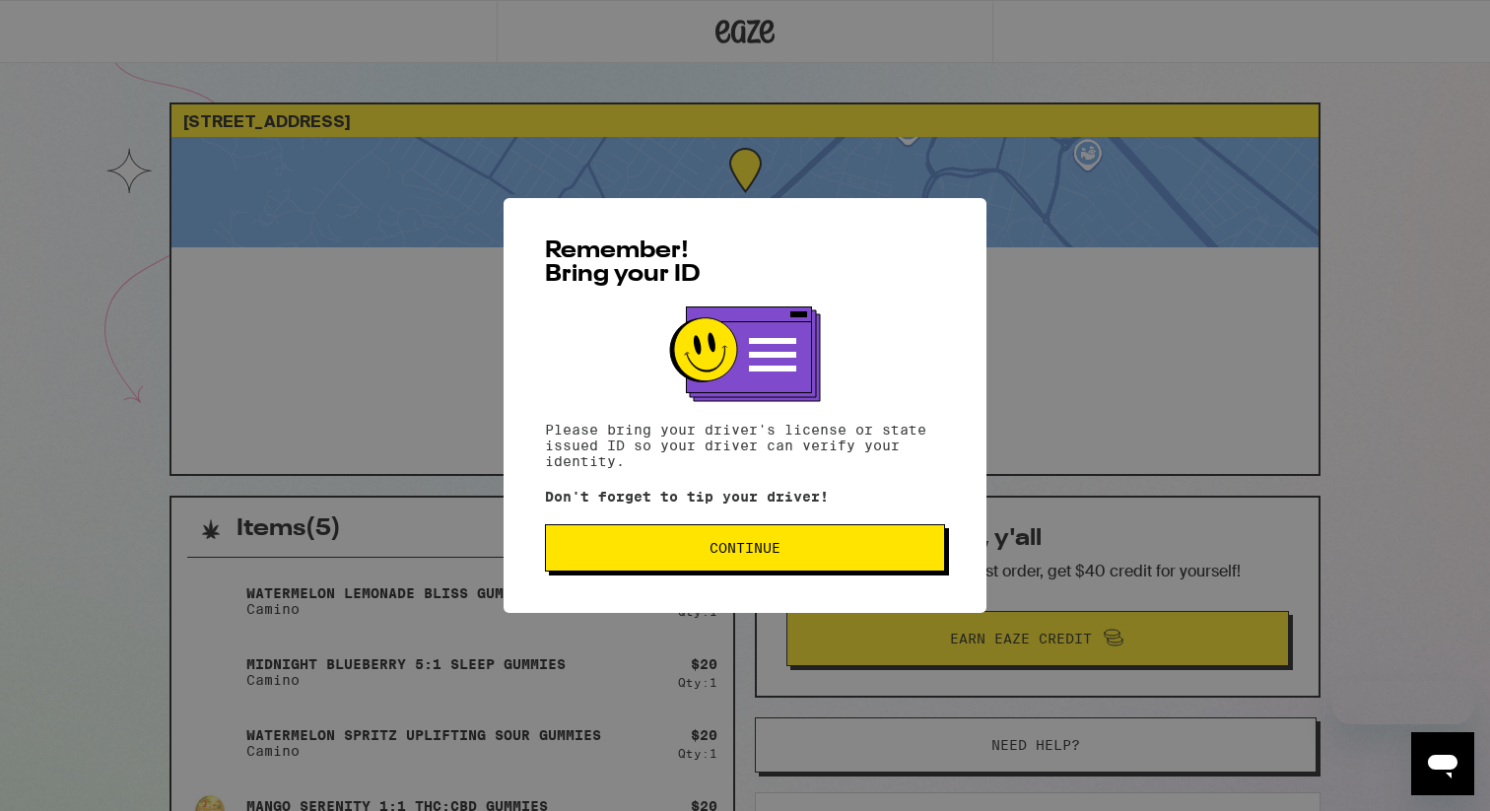
click at [798, 552] on span "Continue" at bounding box center [745, 548] width 367 height 14
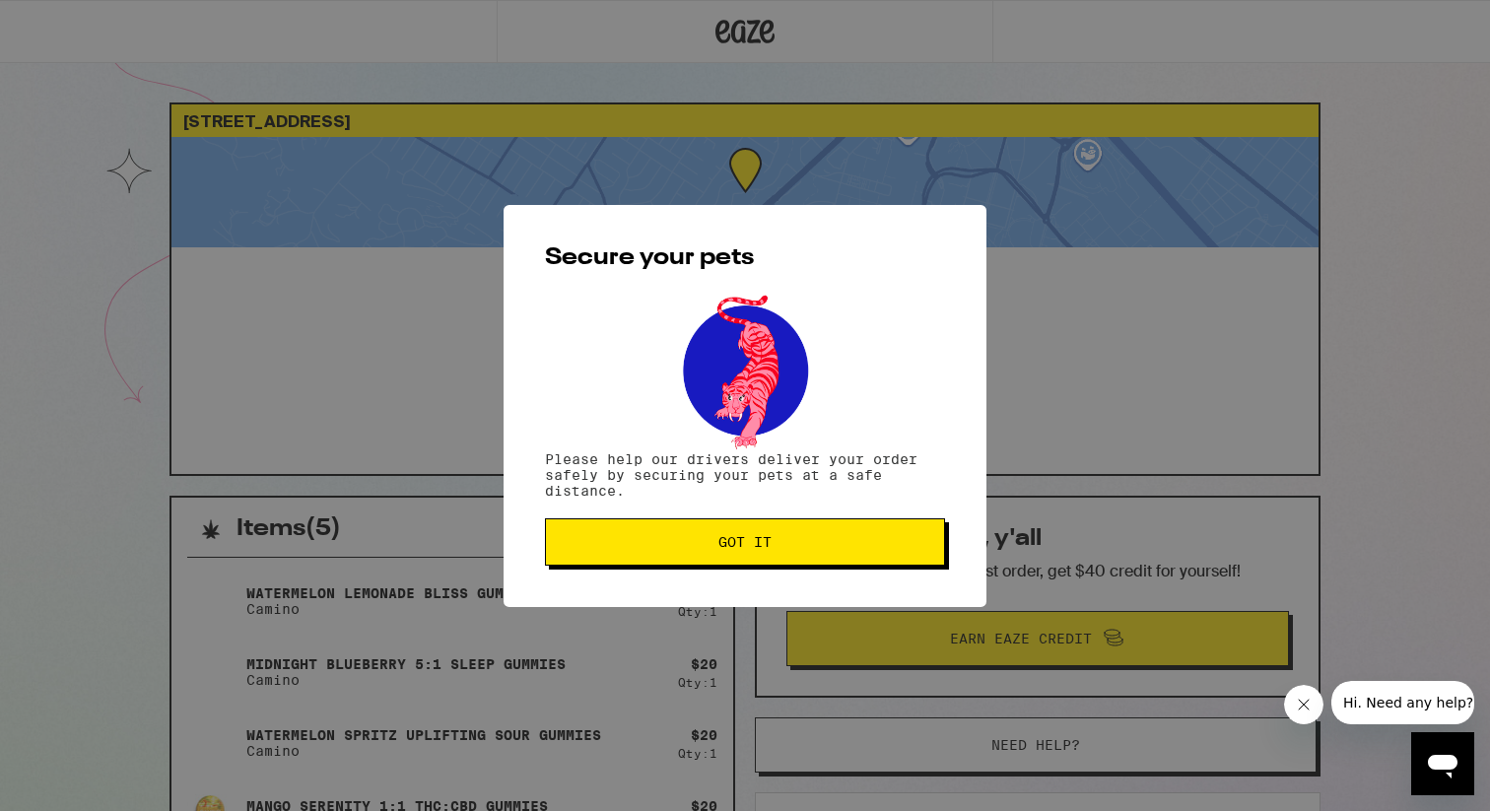
click at [798, 552] on button "Got it" at bounding box center [745, 541] width 400 height 47
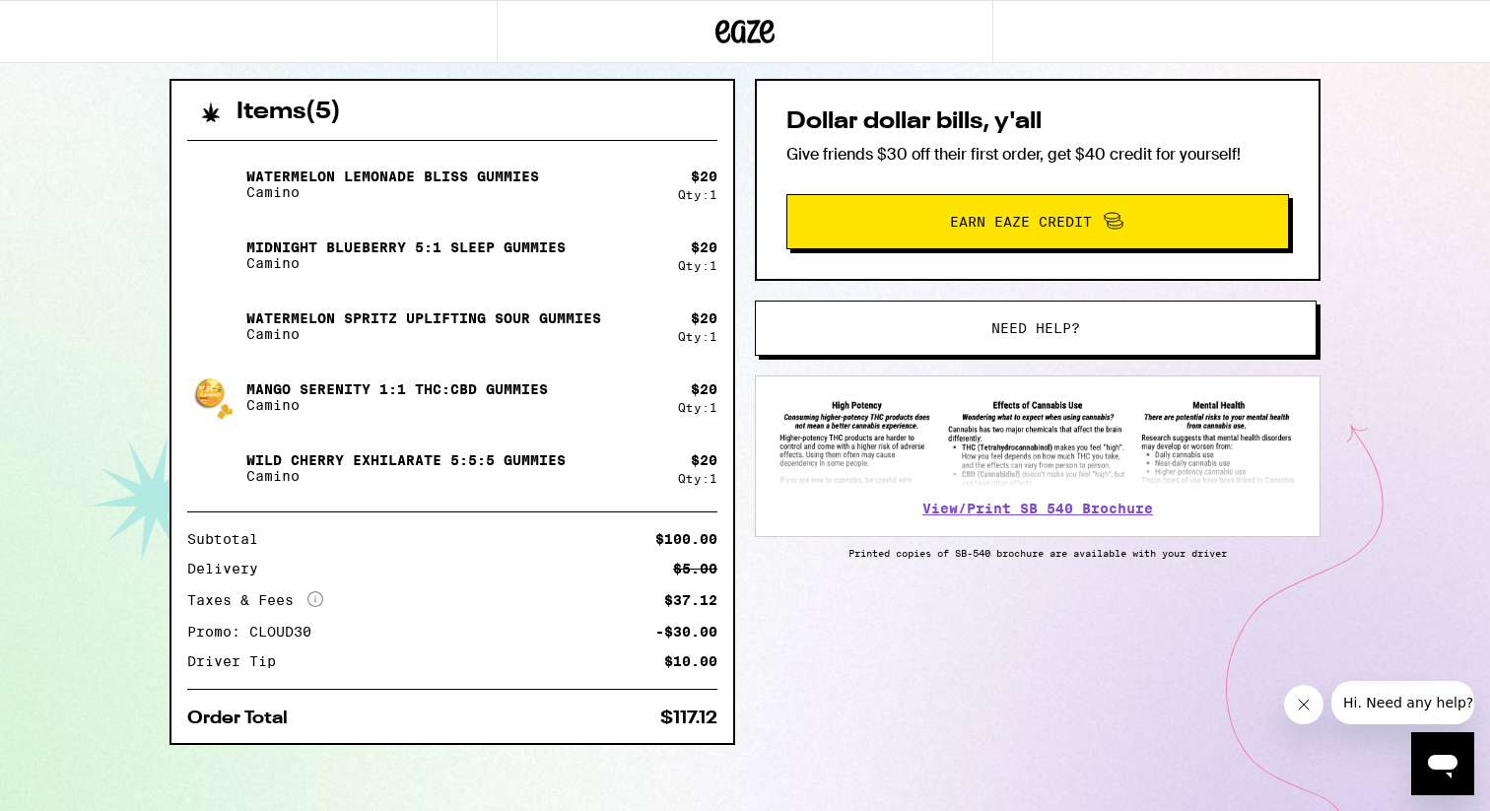
scroll to position [430, 0]
